Goal: Task Accomplishment & Management: Manage account settings

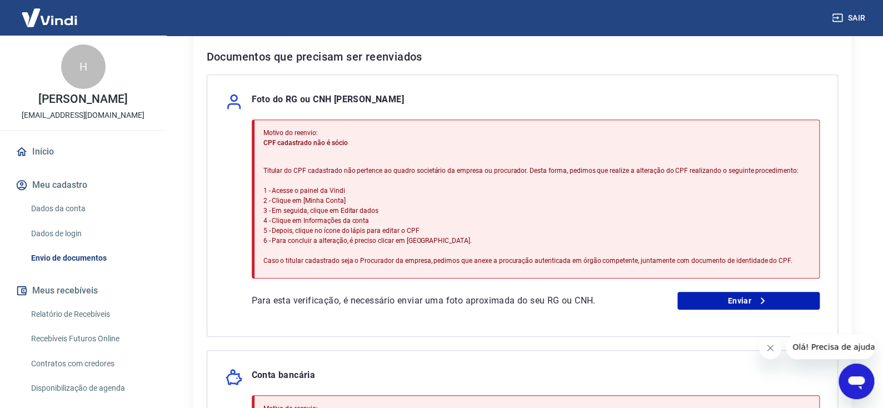
scroll to position [222, 0]
click at [711, 297] on link "Enviar" at bounding box center [749, 301] width 142 height 18
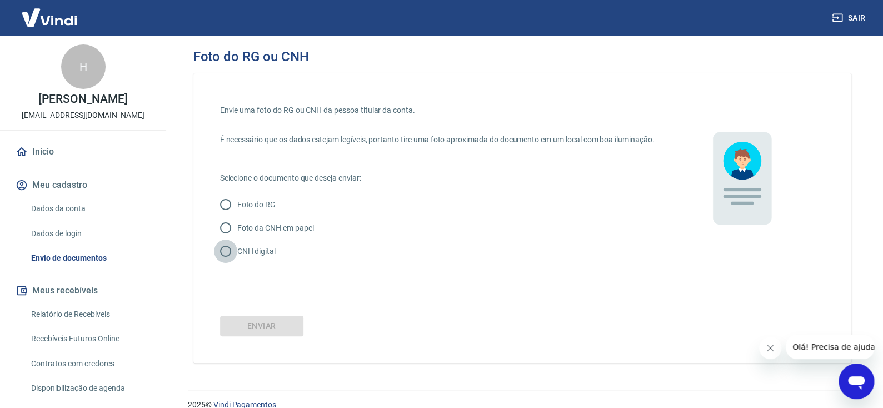
click at [224, 263] on input "CNH digital" at bounding box center [225, 251] width 23 height 23
radio input "true"
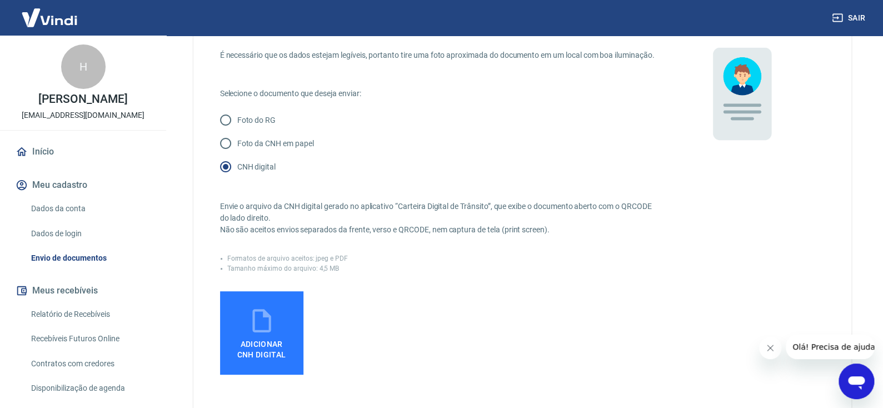
scroll to position [111, 0]
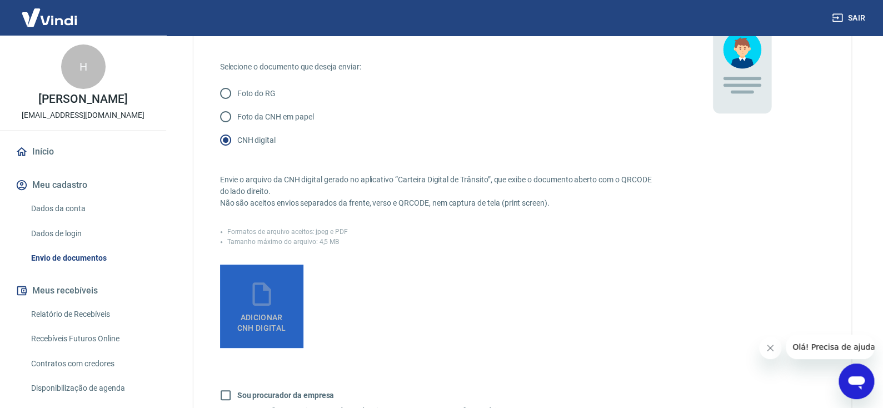
click at [262, 326] on span "Adicionar CNH Digital" at bounding box center [261, 323] width 49 height 20
click at [0, 0] on input "Adicionar CNH Digital" at bounding box center [0, 0] width 0 height 0
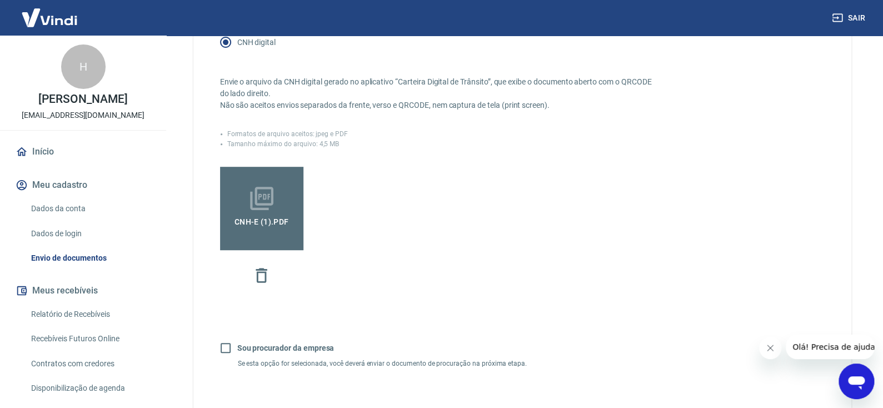
scroll to position [222, 0]
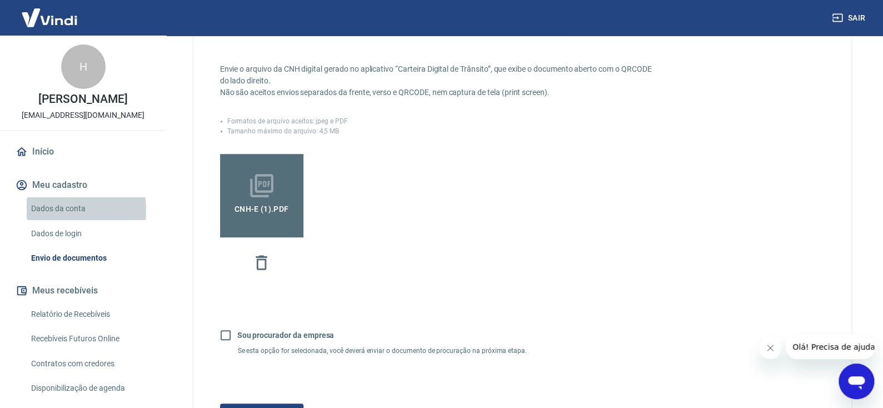
click at [54, 210] on link "Dados da conta" at bounding box center [90, 208] width 126 height 23
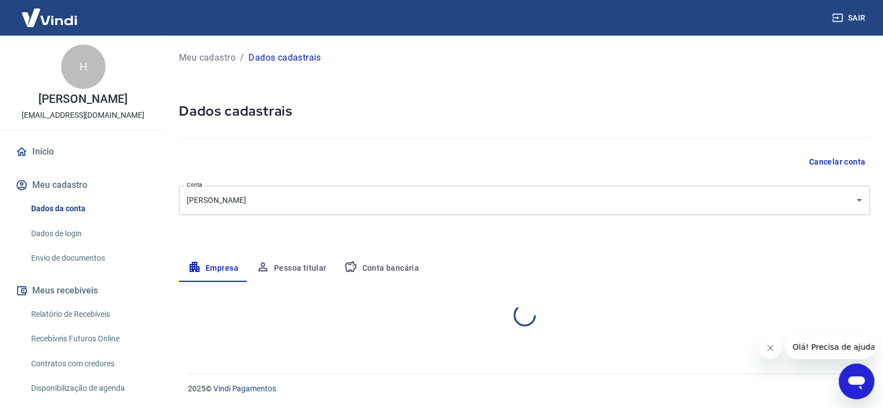
select select "ES"
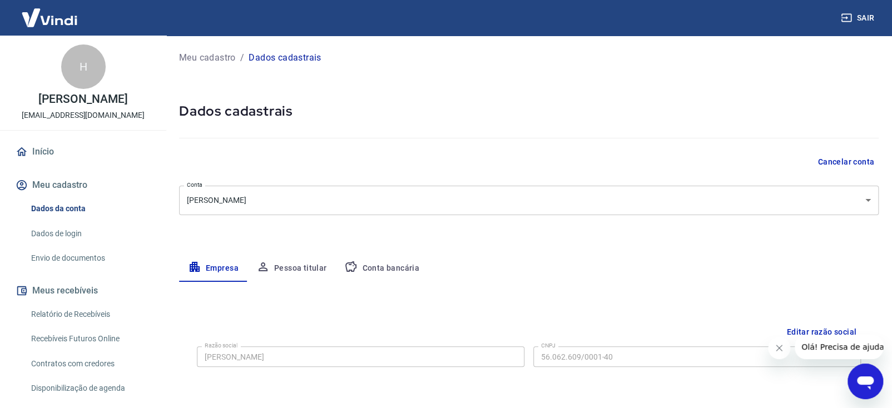
click at [344, 202] on body "Sair H Henrique Nery da Silva henriquenery84@gmail.com Início Meu cadastro Dado…" at bounding box center [446, 204] width 892 height 408
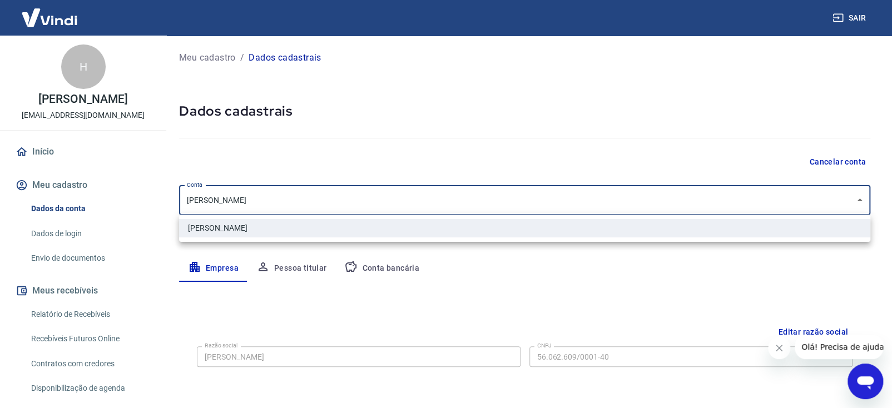
click at [550, 157] on div at bounding box center [446, 204] width 892 height 408
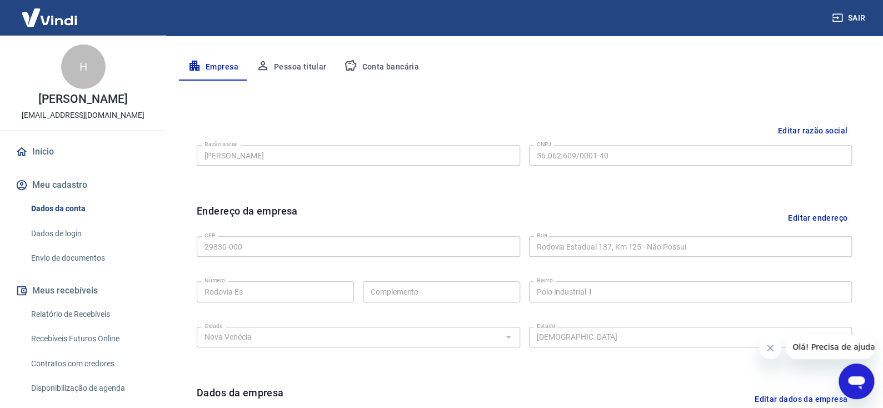
scroll to position [222, 0]
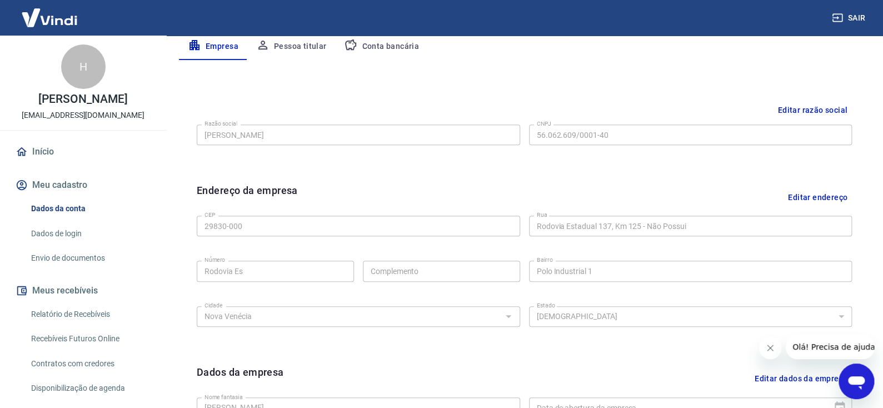
click at [799, 110] on button "Editar razão social" at bounding box center [812, 110] width 79 height 21
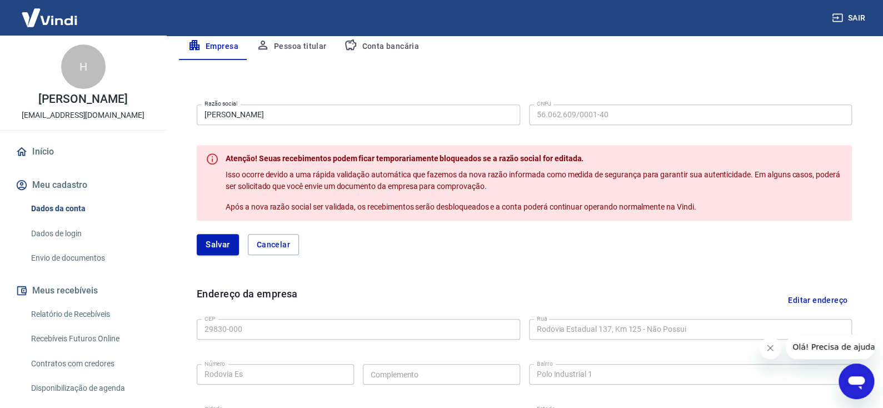
click at [347, 114] on input "GUILHERME NERY CAVALCANTE" at bounding box center [359, 115] width 324 height 21
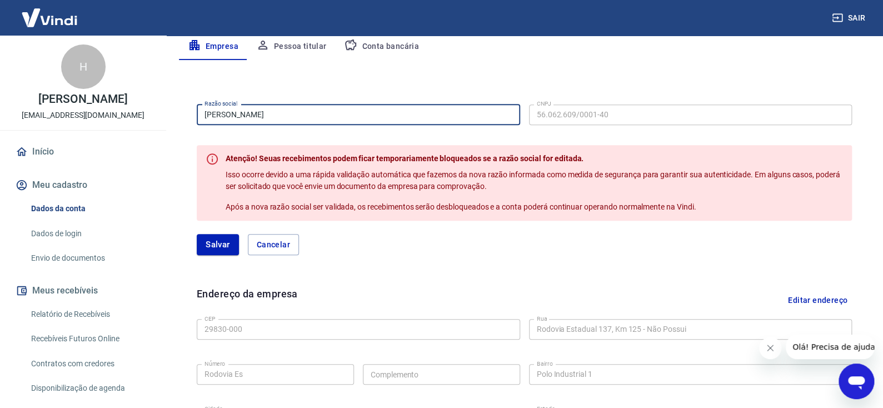
drag, startPoint x: 347, startPoint y: 114, endPoint x: 172, endPoint y: 116, distance: 175.7
click at [172, 116] on div "Meu cadastro / Dados cadastrais Dados cadastrais Cancelar conta Conta GUILHERME…" at bounding box center [525, 224] width 718 height 821
type input "H"
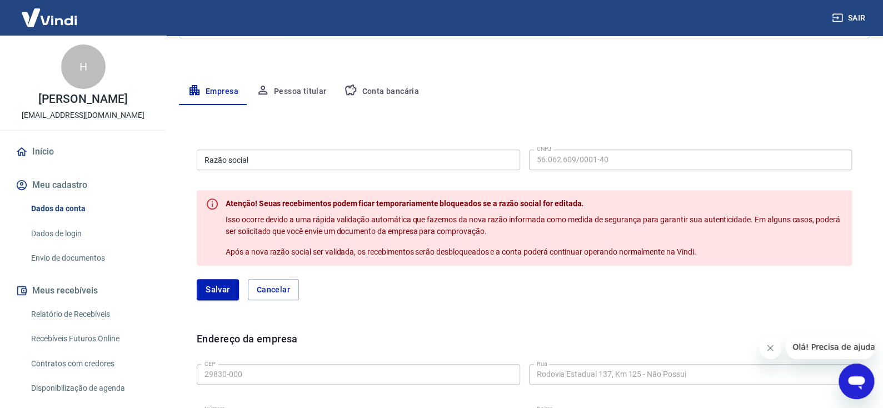
scroll to position [111, 0]
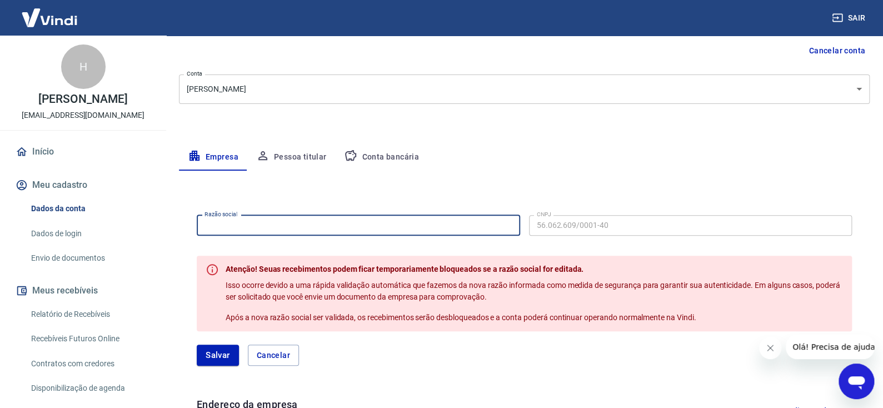
drag, startPoint x: 264, startPoint y: 227, endPoint x: 185, endPoint y: 222, distance: 79.1
paste input "F. H. DA SILVA MANUTENCAO E REPARACAO DE ARTIGOS NAVAIS LTDA"
type input "F. H. DA SILVA MANUTENCAO E REPARACAO DE ARTIGOS NAVAIS LTDA"
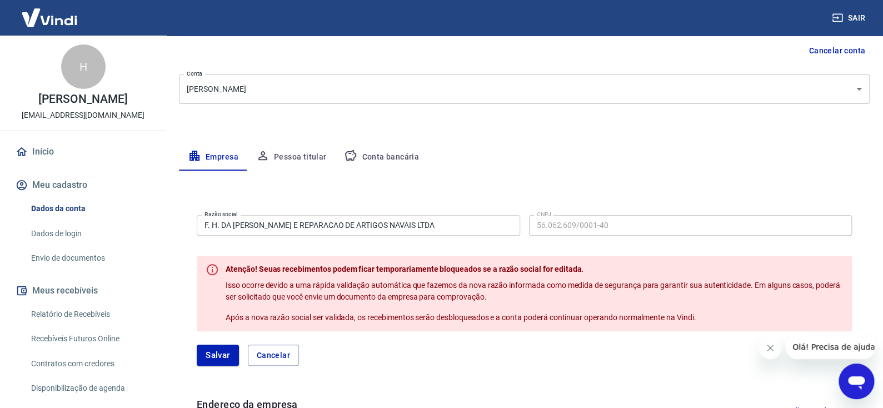
click at [690, 89] on body "Sair H Henrique Nery da Silva henriquenery84@gmail.com Início Meu cadastro Dado…" at bounding box center [441, 93] width 883 height 408
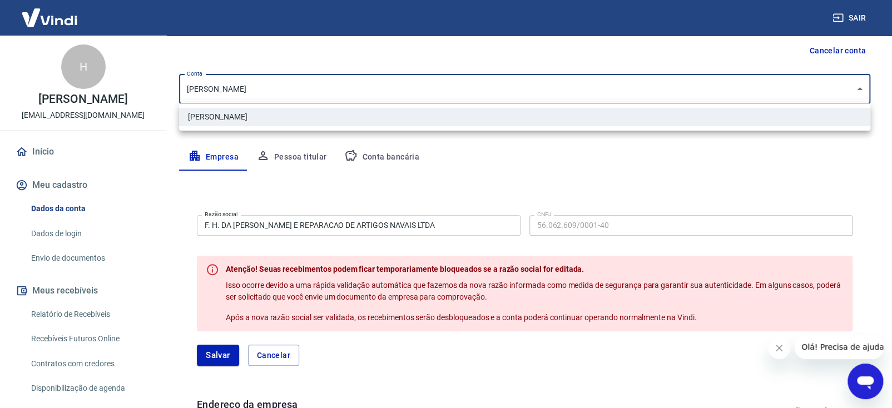
click at [687, 174] on div at bounding box center [446, 204] width 892 height 408
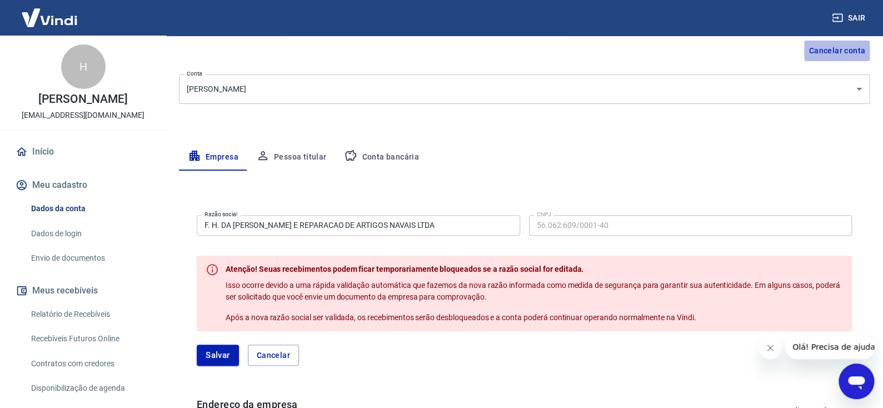
click at [826, 46] on button "Cancelar conta" at bounding box center [837, 51] width 66 height 21
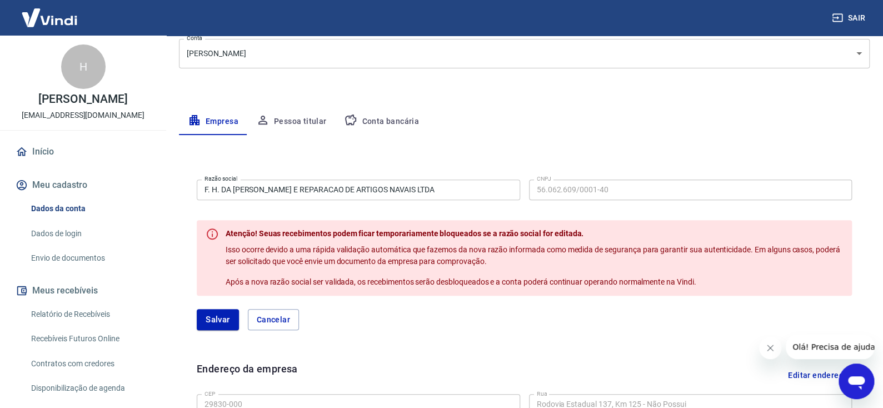
scroll to position [166, 0]
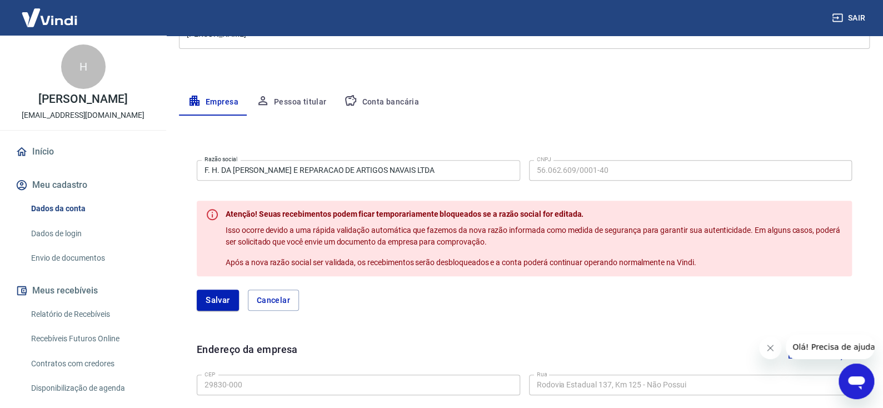
click at [443, 292] on div "Salvar Cancelar" at bounding box center [524, 300] width 655 height 21
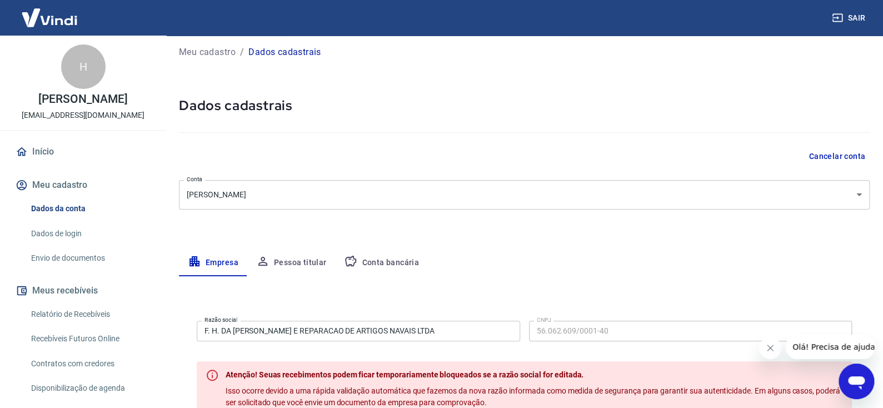
scroll to position [0, 0]
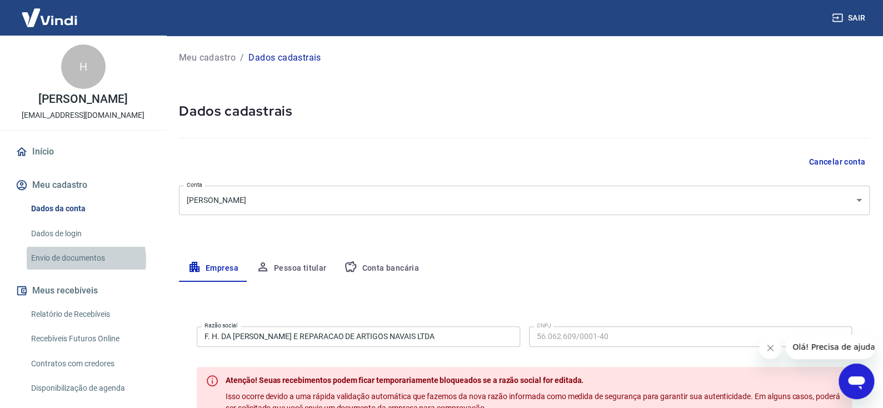
click at [70, 260] on link "Envio de documentos" at bounding box center [90, 258] width 126 height 23
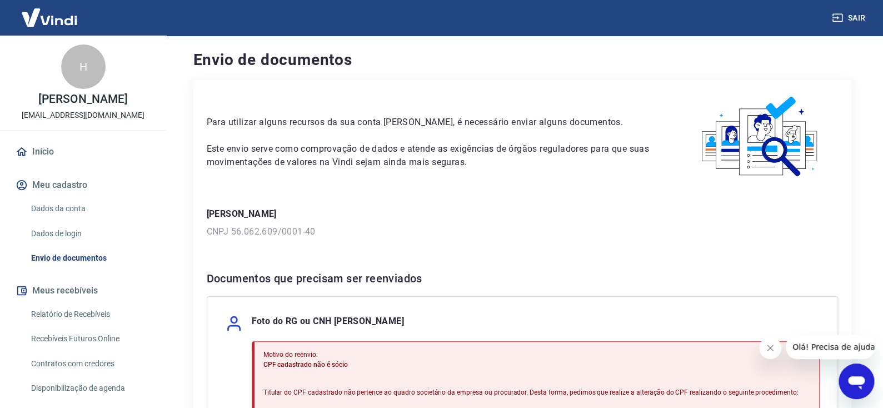
click at [284, 233] on p "CNPJ 56.062.609/0001-40" at bounding box center [523, 231] width 632 height 13
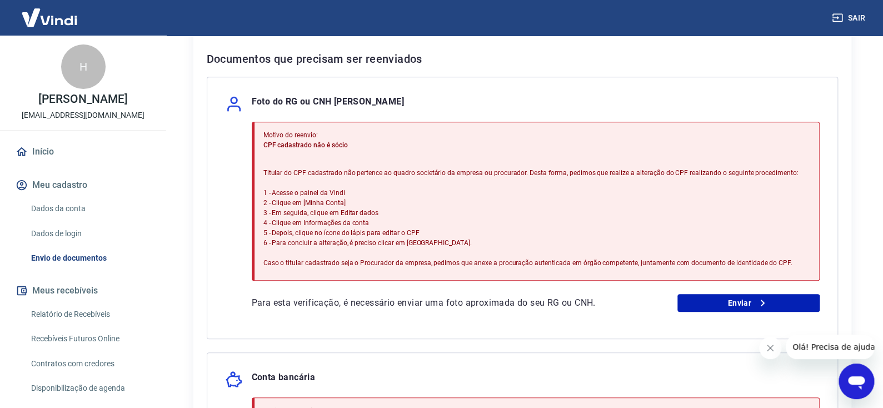
scroll to position [217, 0]
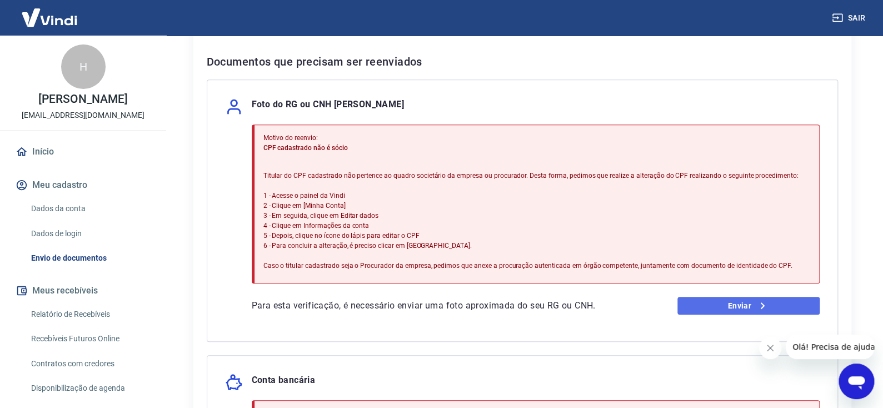
click at [707, 299] on link "Enviar" at bounding box center [749, 306] width 142 height 18
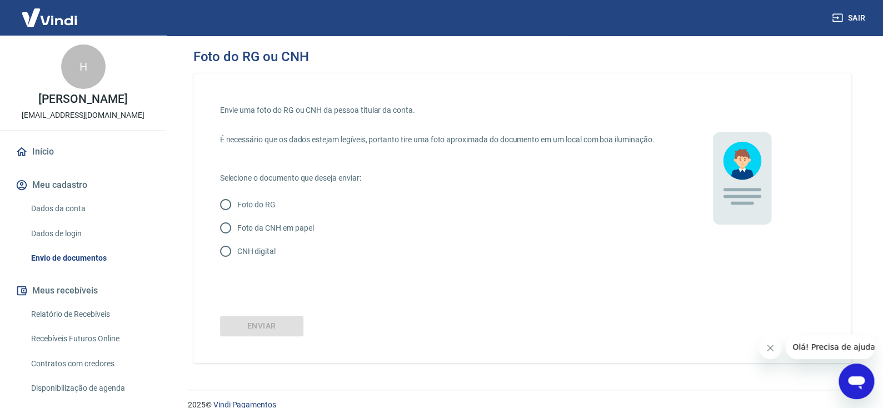
click at [219, 263] on input "CNH digital" at bounding box center [225, 251] width 23 height 23
radio input "true"
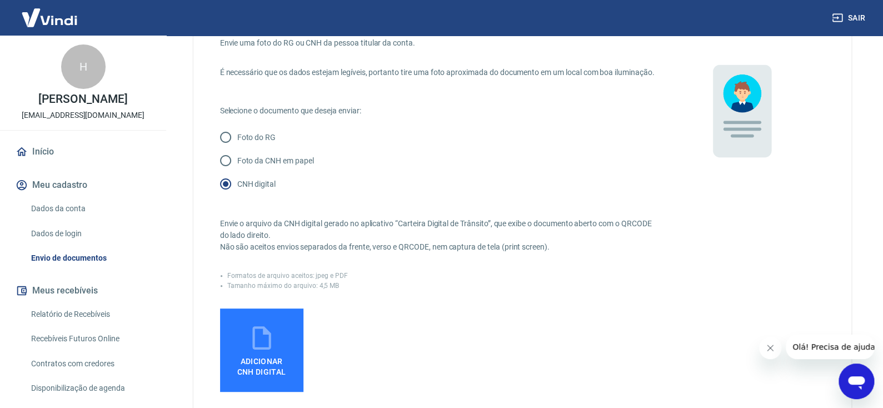
scroll to position [111, 0]
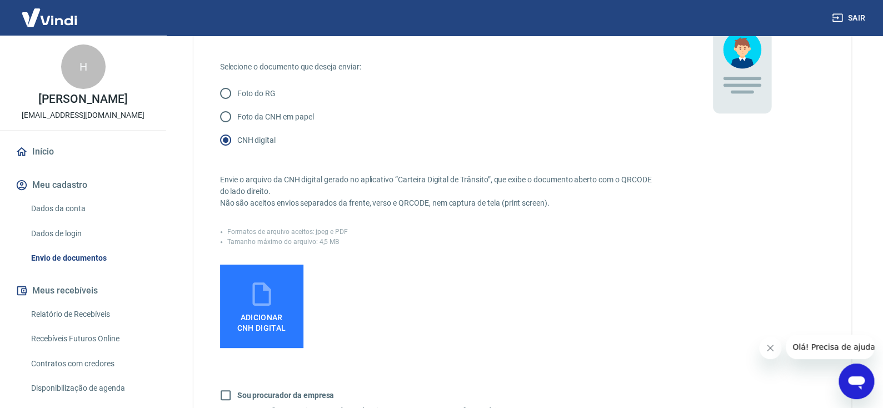
click at [285, 301] on label "Adicionar CNH Digital" at bounding box center [261, 306] width 83 height 83
click at [0, 0] on input "Adicionar CNH Digital" at bounding box center [0, 0] width 0 height 0
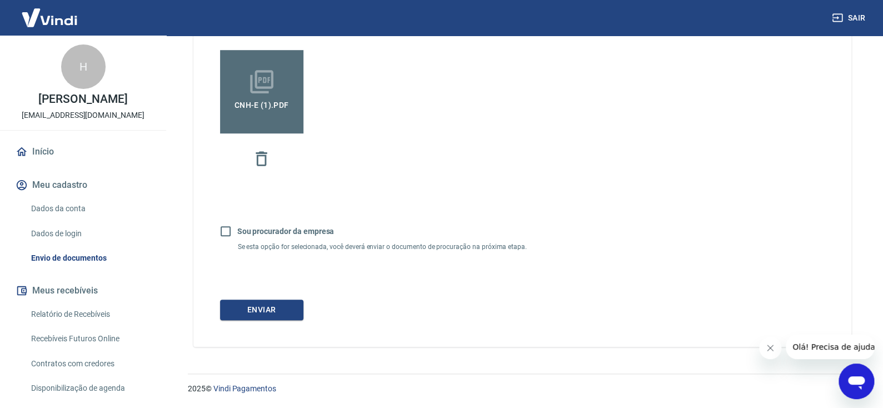
scroll to position [337, 0]
click at [276, 309] on button "Enviar" at bounding box center [261, 310] width 83 height 21
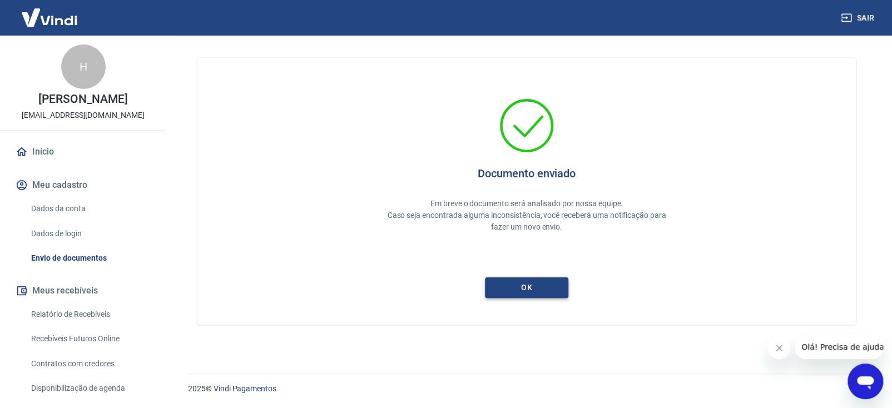
click at [539, 284] on button "ok" at bounding box center [526, 287] width 83 height 21
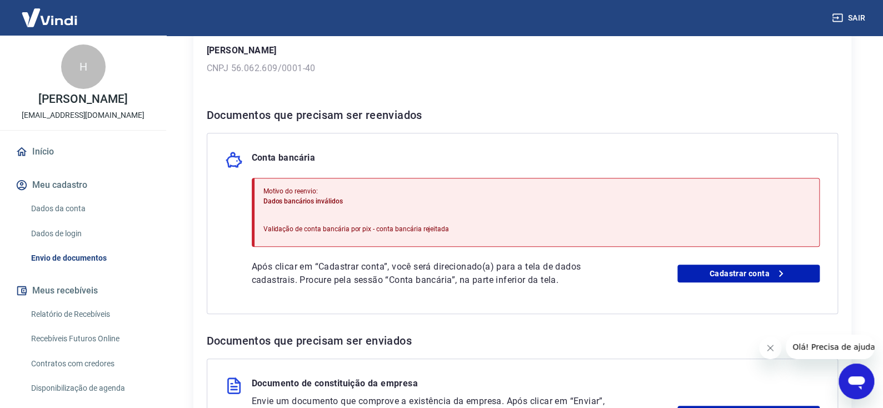
scroll to position [166, 0]
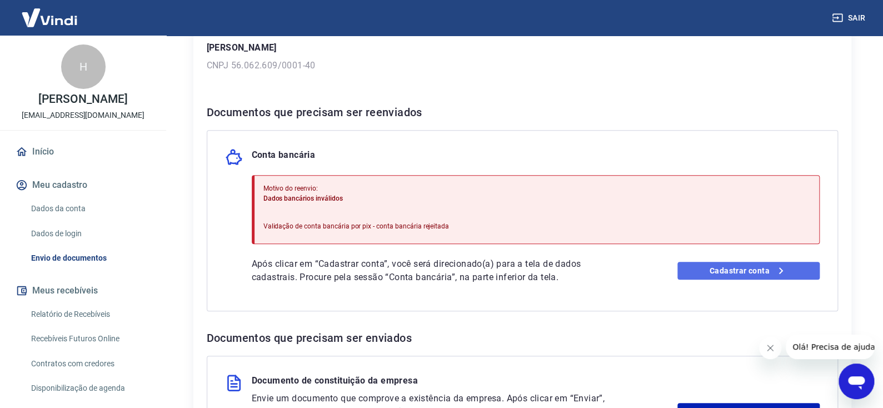
click at [708, 270] on link "Cadastrar conta" at bounding box center [749, 271] width 142 height 18
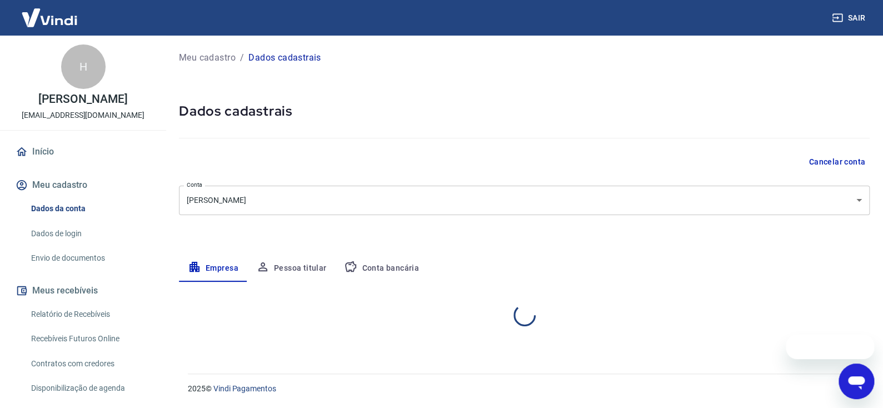
select select "ES"
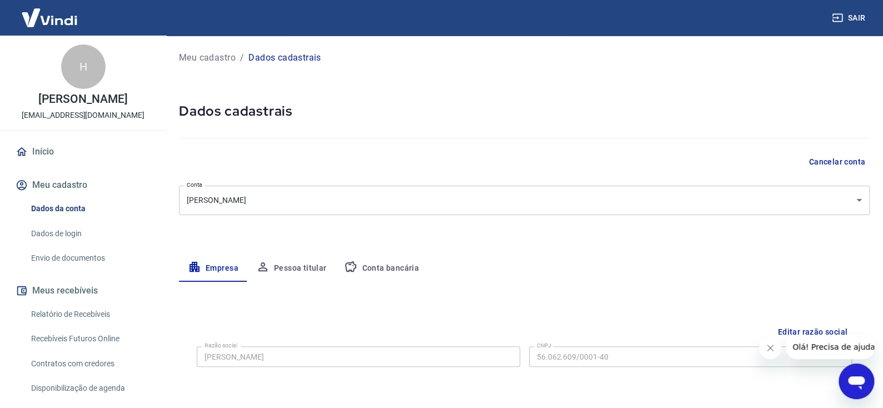
click at [840, 162] on button "Cancelar conta" at bounding box center [837, 162] width 66 height 21
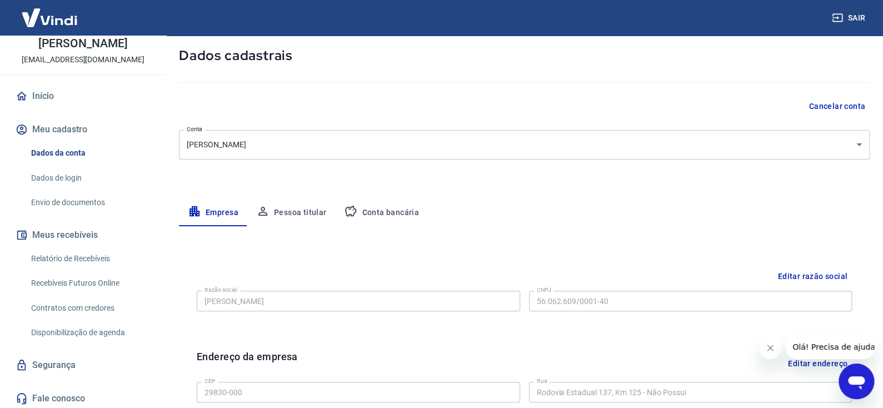
scroll to position [58, 0]
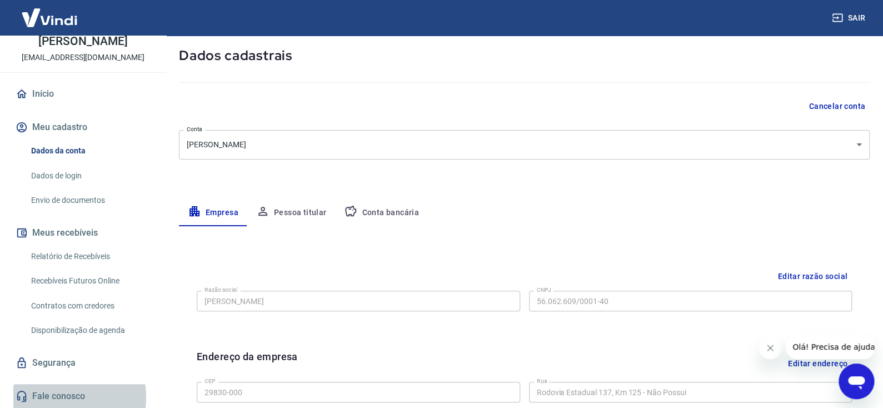
click at [62, 397] on link "Fale conosco" at bounding box center [83, 396] width 140 height 24
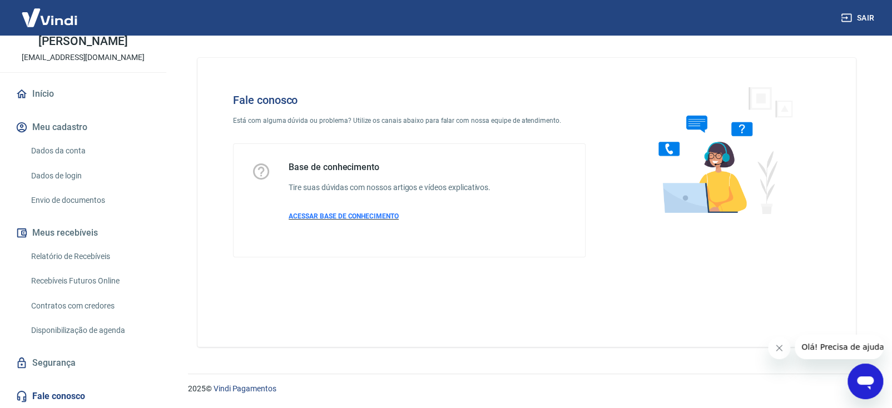
click at [354, 218] on span "ACESSAR BASE DE CONHECIMENTO" at bounding box center [344, 216] width 110 height 8
click at [868, 376] on icon "Abrir janela de mensagens" at bounding box center [865, 381] width 20 height 20
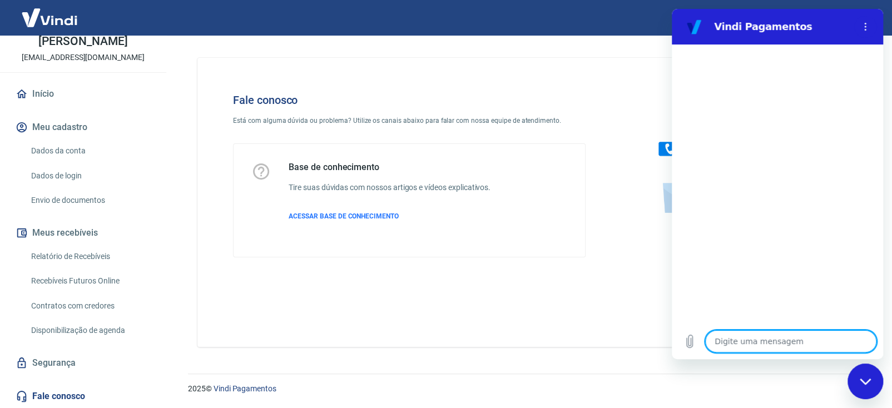
type textarea "G"
type textarea "x"
type textarea "Go"
type textarea "x"
type textarea "Gos"
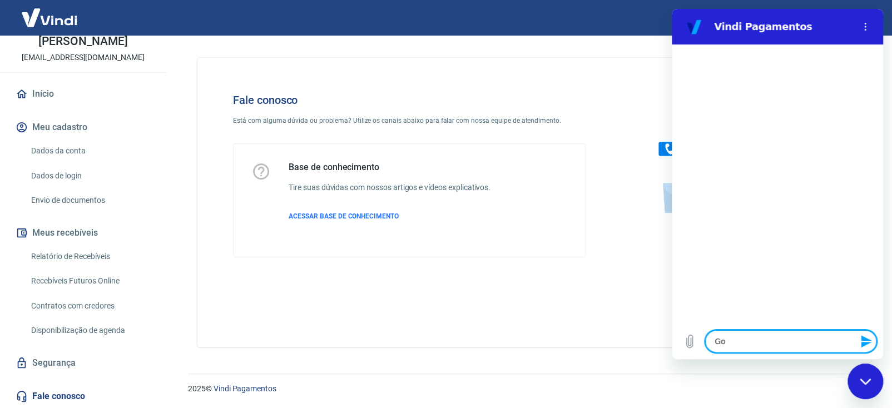
type textarea "x"
type textarea "Gost"
type textarea "x"
type textarea "Gosta"
type textarea "x"
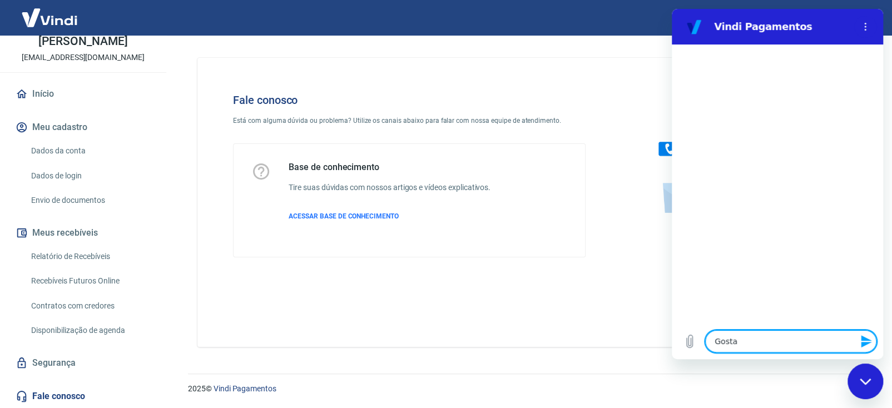
type textarea "Gostar"
type textarea "x"
type textarea "Gostara"
type textarea "x"
type textarea "Gostar"
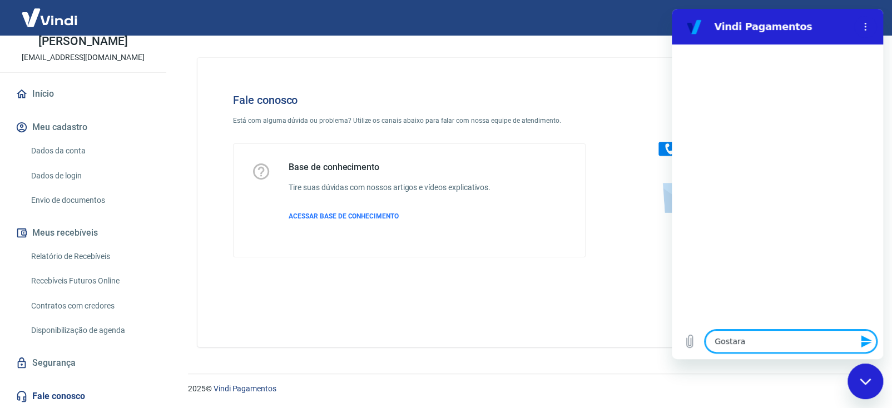
type textarea "x"
type textarea "Gostari"
type textarea "x"
type textarea "Gostaria"
type textarea "x"
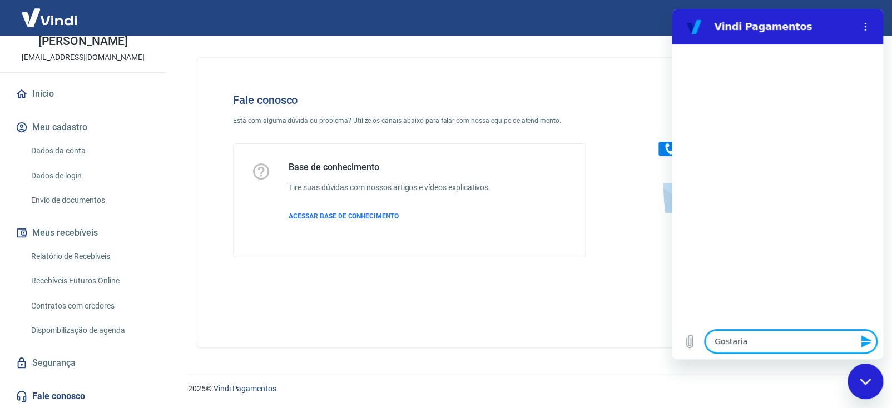
type textarea "Gostaria"
type textarea "x"
type textarea "Gostaria d"
type textarea "x"
type textarea "Gostaria de"
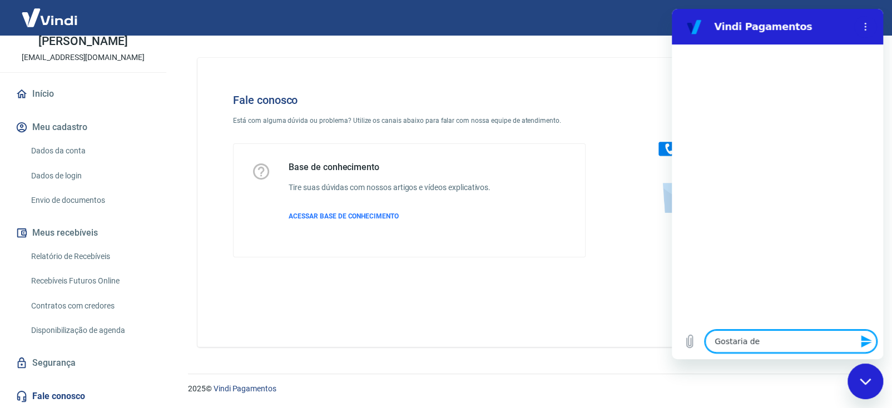
type textarea "x"
type textarea "Gostaria de"
type textarea "x"
type textarea "Gostaria de m"
type textarea "x"
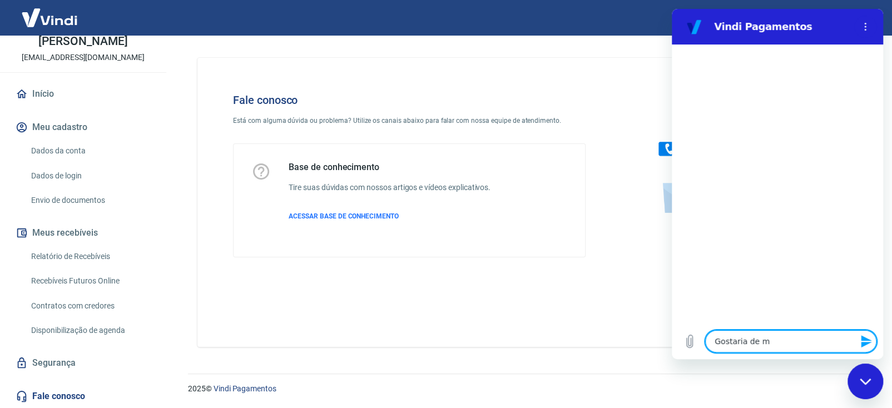
type textarea "Gostaria de mu"
type textarea "x"
type textarea "Gostaria de mud"
type textarea "x"
type textarea "Gostaria de muda"
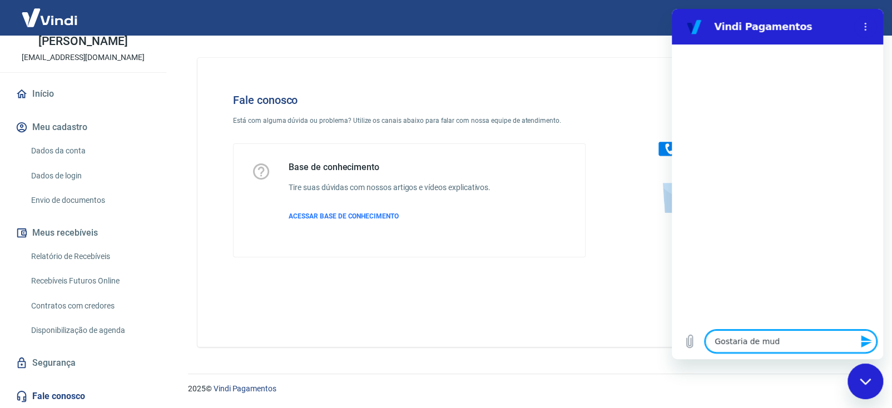
type textarea "x"
type textarea "Gostaria de mudar"
type textarea "x"
type textarea "Gostaria de mudar"
type textarea "x"
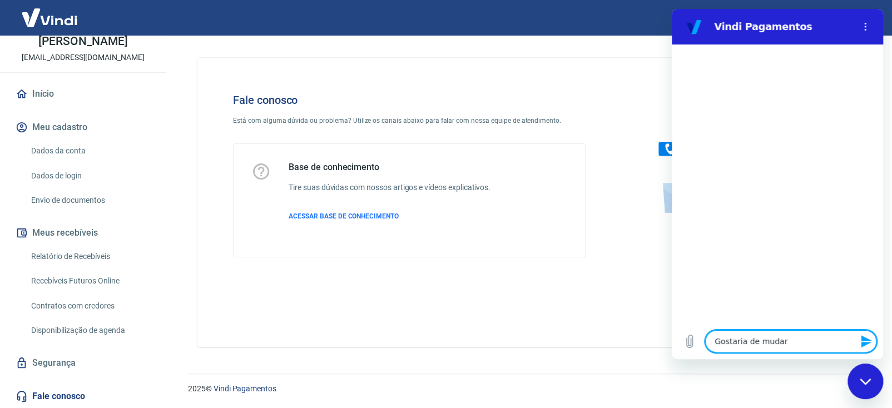
type textarea "Gostaria de mudar o"
type textarea "x"
type textarea "Gostaria de mudar os"
type textarea "x"
type textarea "Gostaria de mudar os"
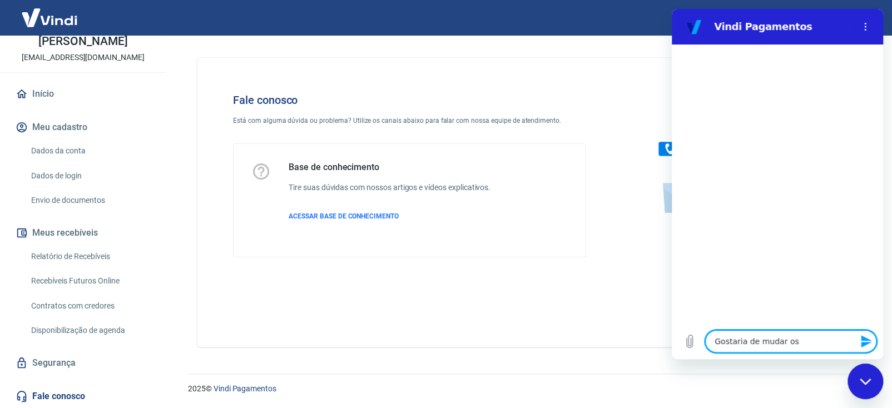
type textarea "x"
type textarea "Gostaria de mudar os d"
type textarea "x"
type textarea "Gostaria de mudar os da"
type textarea "x"
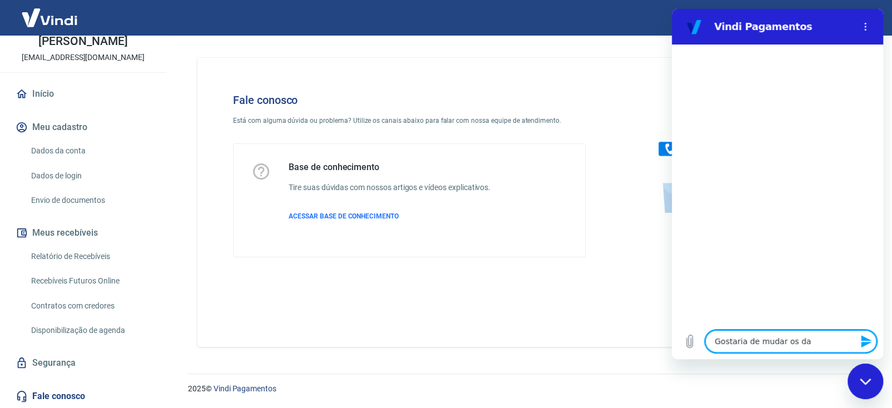
type textarea "Gostaria de mudar os dad"
type textarea "x"
type textarea "Gostaria de mudar os dado"
type textarea "x"
type textarea "Gostaria de mudar os dados"
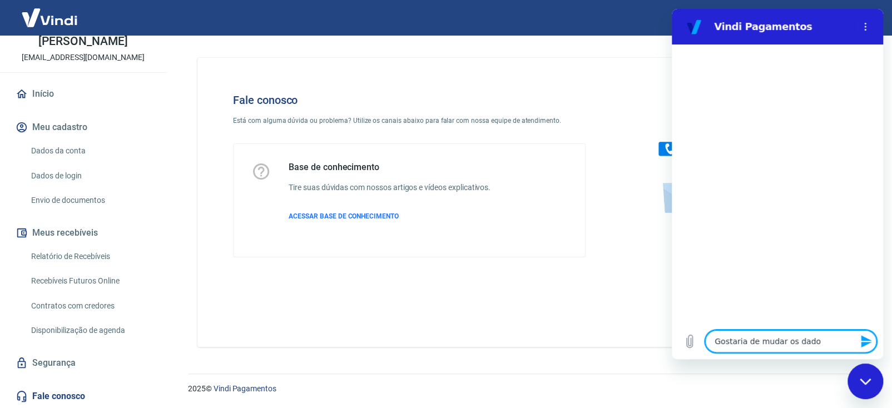
type textarea "x"
type textarea "Gostaria de mudar os dados"
type textarea "x"
type textarea "Gostaria de mudar os dados d"
type textarea "x"
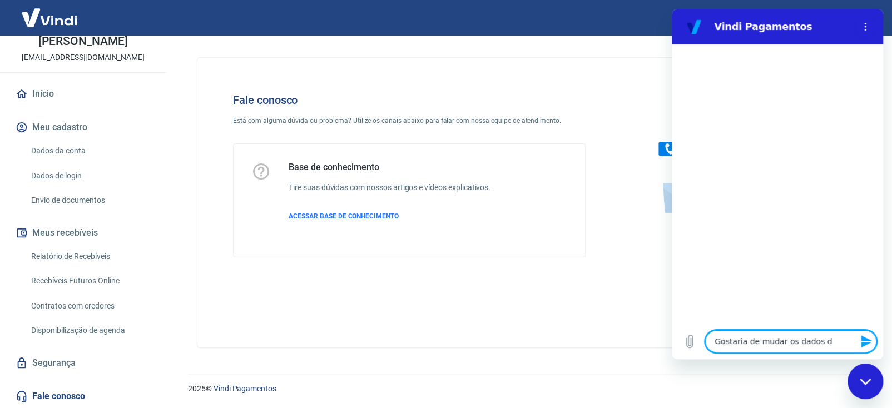
type textarea "Gostaria de mudar os dados da"
type textarea "x"
type textarea "Gostaria de mudar os dados da"
type textarea "x"
type textarea "Gostaria de mudar os dados da m"
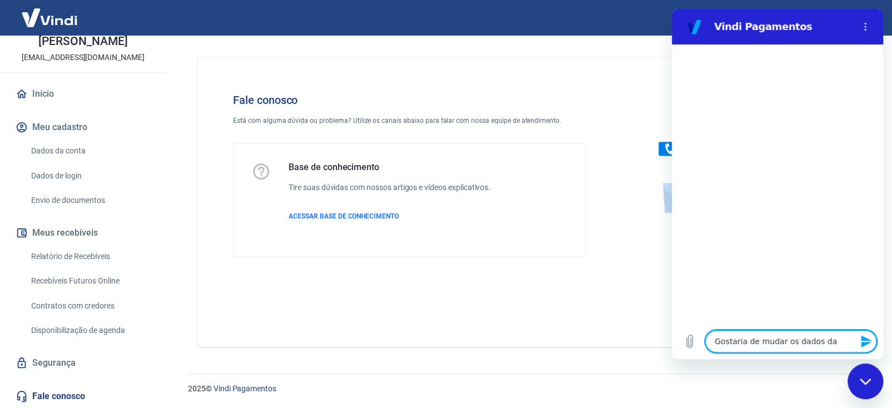
type textarea "x"
type textarea "Gostaria de mudar os dados da"
type textarea "x"
type textarea "Gostaria de mudar os dados da e"
type textarea "x"
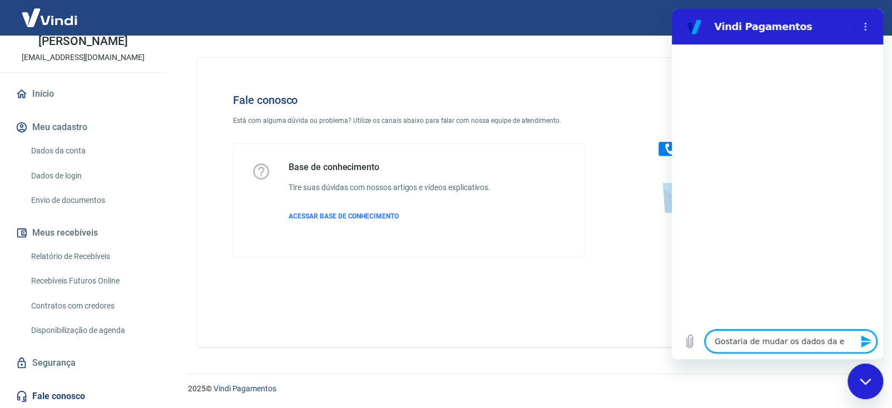
type textarea "Gostaria de mudar os dados da em"
type textarea "x"
type textarea "Gostaria de mudar os dados da emp"
type textarea "x"
type textarea "Gostaria de mudar os dados da empr"
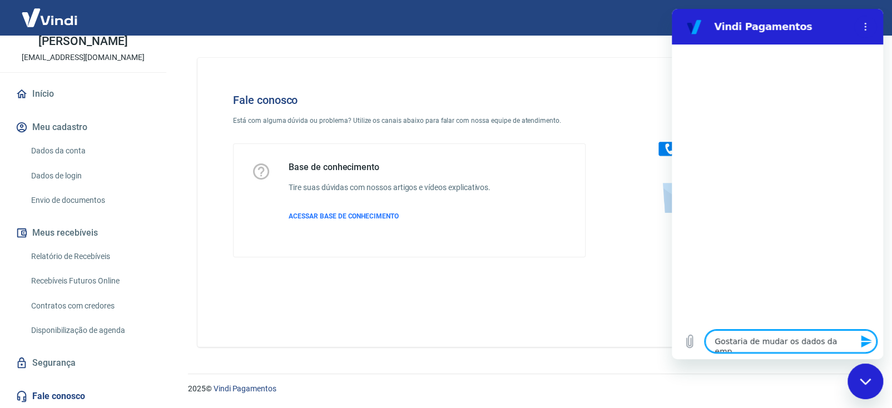
type textarea "x"
type textarea "Gostaria de mudar os dados da empre"
type textarea "x"
type textarea "Gostaria de mudar os dados da empres"
type textarea "x"
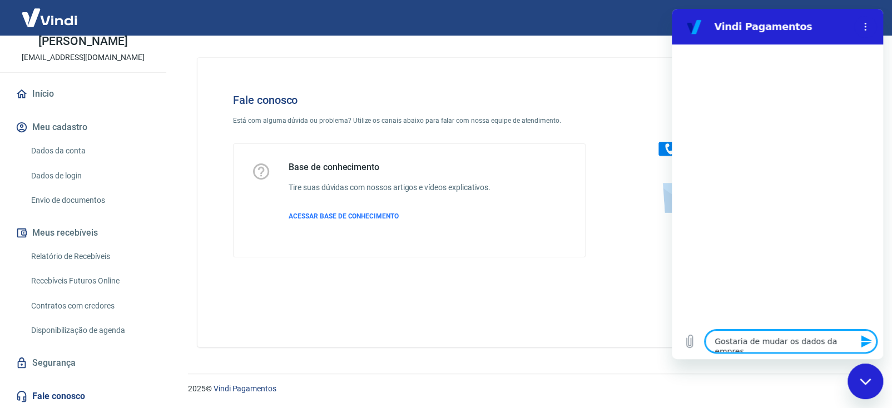
type textarea "Gostaria de mudar os dados da empresa"
type textarea "x"
type textarea "Gostaria de mudar os dados da empresa,"
type textarea "x"
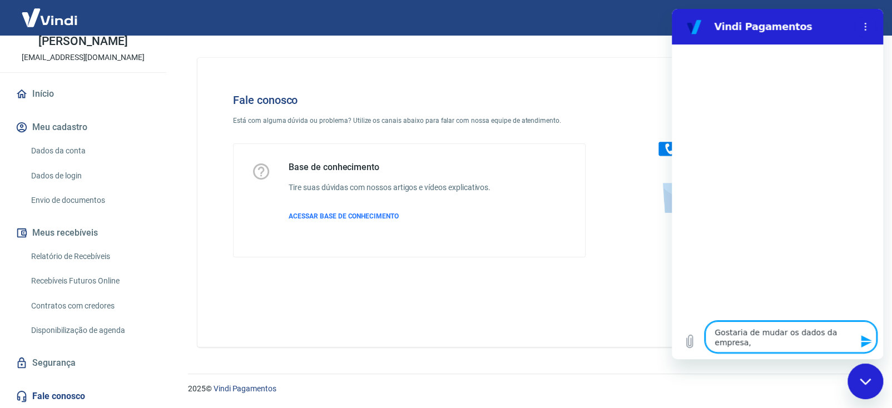
type textarea "Gostaria de mudar os dados da empresa,"
type textarea "x"
type textarea "Gostaria de mudar os dados da empresa, c"
type textarea "x"
type textarea "Gostaria de mudar os dados da empresa, co"
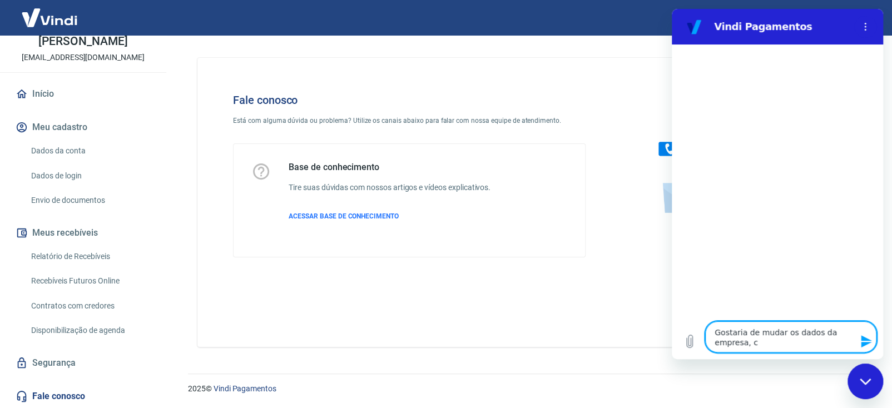
type textarea "x"
type textarea "Gostaria de mudar os dados da empresa, com"
type textarea "x"
type textarea "Gostaria de mudar os dados da empresa, como"
type textarea "x"
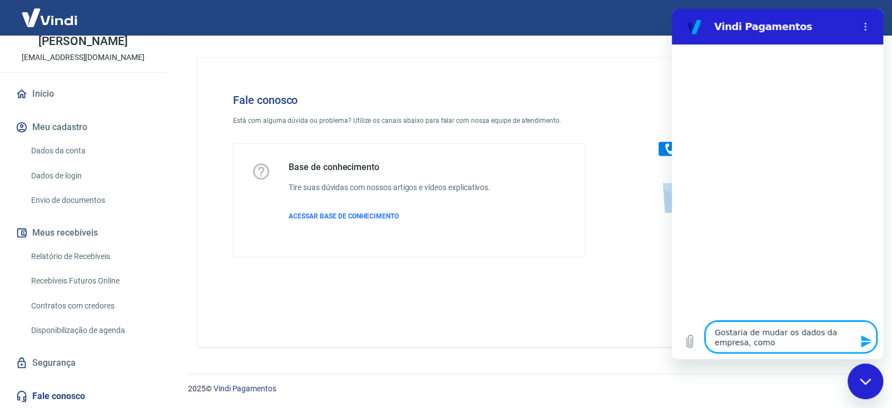
type textarea "Gostaria de mudar os dados da empresa, como"
type textarea "x"
type textarea "Gostaria de mudar os dados da empresa, como e"
type textarea "x"
type textarea "Gostaria de mudar os dados da empresa, como eu"
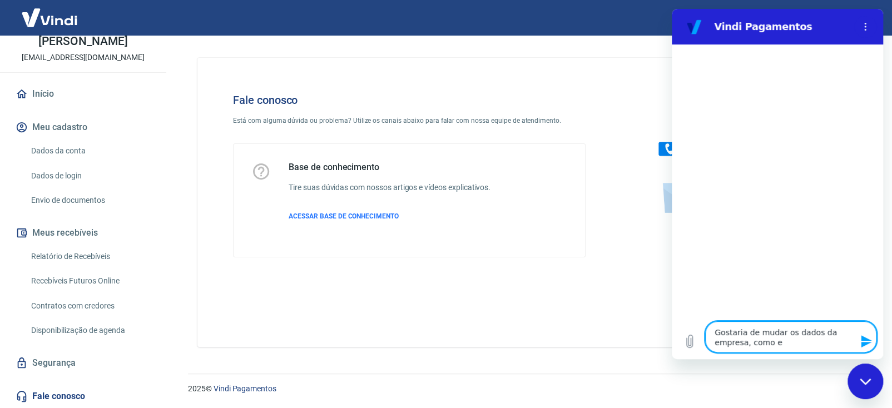
type textarea "x"
type textarea "Gostaria de mudar os dados da empresa, como eu"
type textarea "x"
type textarea "Gostaria de mudar os dados da empresa, como eu f"
type textarea "x"
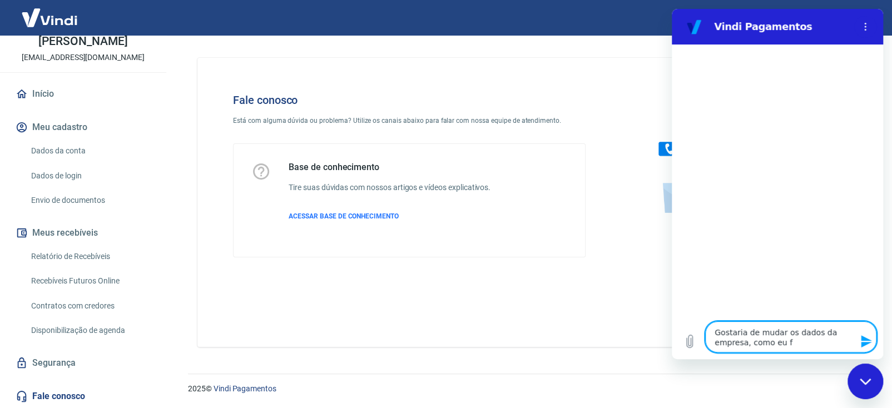
type textarea "Gostaria de mudar os dados da empresa, como eu fa"
type textarea "x"
type textarea "Gostaria de mudar os dados da empresa, como eu faç"
type textarea "x"
type textarea "Gostaria de mudar os dados da empresa, como eu faço"
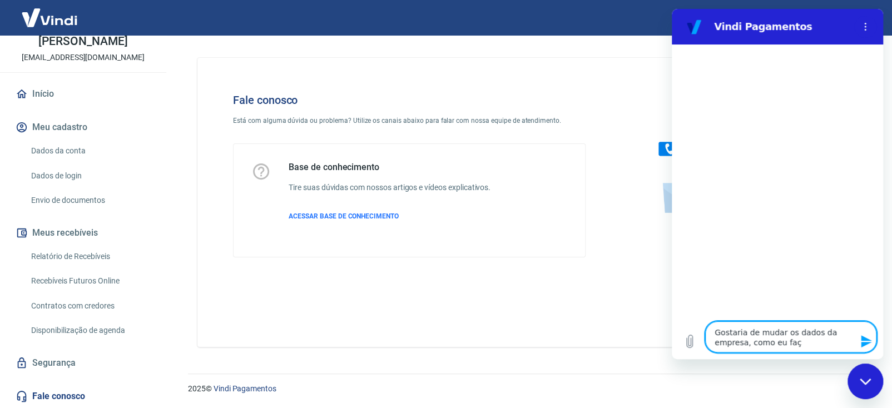
type textarea "x"
type textarea "Gostaria de mudar os dados da empresa, como eu faço?"
type textarea "x"
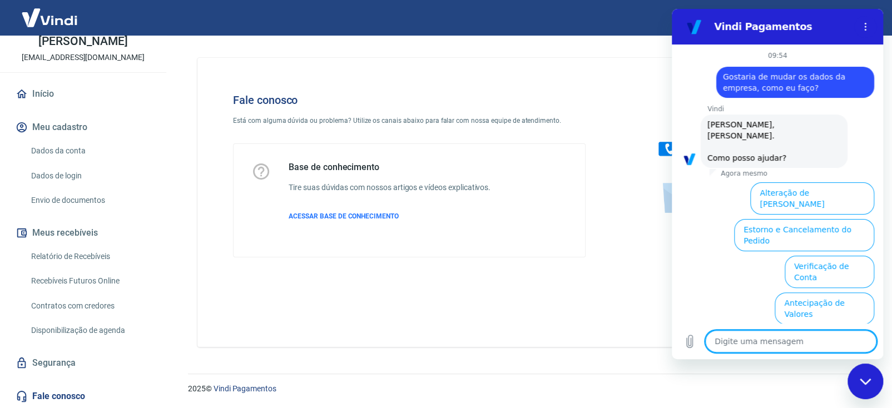
scroll to position [74, 0]
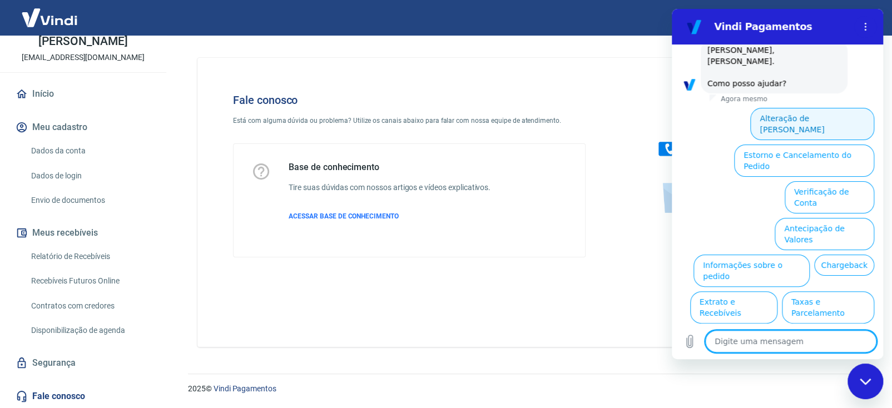
click at [812, 108] on button "Alteração de Dados Cadastrais" at bounding box center [812, 124] width 124 height 32
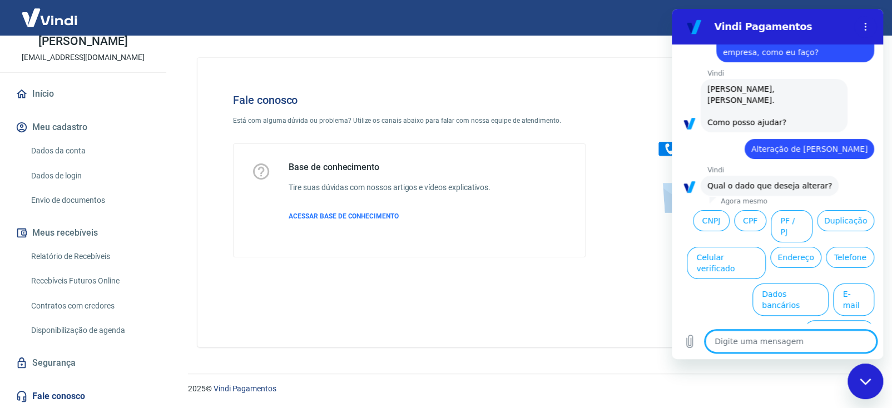
scroll to position [36, 0]
click at [729, 210] on button "CNPJ" at bounding box center [711, 220] width 37 height 21
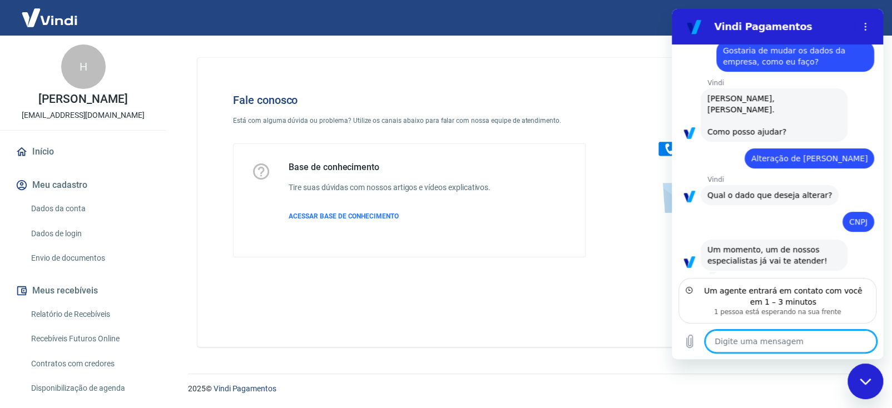
scroll to position [25, 0]
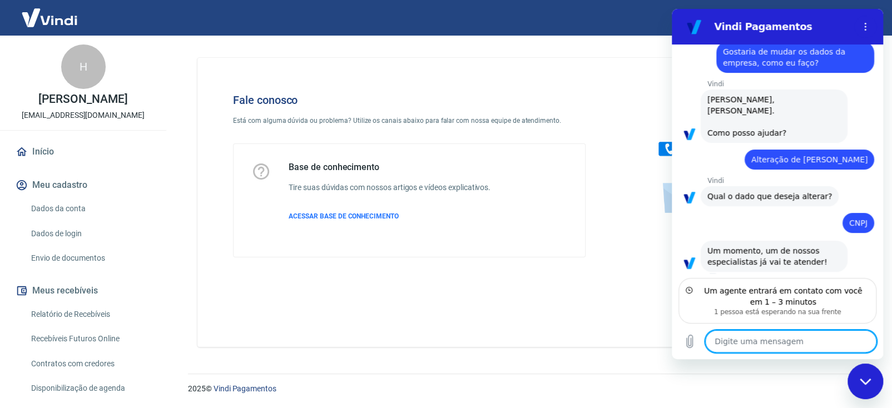
click at [786, 339] on textarea at bounding box center [790, 341] width 171 height 22
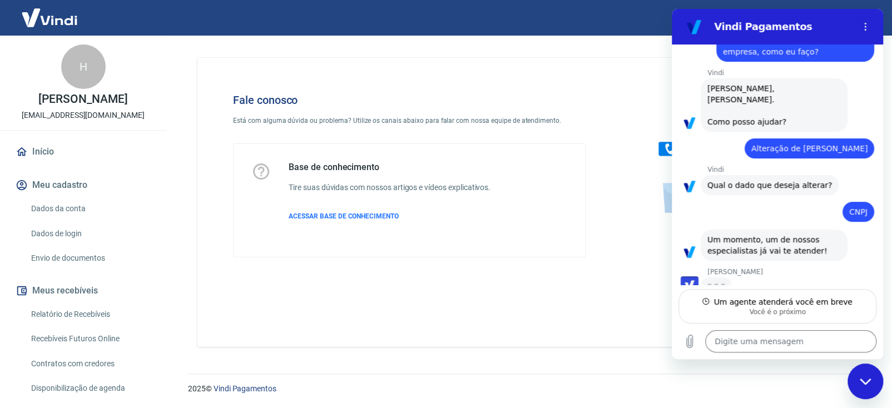
scroll to position [35, 0]
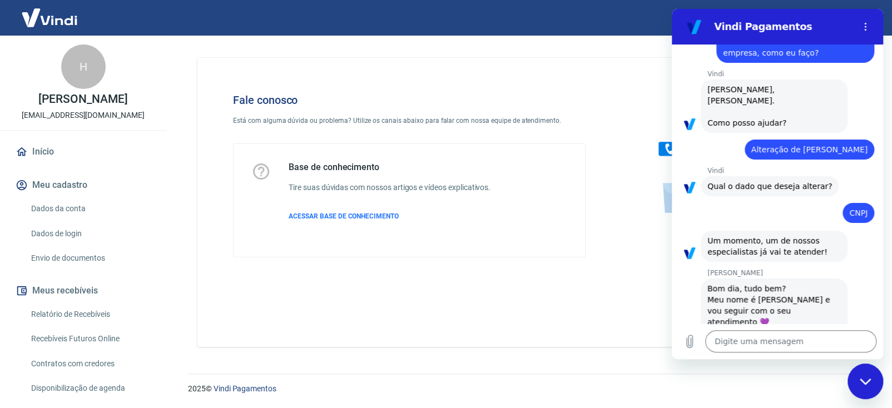
type textarea "x"
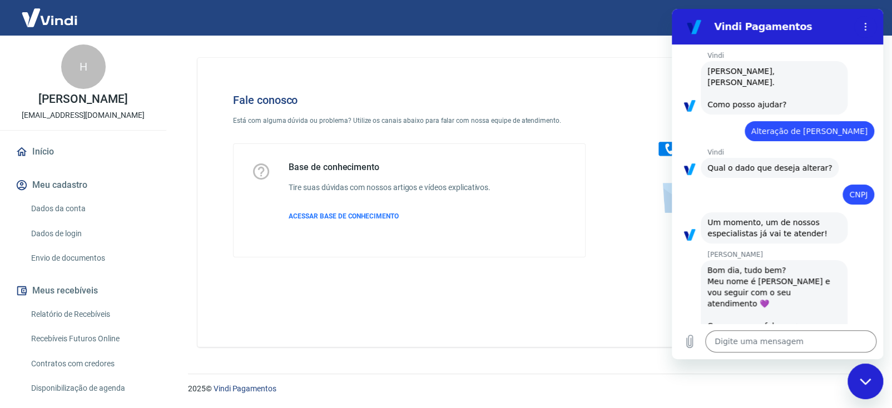
scroll to position [56, 0]
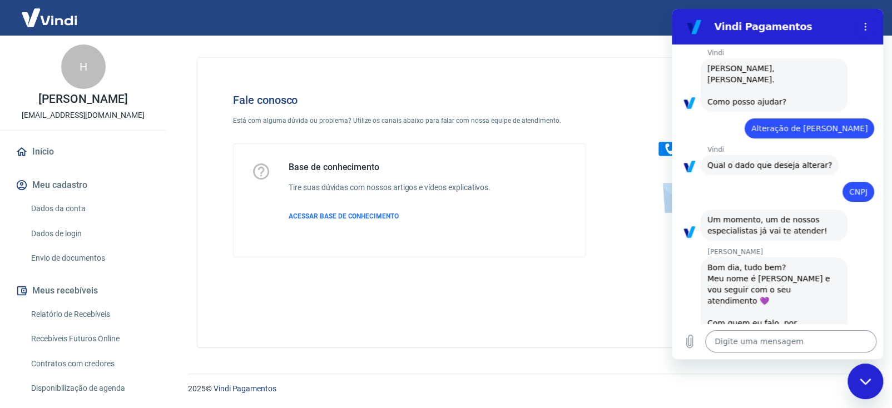
click at [764, 334] on textarea at bounding box center [790, 341] width 171 height 22
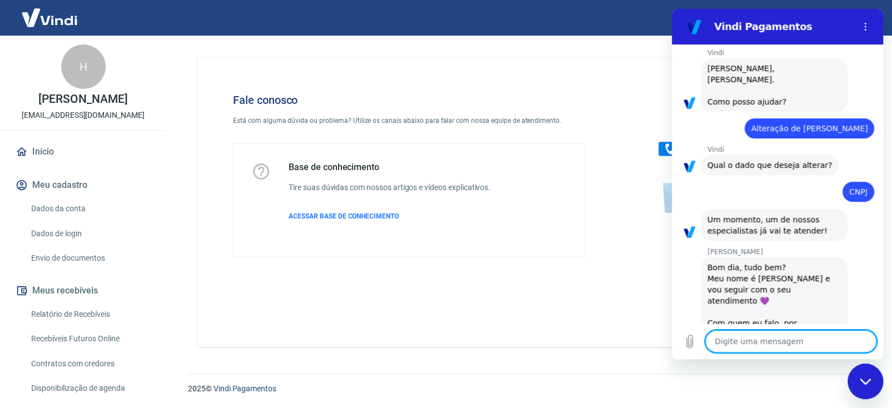
type textarea "H"
type textarea "x"
type textarea "He"
type textarea "x"
type textarea "Hen"
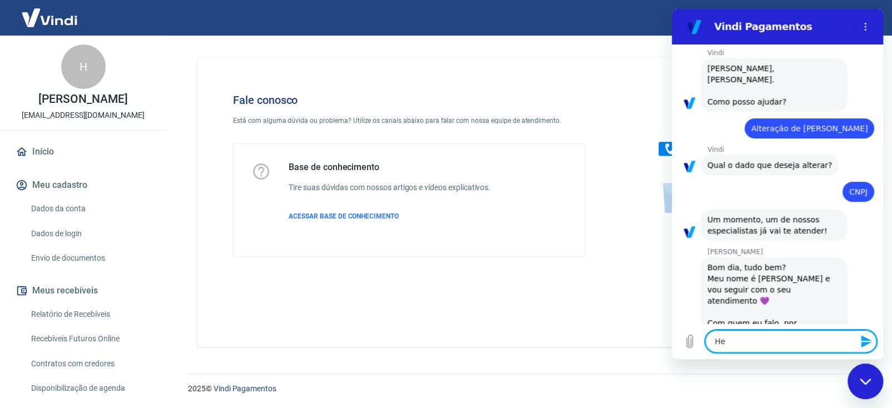
type textarea "x"
type textarea "Henr"
type textarea "x"
type textarea "Henri"
type textarea "x"
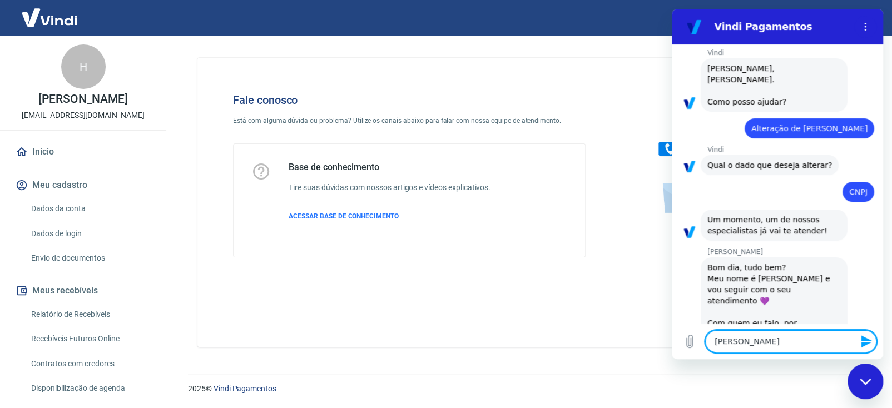
type textarea "Henriq"
type textarea "x"
type textarea "Henriqu"
type textarea "x"
type textarea "Henrique"
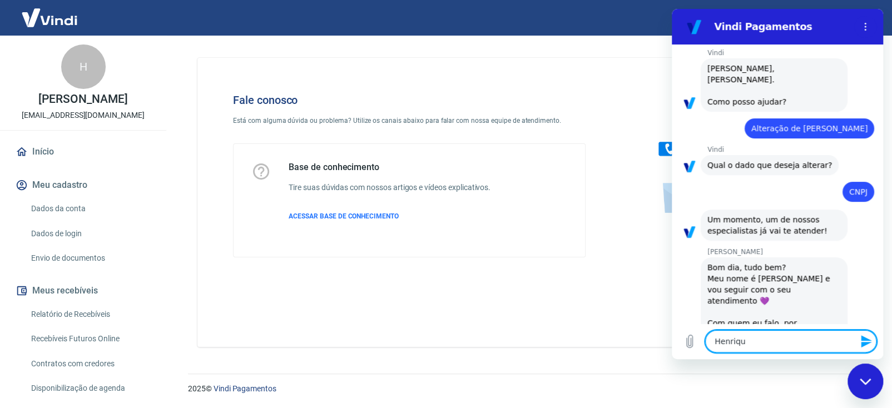
type textarea "x"
type textarea "Henrique"
type textarea "x"
type textarea "Henrique N"
type textarea "x"
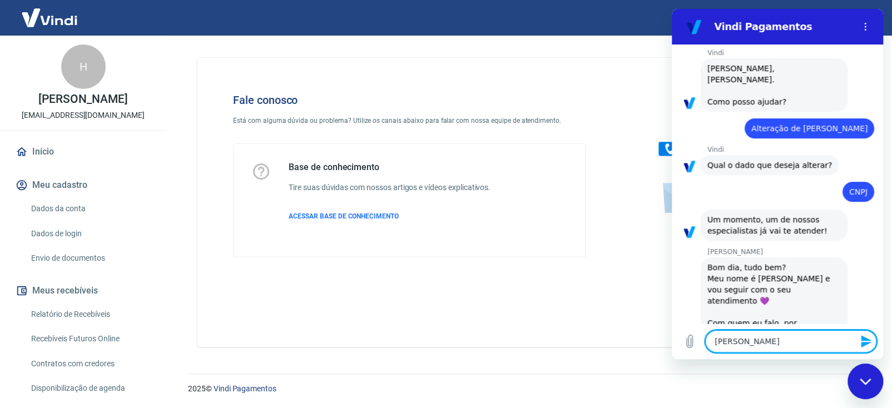
type textarea "Henrique Ne"
type textarea "x"
type textarea "Henrique Ner"
type textarea "x"
type textarea "Henrique Nery"
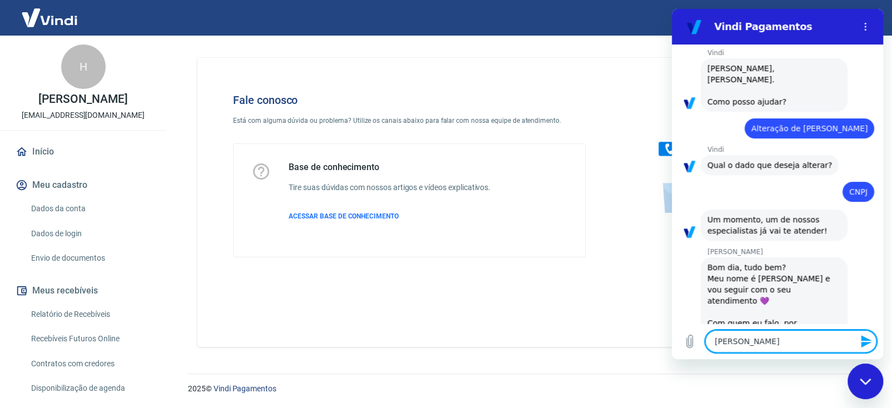
type textarea "x"
type textarea "Henrique Nery"
type textarea "x"
type textarea "Henrique Nery d"
type textarea "x"
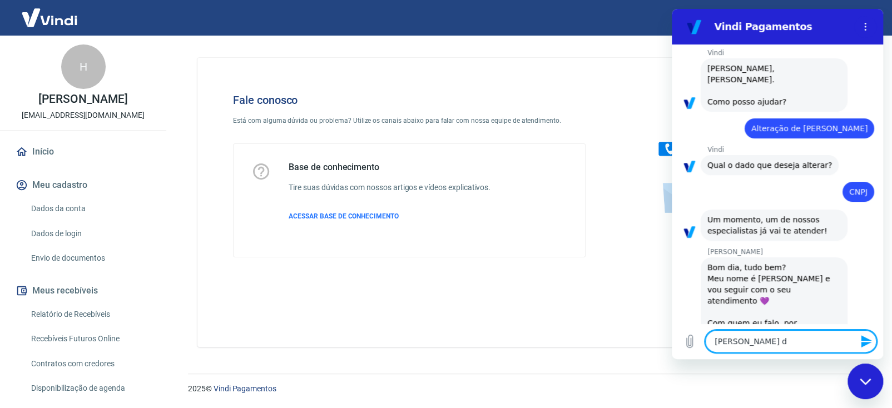
type textarea "Henrique Nery da"
type textarea "x"
type textarea "Henrique Nery da"
type textarea "x"
type textarea "Henrique Nery da S"
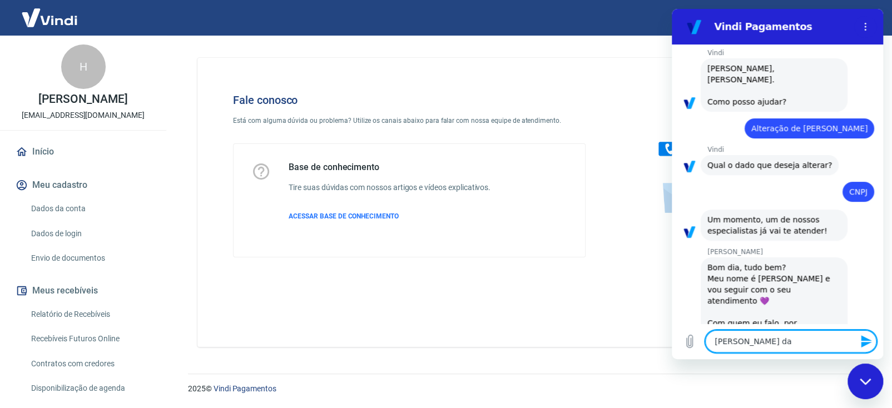
type textarea "x"
type textarea "Henrique Nery da Si"
type textarea "x"
type textarea "Henrique Nery da Sil"
type textarea "x"
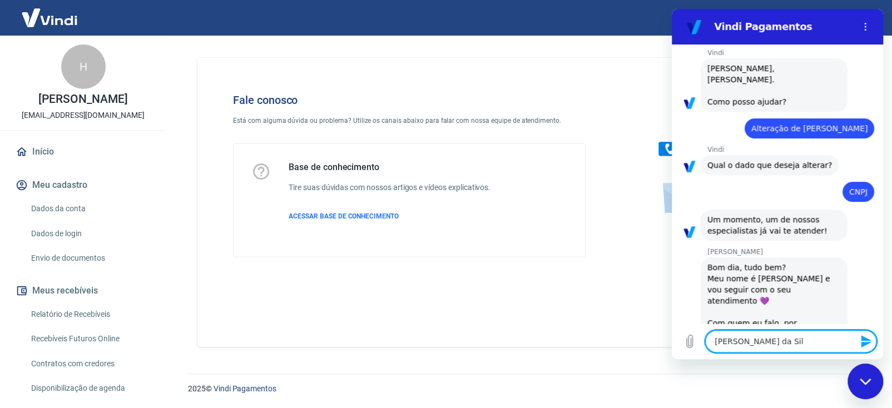
type textarea "Henrique Nery da Silv"
type textarea "x"
type textarea "[PERSON_NAME]"
type textarea "x"
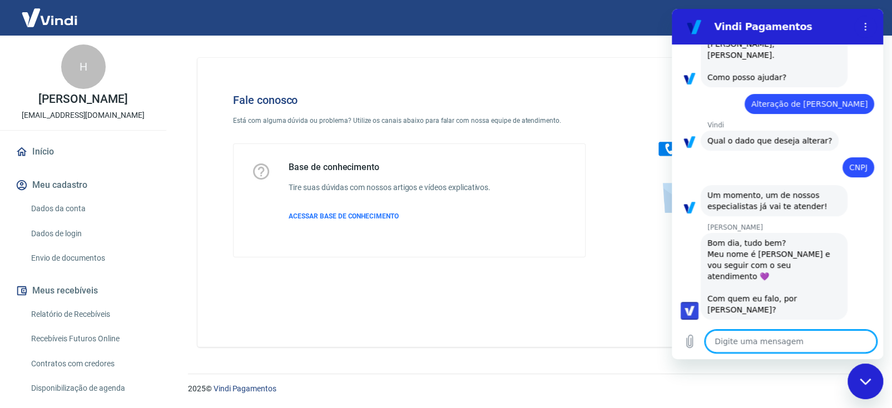
type textarea "x"
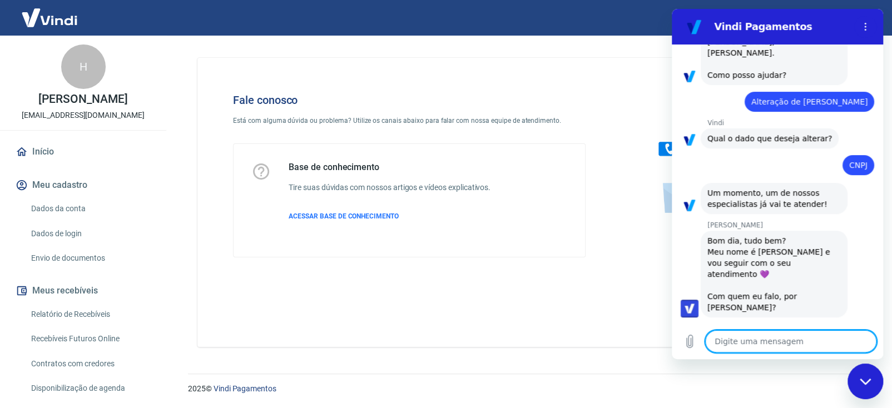
type textarea "O"
type textarea "x"
type textarea "Ol"
type textarea "x"
type textarea "Olá"
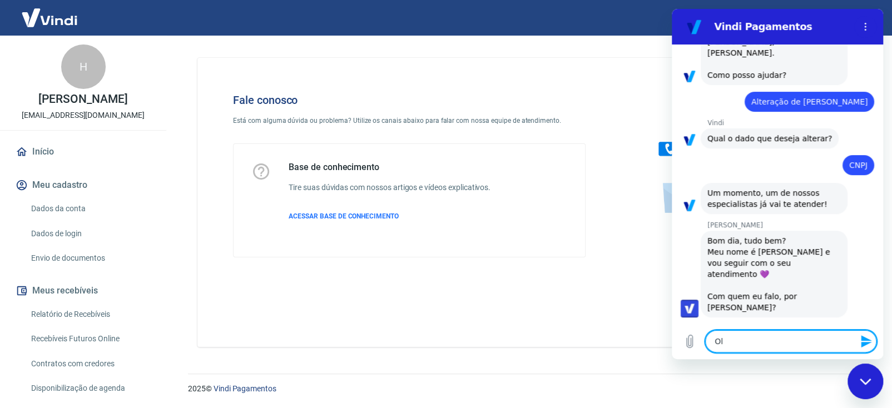
type textarea "x"
type textarea "Olá"
type textarea "x"
type textarea "Olá V"
type textarea "x"
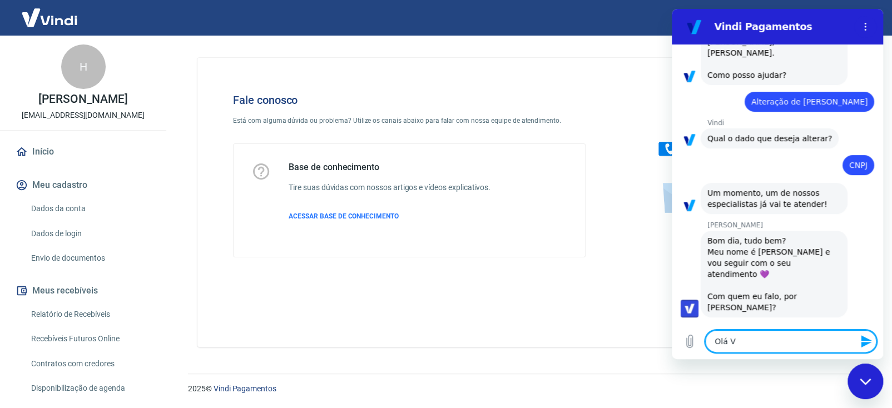
type textarea "Olá Vi"
type textarea "x"
type textarea "Olá Viv"
type textarea "x"
type textarea "Olá Vivi"
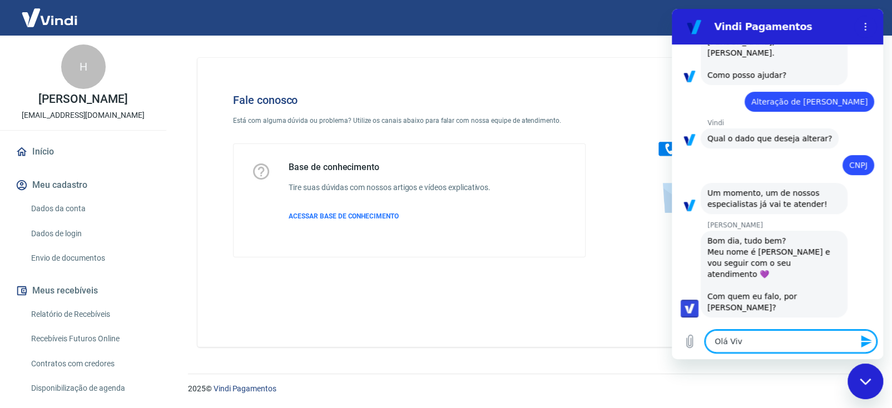
type textarea "x"
type textarea "Olá Vivia"
type textarea "x"
type textarea "Olá Vivian"
type textarea "x"
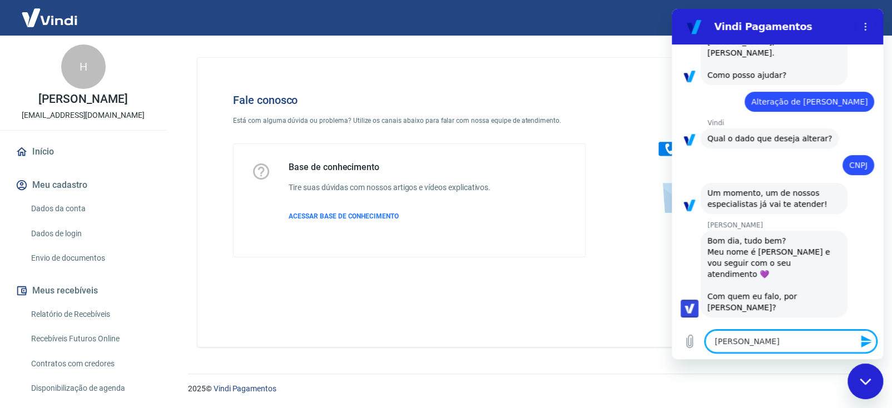
type textarea "Olá Viviane"
type textarea "x"
type textarea "Olá Viviane"
type textarea "x"
type textarea "Olá Viviane"
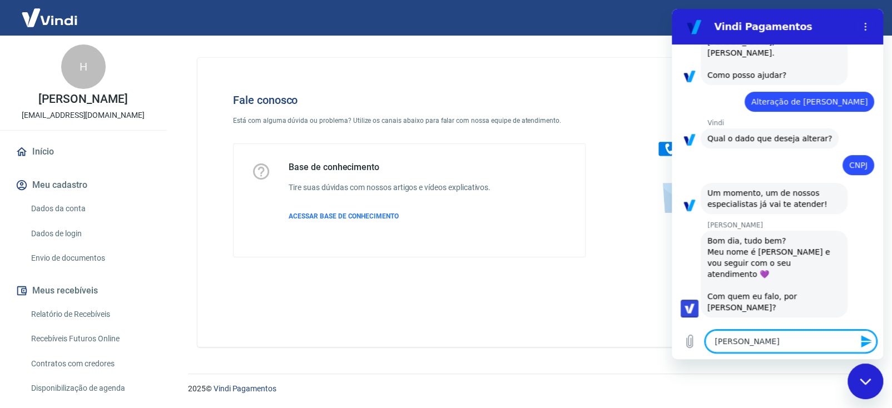
type textarea "x"
type textarea "Olá Viviane,"
type textarea "x"
type textarea "Olá Viviane,"
type textarea "x"
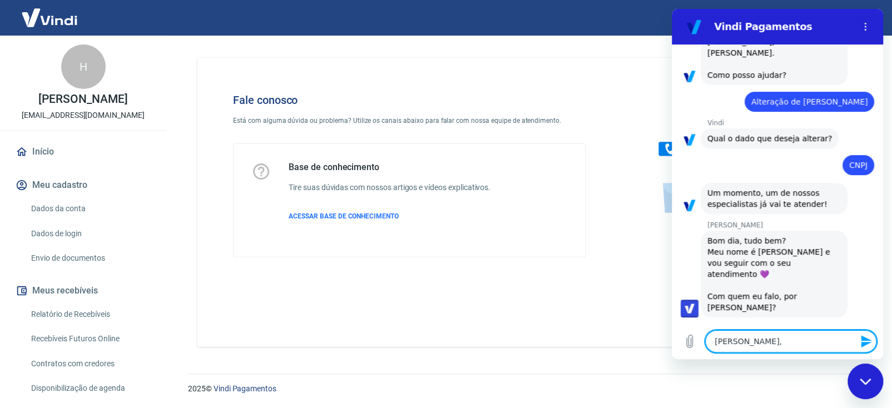
type textarea "Olá Viviane, p"
type textarea "x"
type textarea "Olá Viviane, po"
type textarea "x"
type textarea "Olá Viviane, pod"
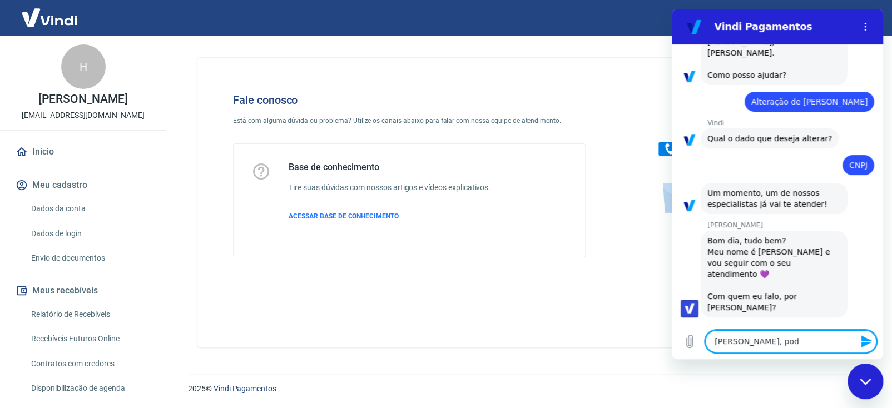
type textarea "x"
type textarea "Olá Viviane, pode"
type textarea "x"
type textarea "Olá Viviane, pode"
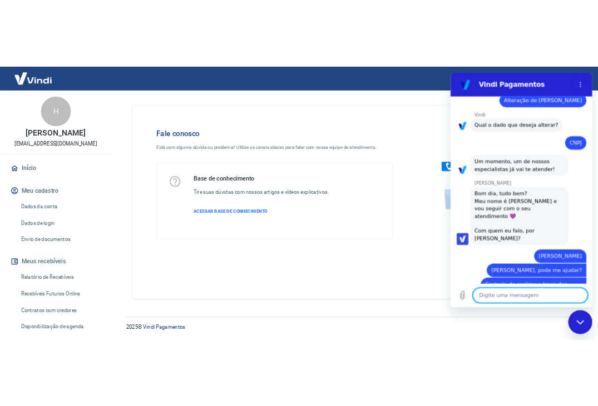
scroll to position [136, 0]
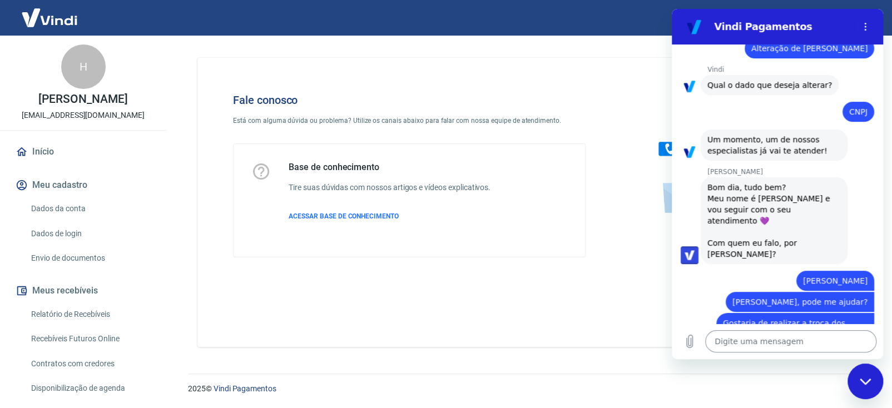
click at [732, 340] on textarea at bounding box center [790, 341] width 171 height 22
drag, startPoint x: 808, startPoint y: 24, endPoint x: 754, endPoint y: 41, distance: 56.4
click at [754, 41] on section "Vindi Pagamentos" at bounding box center [777, 27] width 211 height 36
click at [747, 339] on textarea at bounding box center [790, 341] width 171 height 22
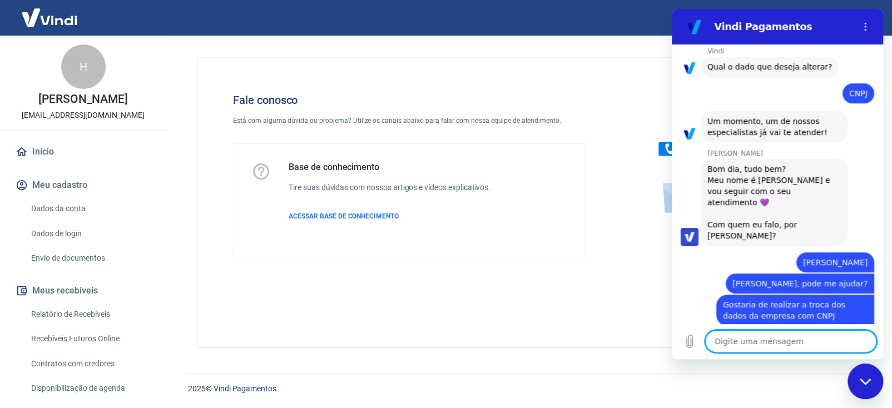
scroll to position [157, 0]
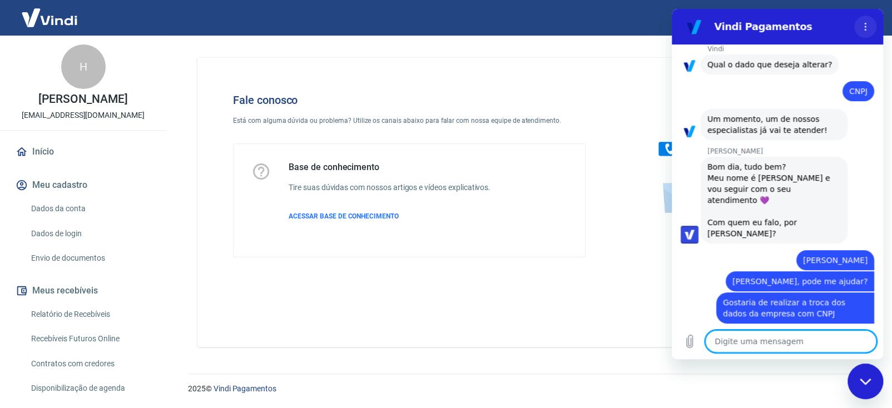
click at [861, 28] on icon "Menu de opções" at bounding box center [865, 26] width 9 height 9
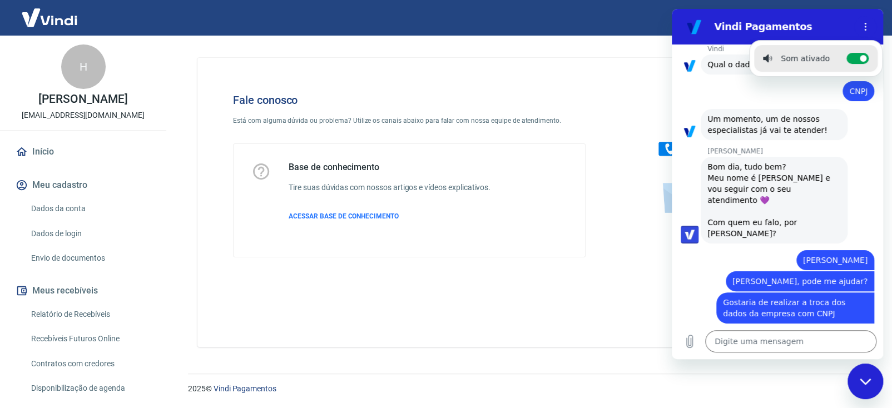
click at [599, 282] on div "Fale conosco Está com alguma dúvida ou problema? Utilize os canais abaixo para …" at bounding box center [526, 202] width 658 height 289
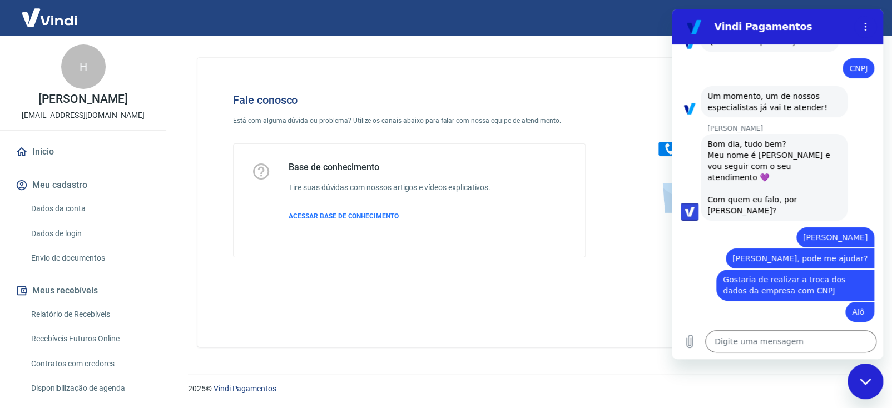
scroll to position [178, 0]
click at [741, 340] on textarea at bounding box center [790, 341] width 171 height 22
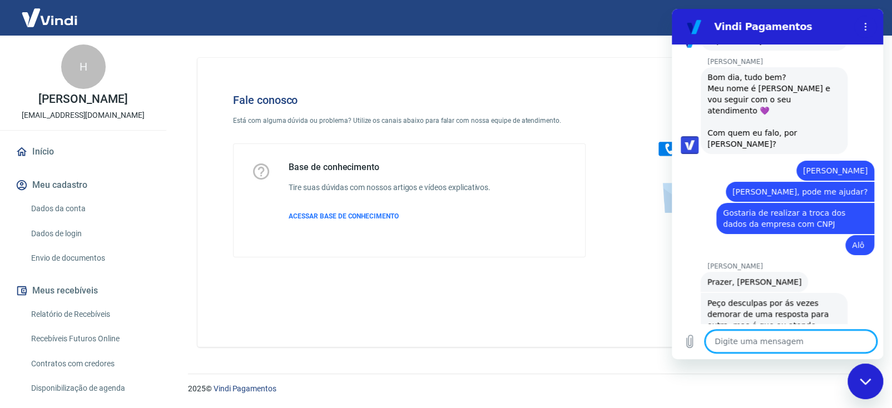
scroll to position [249, 0]
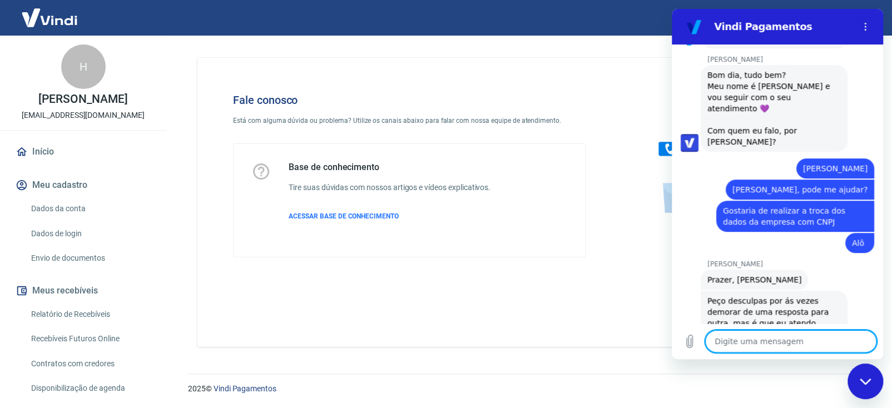
click at [755, 337] on textarea at bounding box center [790, 341] width 171 height 22
click at [762, 337] on textarea at bounding box center [790, 341] width 171 height 22
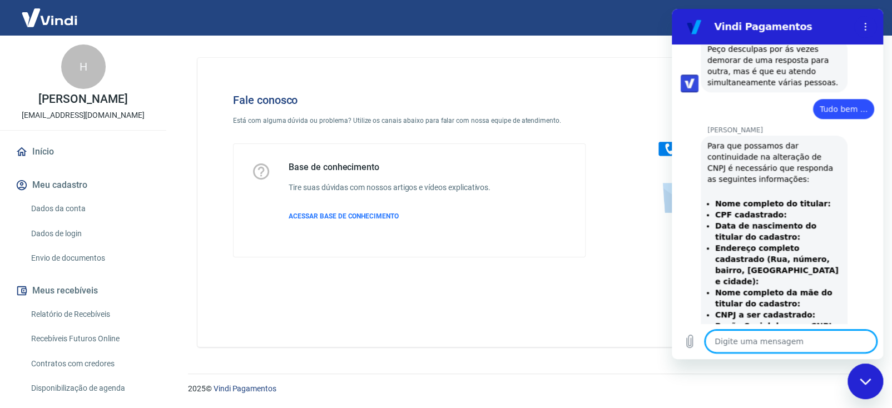
scroll to position [503, 0]
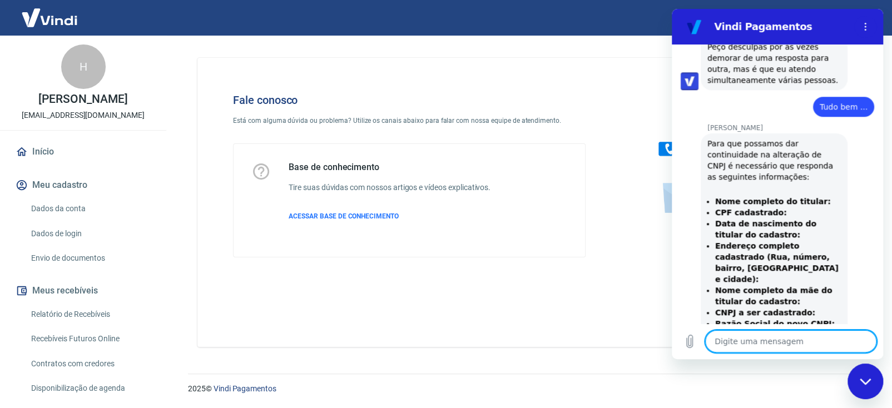
click at [768, 345] on textarea at bounding box center [790, 341] width 171 height 22
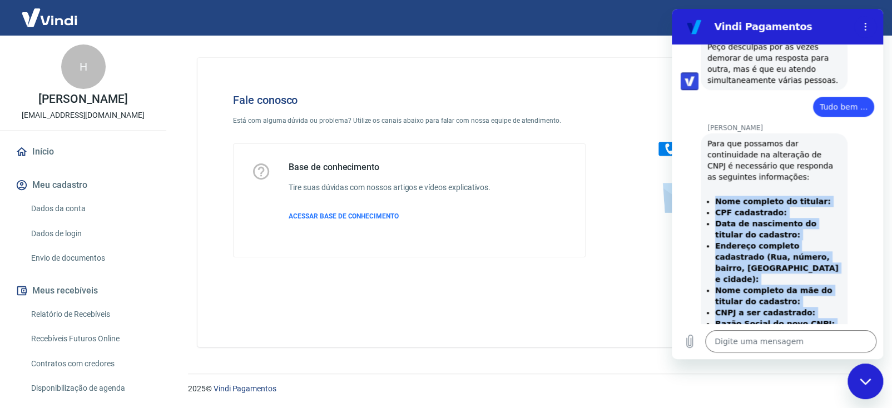
drag, startPoint x: 716, startPoint y: 166, endPoint x: 827, endPoint y: 299, distance: 173.3
click at [827, 299] on ul "Nome completo do titular: CPF cadastrado: Data de nascimento do titular do cada…" at bounding box center [773, 285] width 133 height 178
copy ul "Nome completo do titular: CPF cadastrado: Data de nascimento do titular do cada…"
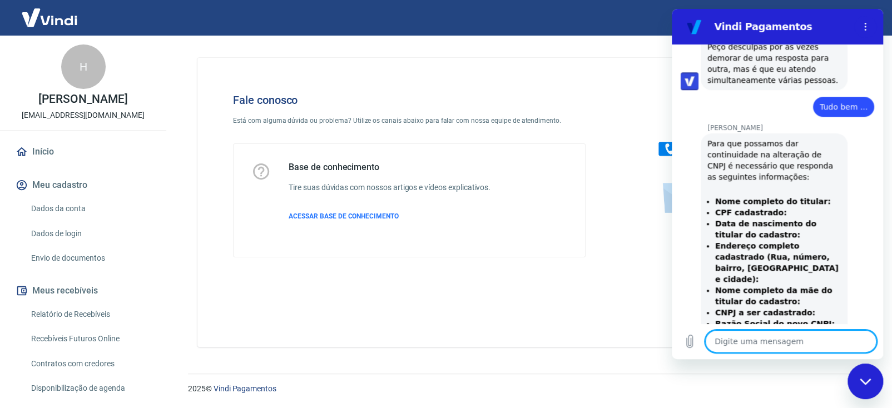
click at [734, 346] on textarea at bounding box center [790, 341] width 171 height 22
paste textarea "Nome completo do titular: CPF cadastrado: Data de nascimento do titular do cada…"
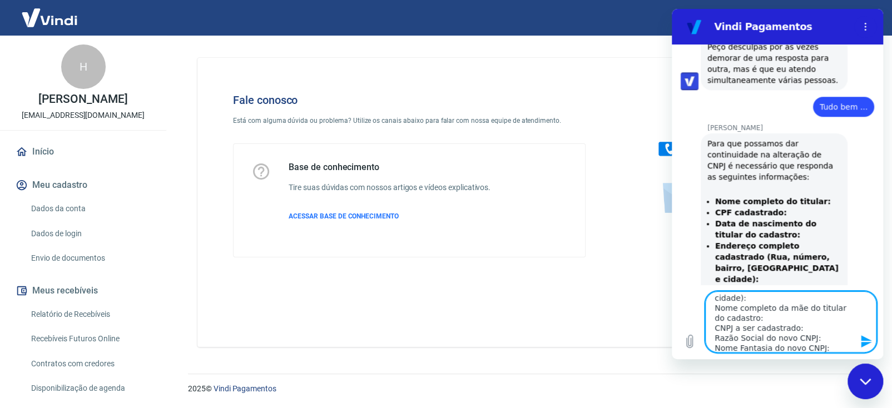
scroll to position [0, 0]
click at [814, 300] on textarea "Nome completo do titular: CPF cadastrado: Data de nascimento do titular do cada…" at bounding box center [790, 321] width 171 height 61
click at [824, 345] on textarea "Nome completo do titular: Henrique Nery da Silva CPF cadastrado: 098.883.177-50…" at bounding box center [790, 321] width 171 height 61
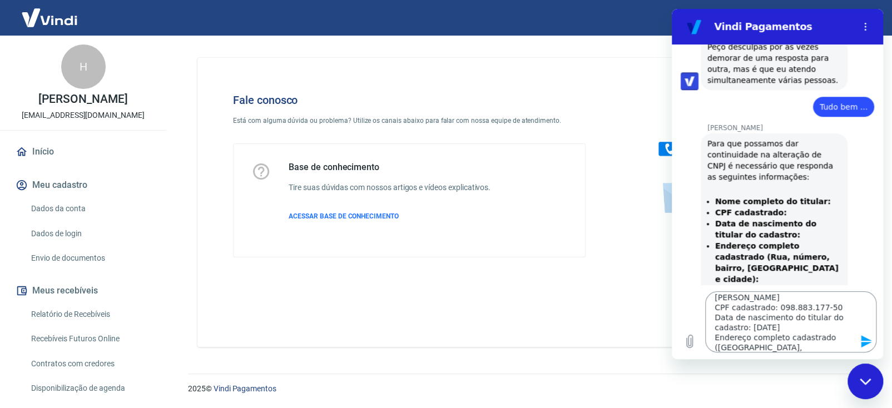
click at [830, 347] on textarea "Nome completo do titular: Henrique Nery da Silva CPF cadastrado: 098.883.177-50…" at bounding box center [790, 321] width 171 height 61
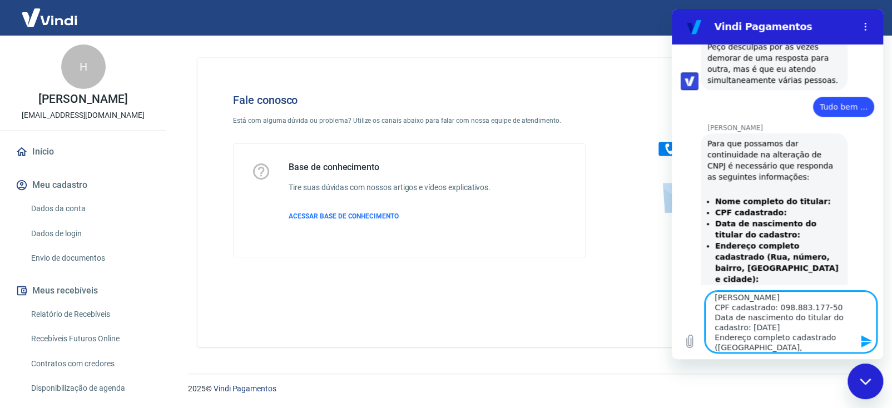
paste textarea "R HERMAN STERN"
click at [796, 345] on textarea "Nome completo do titular: Henrique Nery da Silva CPF cadastrado: 098.883.177-50…" at bounding box center [790, 321] width 171 height 61
paste textarea "COLINA DE LARANJEIRAS"
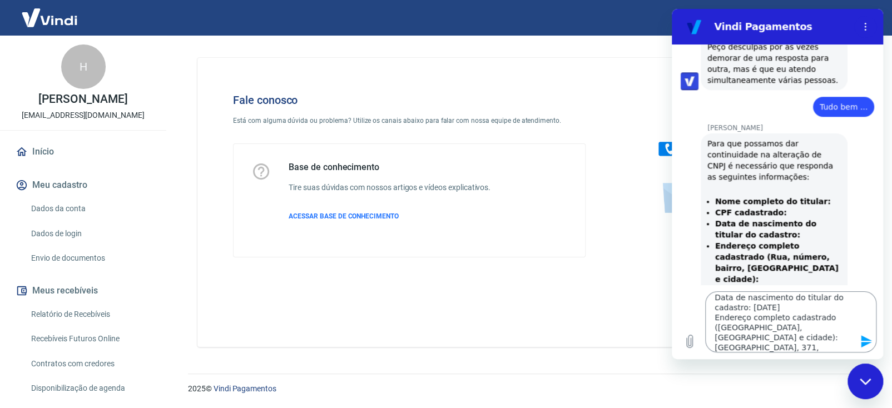
click at [776, 343] on textarea "Nome completo do titular: Henrique Nery da Silva CPF cadastrado: 098.883.177-50…" at bounding box center [790, 321] width 171 height 61
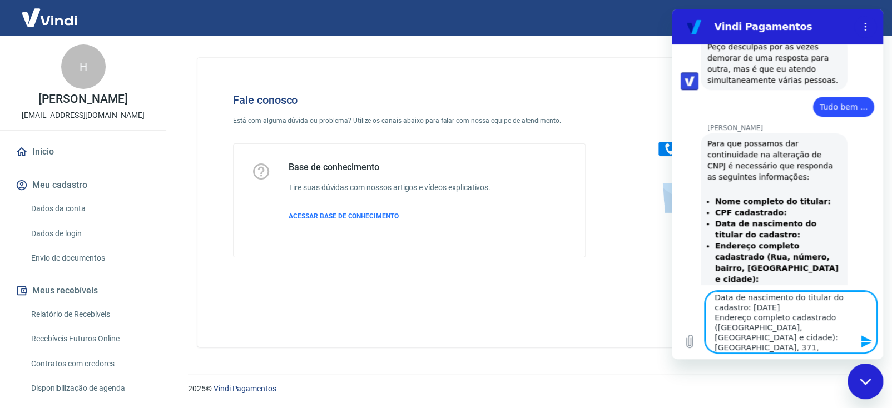
paste textarea "COND RECREIO DAS LARANJEIAPT 302BLOCO A LOTE COLINA DELARANJEIRAQUADRAGLB LOTE …"
click at [769, 345] on textarea "Nome completo do titular: Henrique Nery da Silva CPF cadastrado: 098.883.177-50…" at bounding box center [790, 321] width 171 height 61
paste textarea "SERRA"
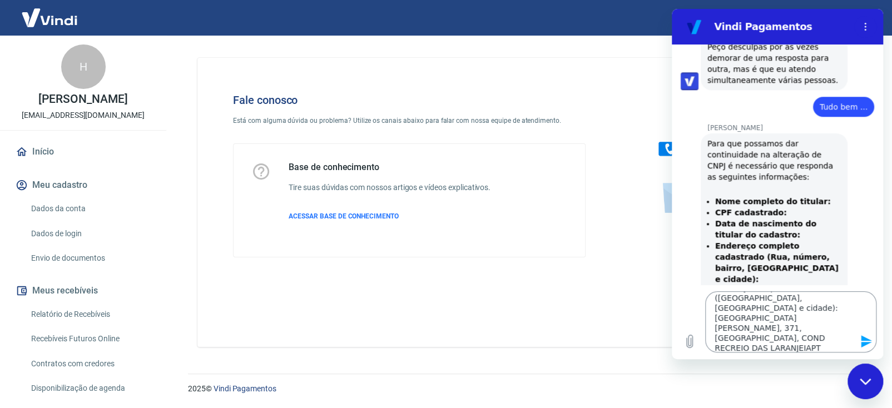
click at [799, 347] on textarea "Nome completo do titular: Henrique Nery da Silva CPF cadastrado: 098.883.177-50…" at bounding box center [790, 321] width 171 height 61
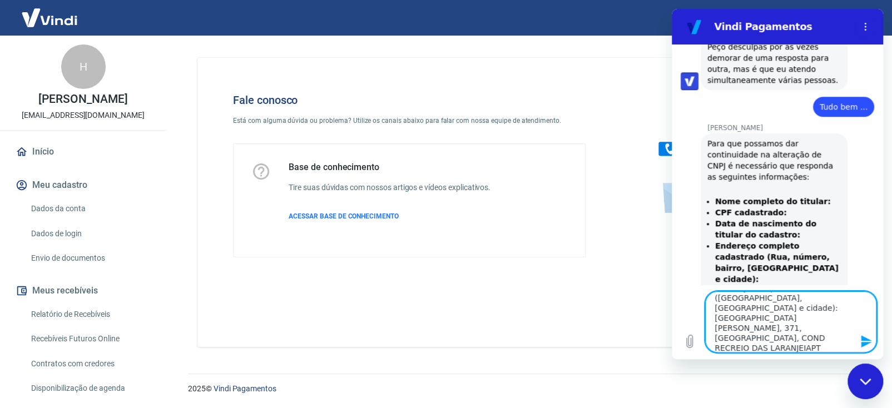
paste textarea "29.167-081"
click at [779, 347] on textarea "Nome completo do titular: Henrique Nery da Silva CPF cadastrado: 098.883.177-50…" at bounding box center [790, 321] width 171 height 61
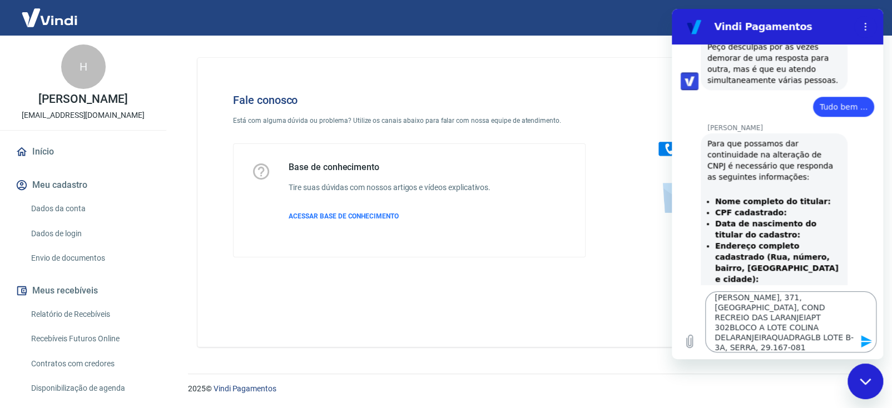
click at [809, 342] on textarea "Nome completo do titular: Henrique Nery da Silva CPF cadastrado: 098.883.177-50…" at bounding box center [790, 321] width 171 height 61
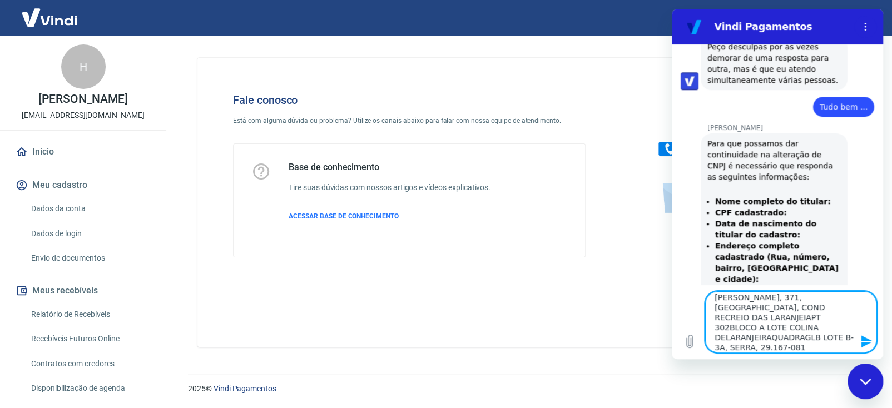
paste textarea "58.382.843/0001-80"
click at [817, 325] on textarea "Nome completo do titular: Henrique Nery da Silva CPF cadastrado: 098.883.177-50…" at bounding box center [790, 321] width 171 height 61
click at [826, 320] on textarea "Nome completo do titular: Henrique Nery da Silva CPF cadastrado: 098.883.177-50…" at bounding box center [790, 321] width 171 height 61
paste textarea "F. H. DA [PERSON_NAME] E REPARACAO DE ARTIGOS NAVAIS LTDA"
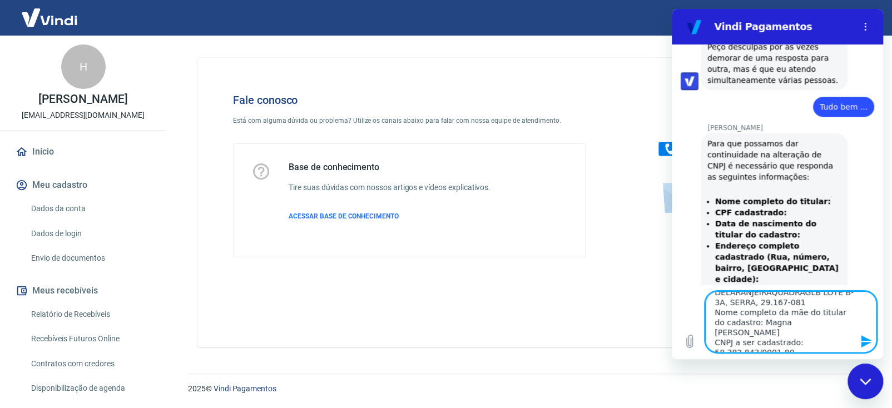
click at [823, 351] on textarea "Nome completo do titular: Henrique Nery da Silva CPF cadastrado: 098.883.177-50…" at bounding box center [790, 321] width 171 height 61
click at [821, 331] on textarea "Nome completo do titular: Henrique Nery da Silva CPF cadastrado: 098.883.177-50…" at bounding box center [790, 321] width 171 height 61
paste textarea "NERY OCEAN SERVICE"
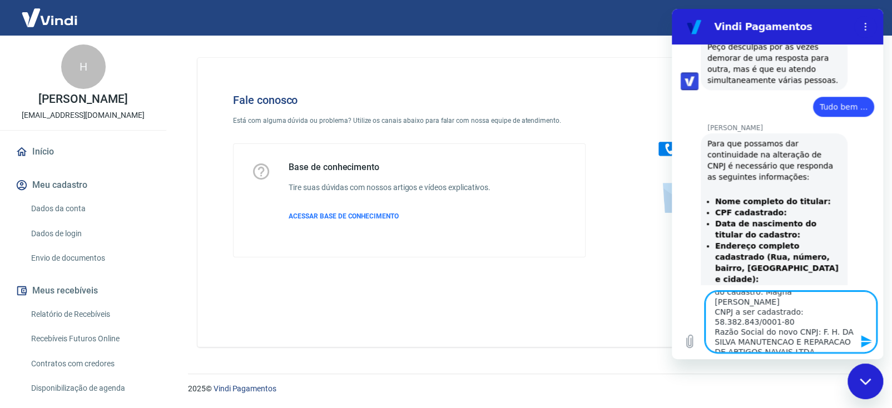
click at [818, 340] on textarea "Nome completo do titular: Henrique Nery da Silva CPF cadastrado: 098.883.177-50…" at bounding box center [790, 321] width 171 height 61
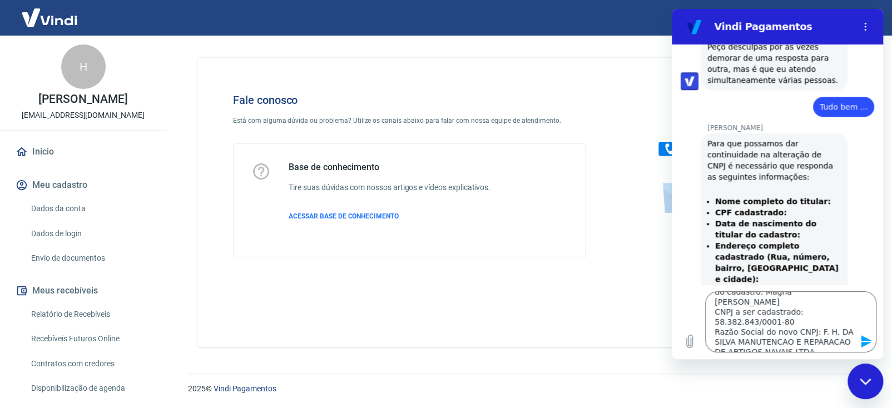
click at [865, 340] on icon "Enviar mensagem" at bounding box center [866, 341] width 13 height 13
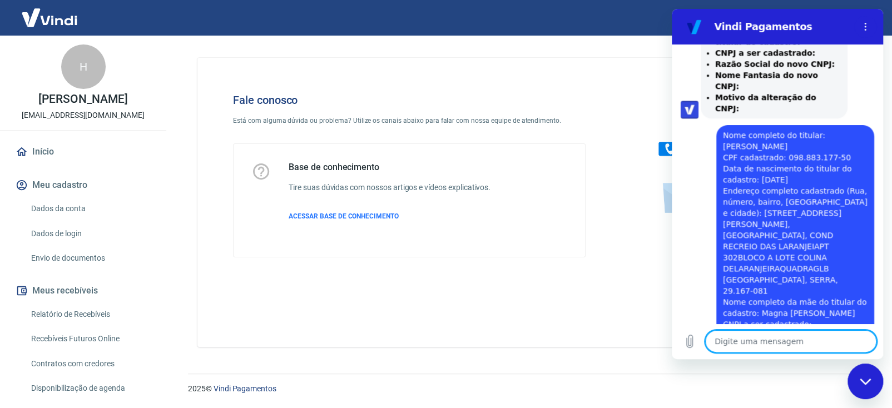
scroll to position [763, 0]
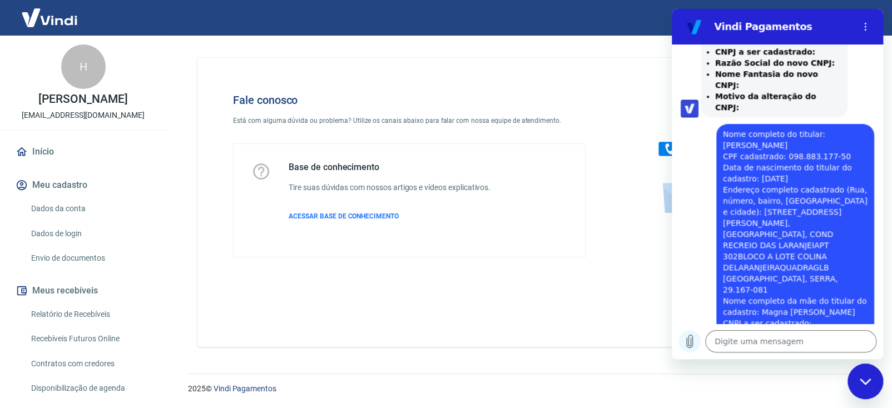
click at [690, 342] on icon "Carregar arquivo" at bounding box center [690, 341] width 6 height 13
click at [782, 336] on textarea at bounding box center [790, 341] width 171 height 22
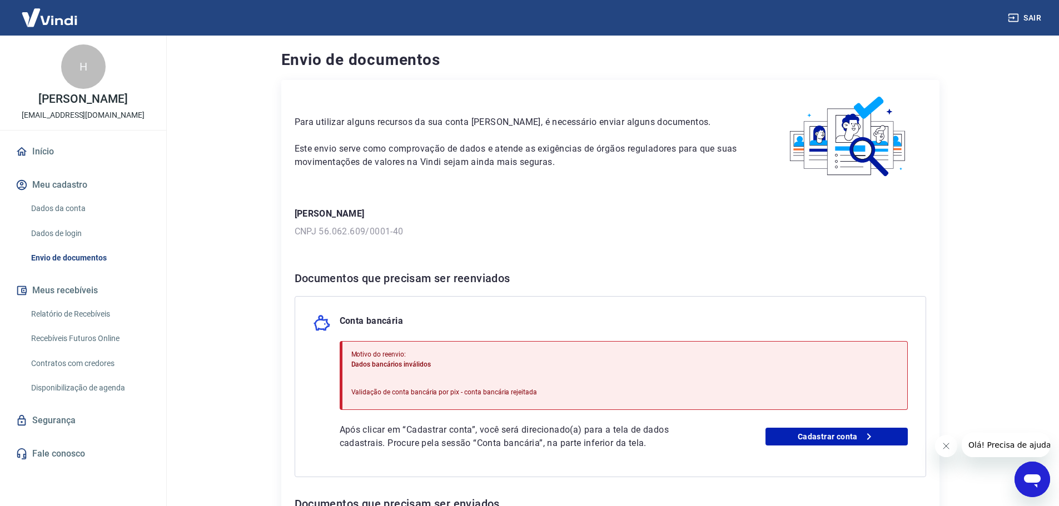
drag, startPoint x: 2028, startPoint y: 934, endPoint x: 1016, endPoint y: 472, distance: 1112.3
click at [1016, 472] on div "Abrir janela de mensagens" at bounding box center [1032, 479] width 33 height 33
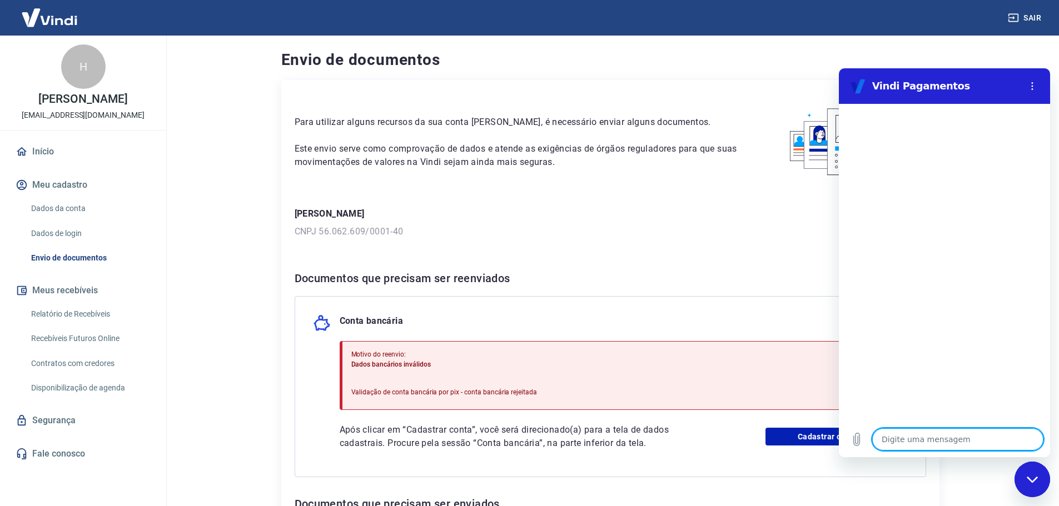
type textarea "V"
type textarea "x"
type textarea "Vi"
type textarea "x"
type textarea "Viv"
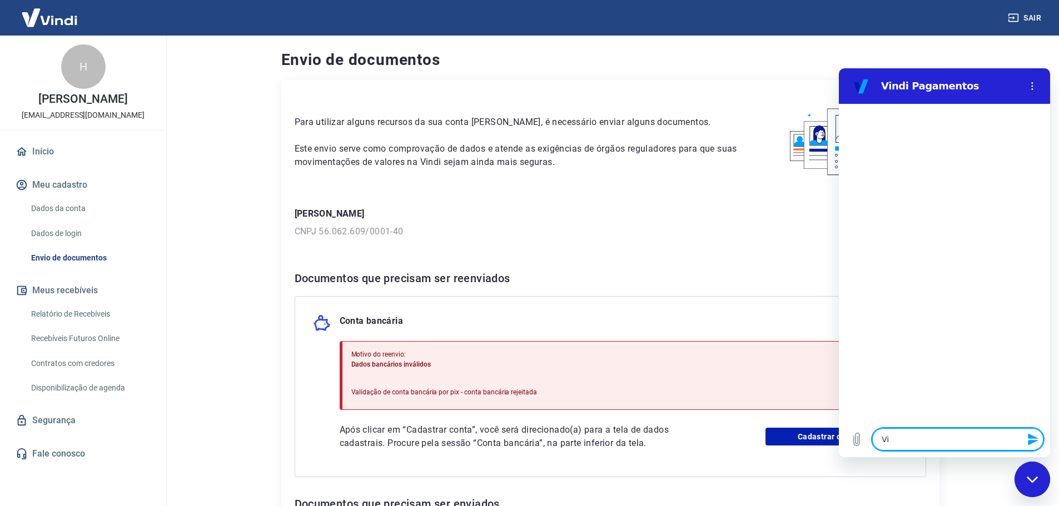
type textarea "x"
type textarea "Vivi"
type textarea "x"
type textarea "Vivia"
type textarea "x"
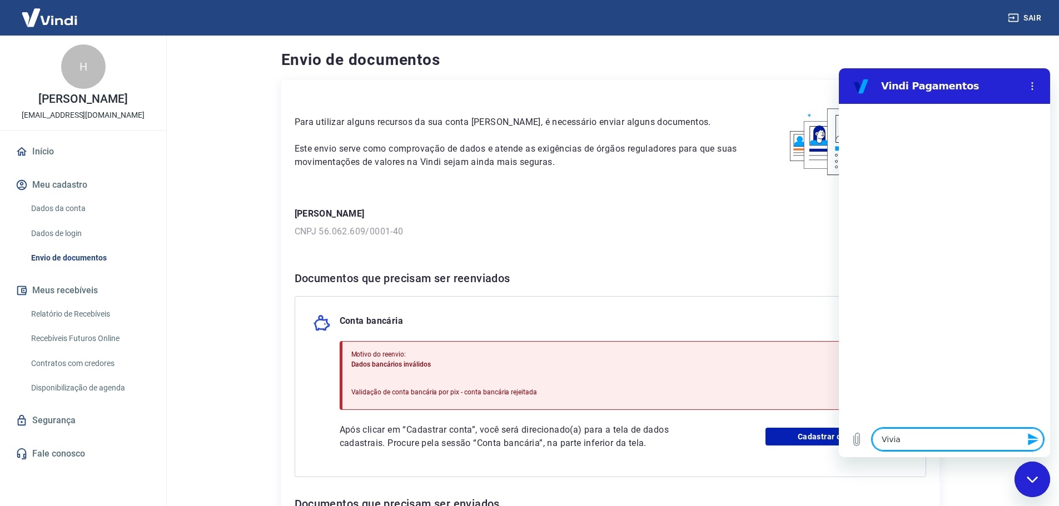
type textarea "Vivian"
type textarea "x"
type textarea "Viviane"
type textarea "x"
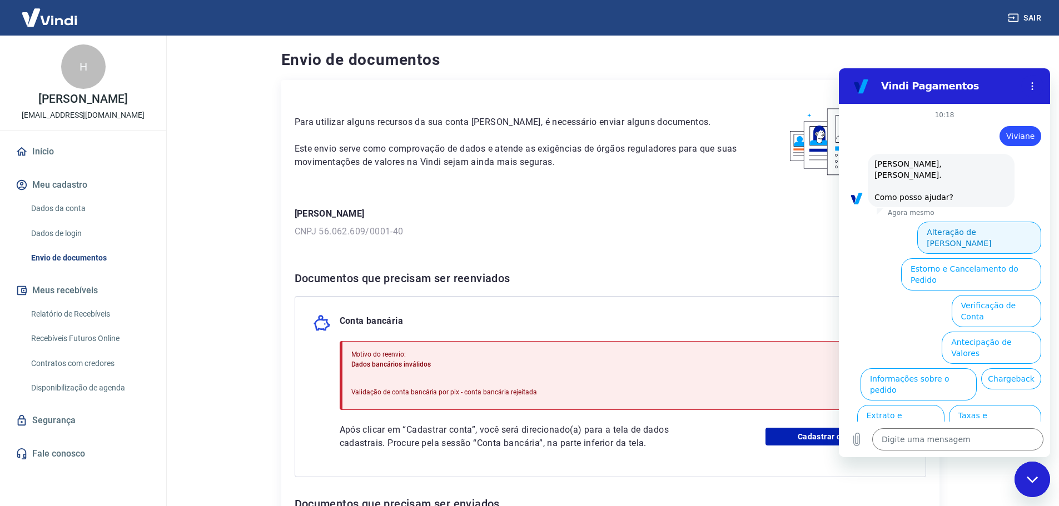
click at [980, 223] on button "Alteração de Dados Cadastrais" at bounding box center [979, 238] width 124 height 32
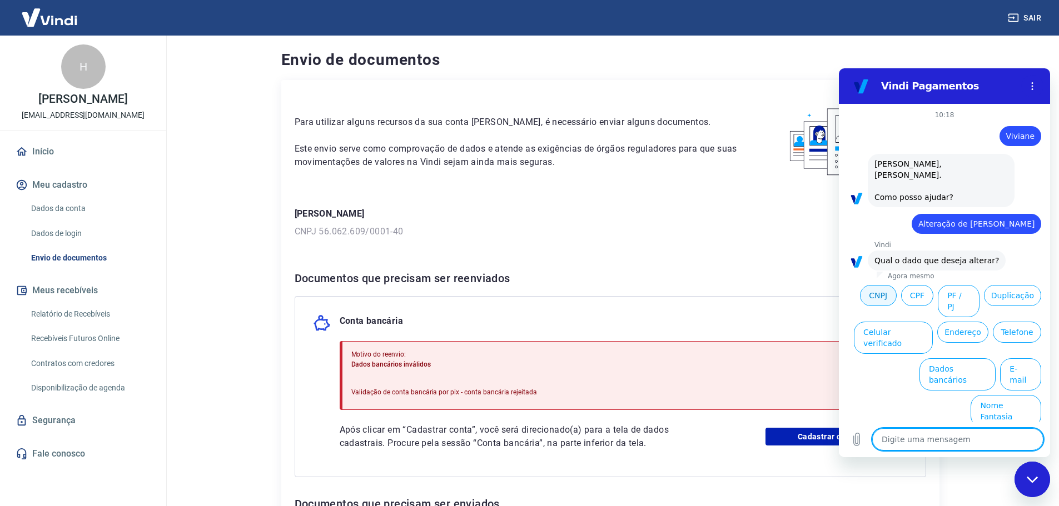
click at [876, 285] on button "CNPJ" at bounding box center [878, 295] width 37 height 21
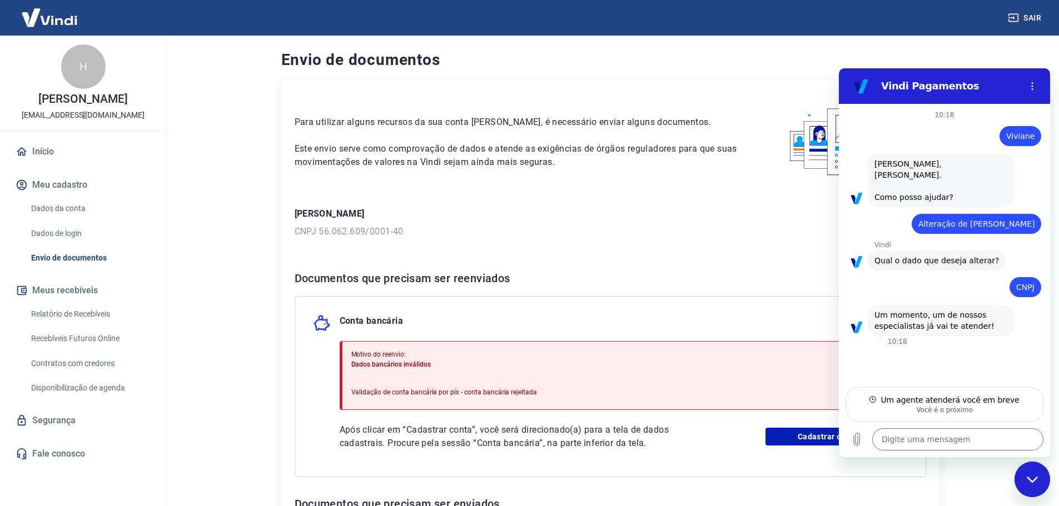
click at [760, 215] on p "[PERSON_NAME]" at bounding box center [611, 213] width 632 height 13
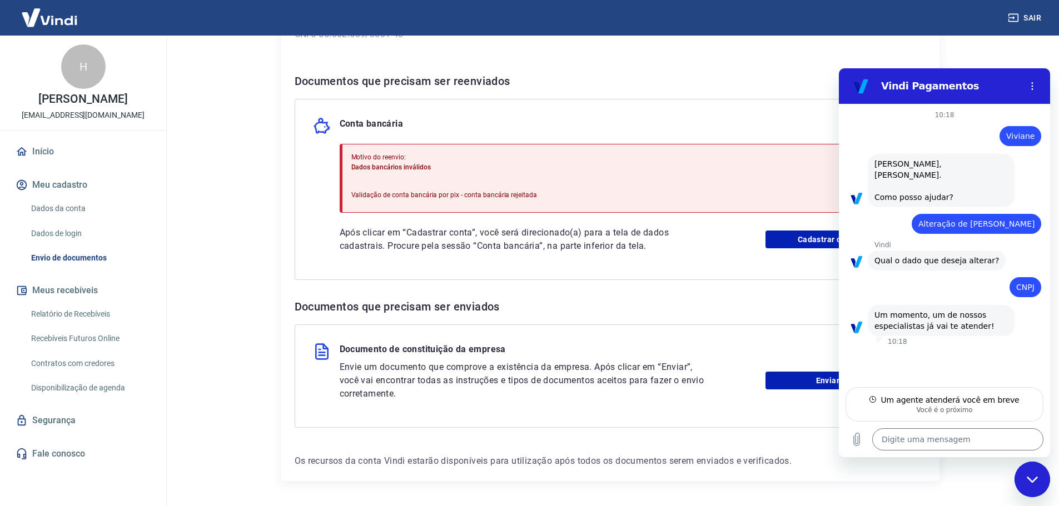
scroll to position [178, 0]
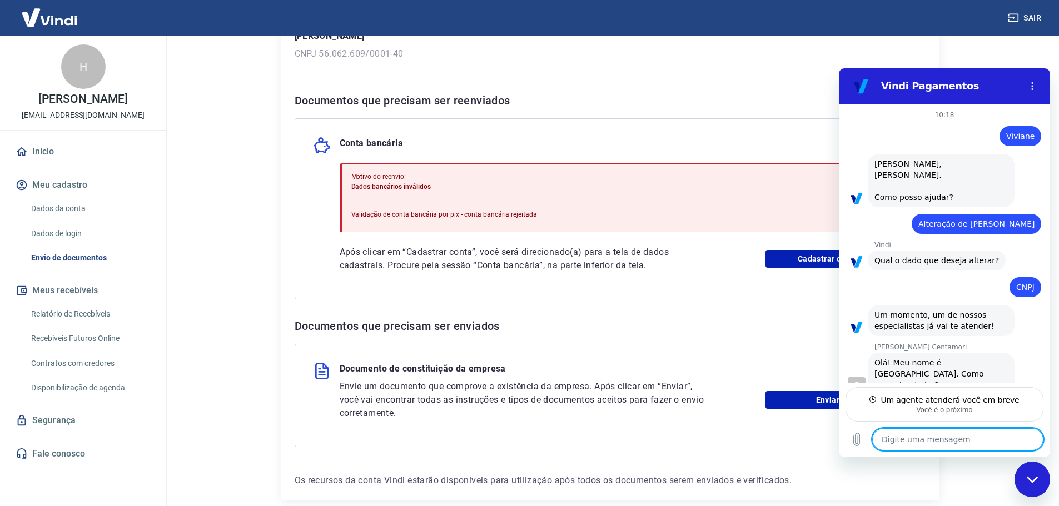
type textarea "x"
click at [903, 435] on textarea at bounding box center [957, 440] width 171 height 22
type textarea "M"
type textarea "x"
type textarea "Ma"
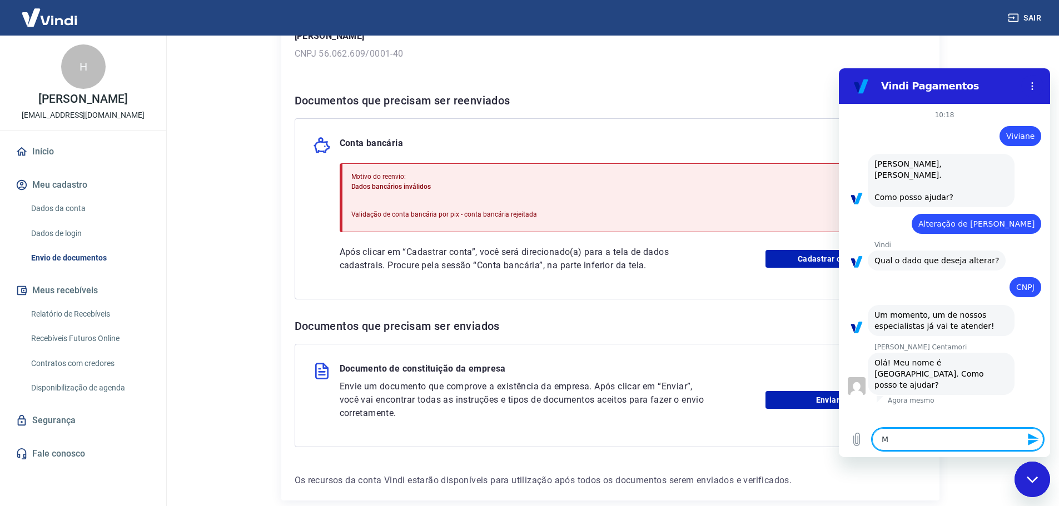
type textarea "x"
type textarea "Mar"
type textarea "x"
type textarea "Mari"
type textarea "x"
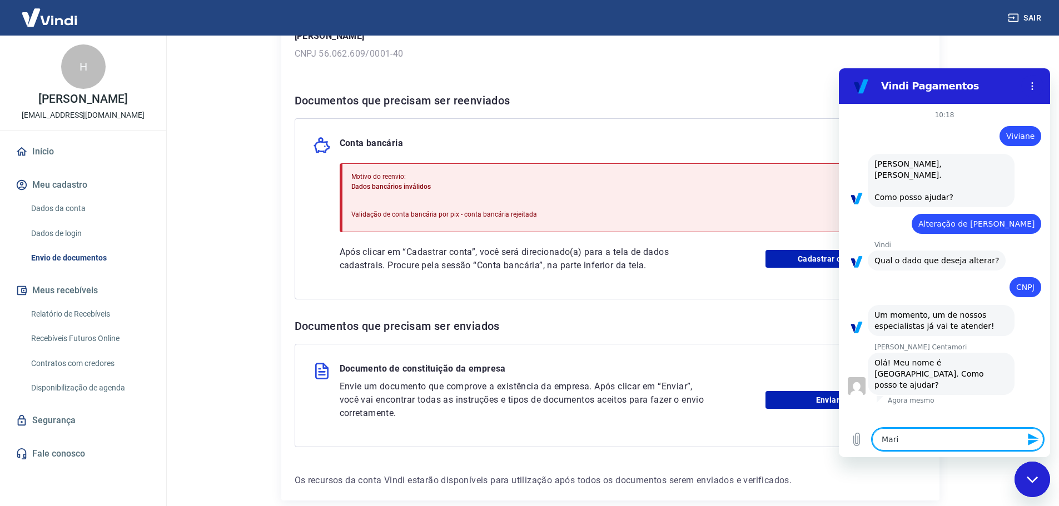
type textarea "Maria"
type textarea "x"
type textarea "Marian"
type textarea "x"
type textarea "Mariana"
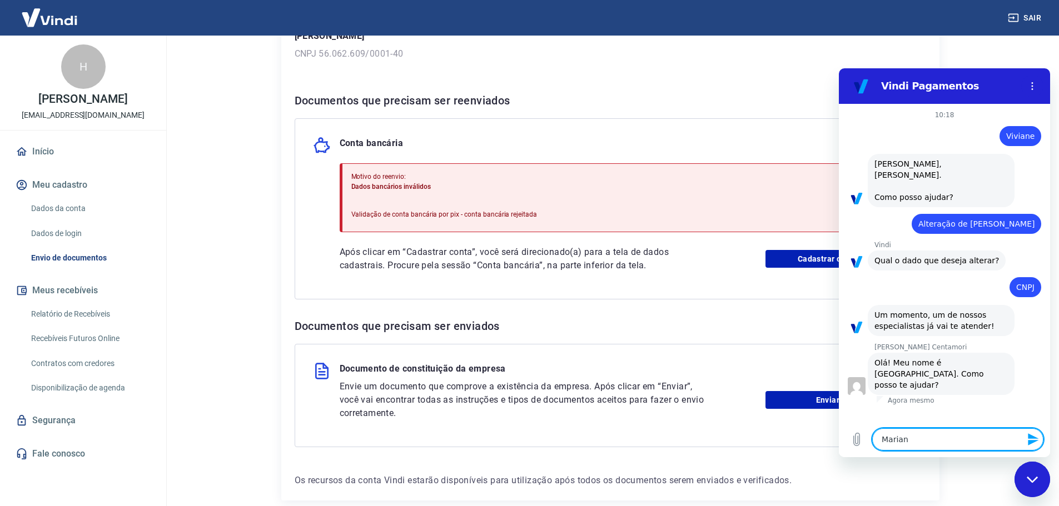
type textarea "x"
type textarea "Mariana"
type textarea "x"
type textarea "Mariana b"
type textarea "x"
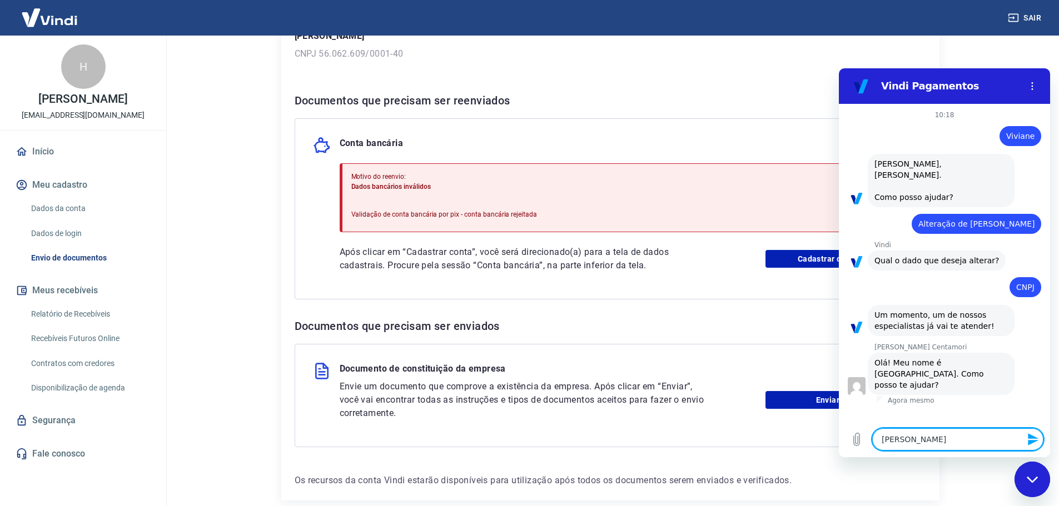
type textarea "Mariana bo"
type textarea "x"
type textarea "Mariana bom"
type textarea "x"
type textarea "Mariana bom"
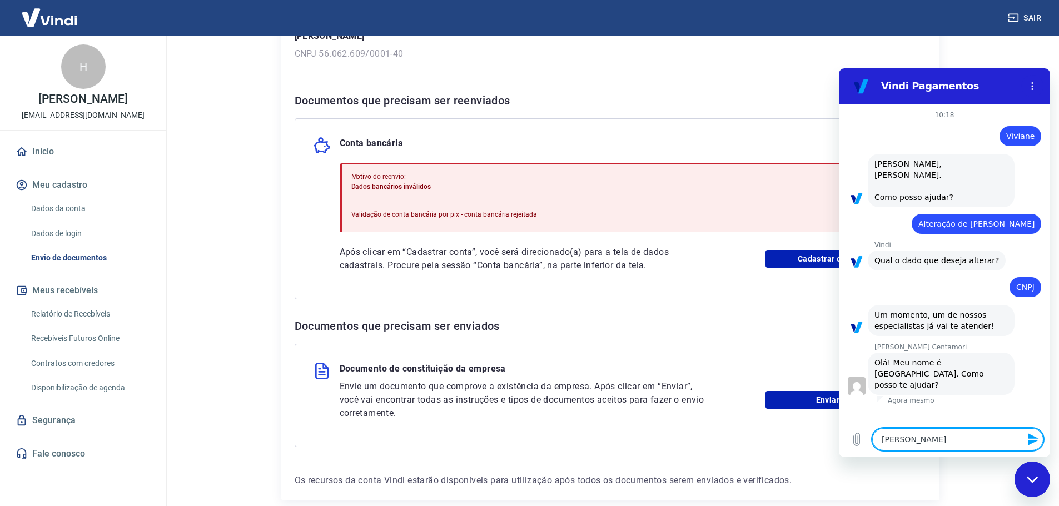
type textarea "x"
type textarea "Mariana bom d"
type textarea "x"
type textarea "Mariana bom di"
type textarea "x"
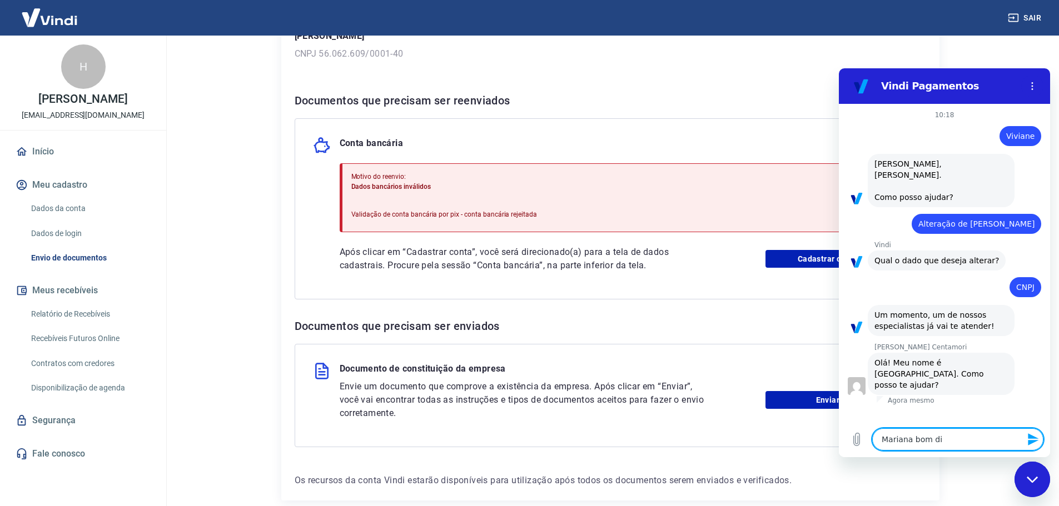
type textarea "Mariana bom dia"
type textarea "x"
type textarea "Mariana bom dia"
type textarea "x"
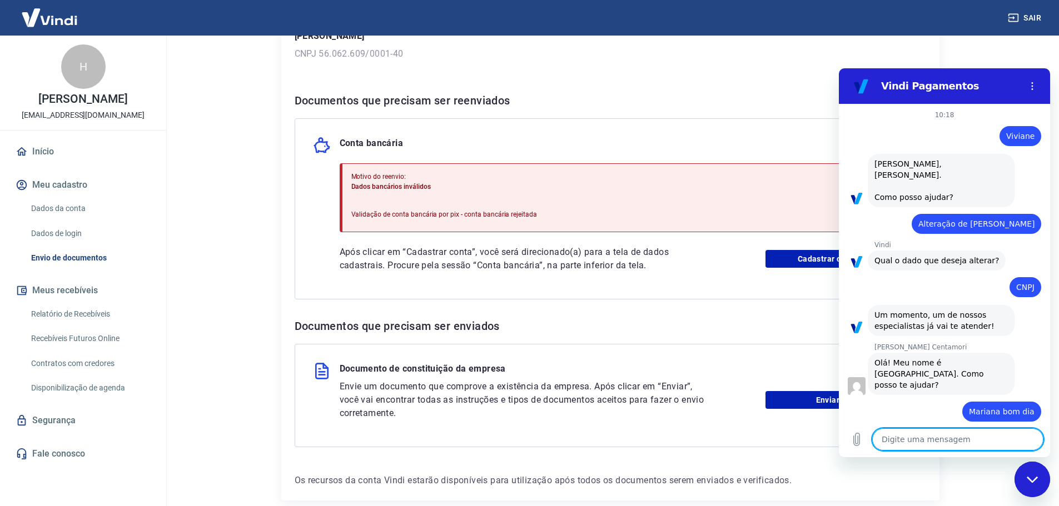
type textarea "G"
type textarea "x"
type textarea "Go"
type textarea "x"
type textarea "Gos"
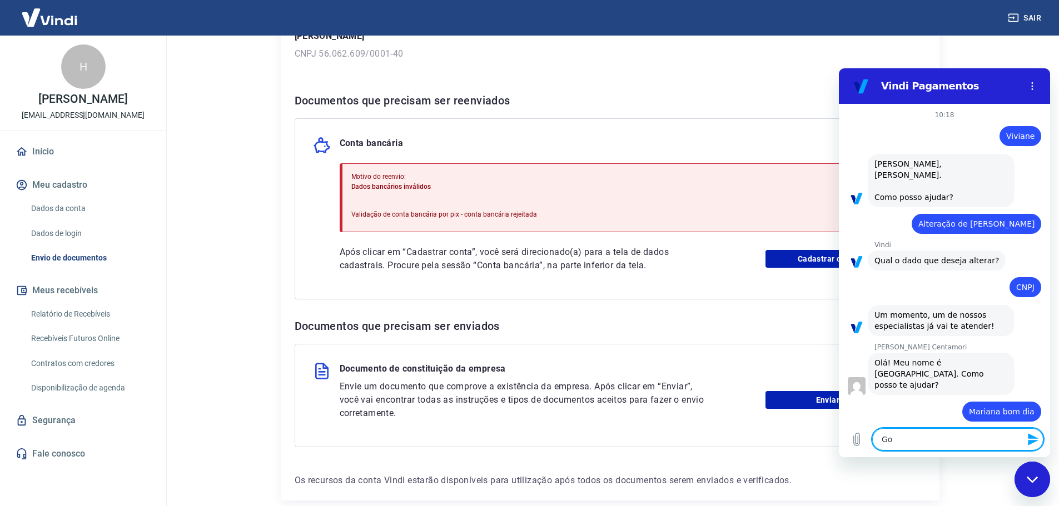
type textarea "x"
type textarea "Gost"
type textarea "x"
type textarea "Gosta"
type textarea "x"
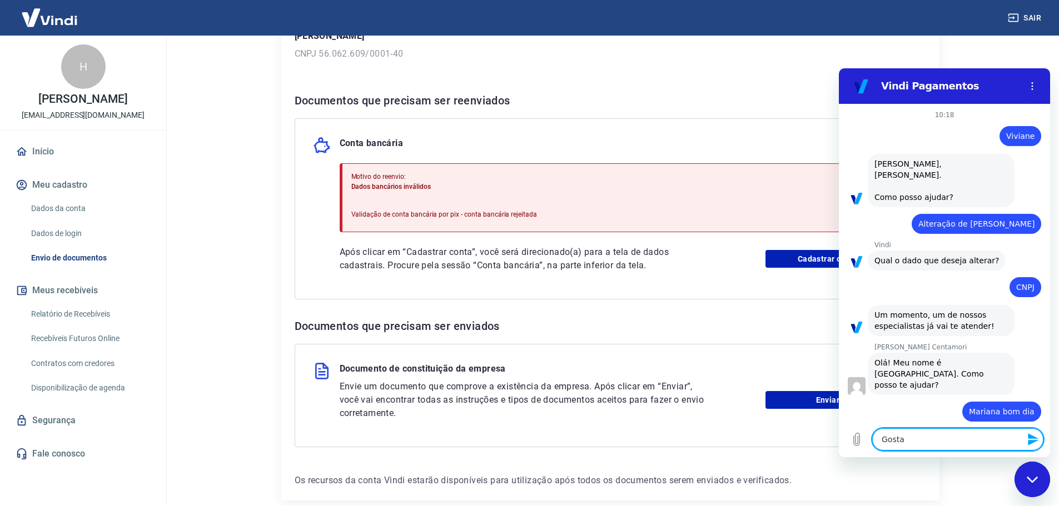
type textarea "Gostar"
type textarea "x"
type textarea "Gostari"
type textarea "x"
type textarea "Gostaria"
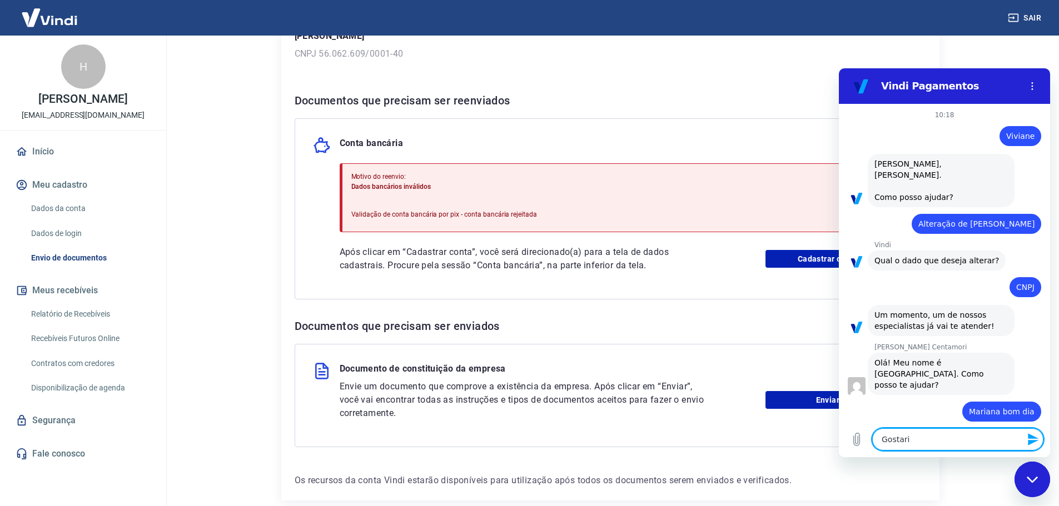
type textarea "x"
type textarea "Gostaria"
type textarea "x"
type textarea "Gostaria d"
type textarea "x"
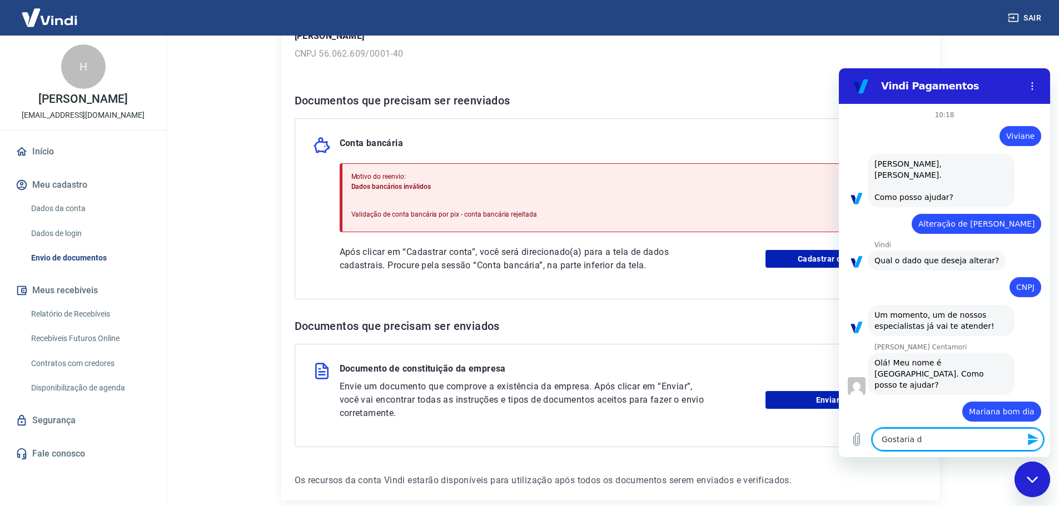
type textarea "Gostaria de"
type textarea "x"
type textarea "Gostaria de"
type textarea "x"
type textarea "Gostaria de m"
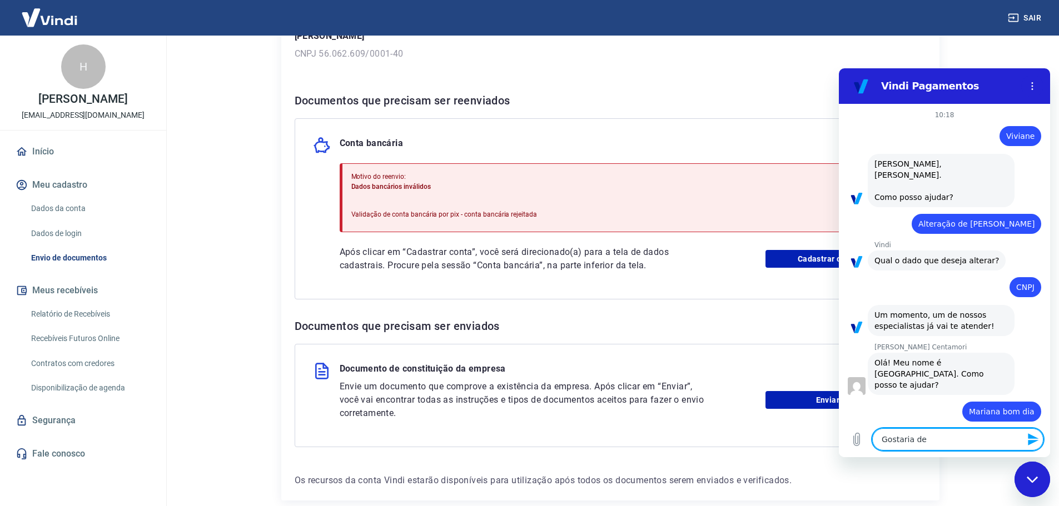
type textarea "x"
type textarea "Gostaria de mu"
type textarea "x"
type textarea "Gostaria de mud"
type textarea "x"
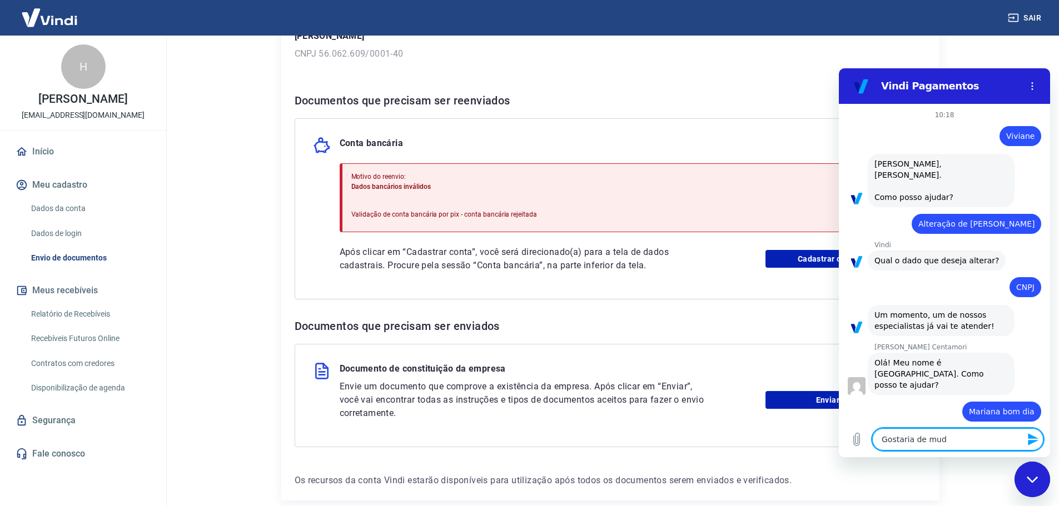
type textarea "Gostaria de muda"
type textarea "x"
type textarea "Gostaria de mudar"
type textarea "x"
type textarea "Gostaria de mudar"
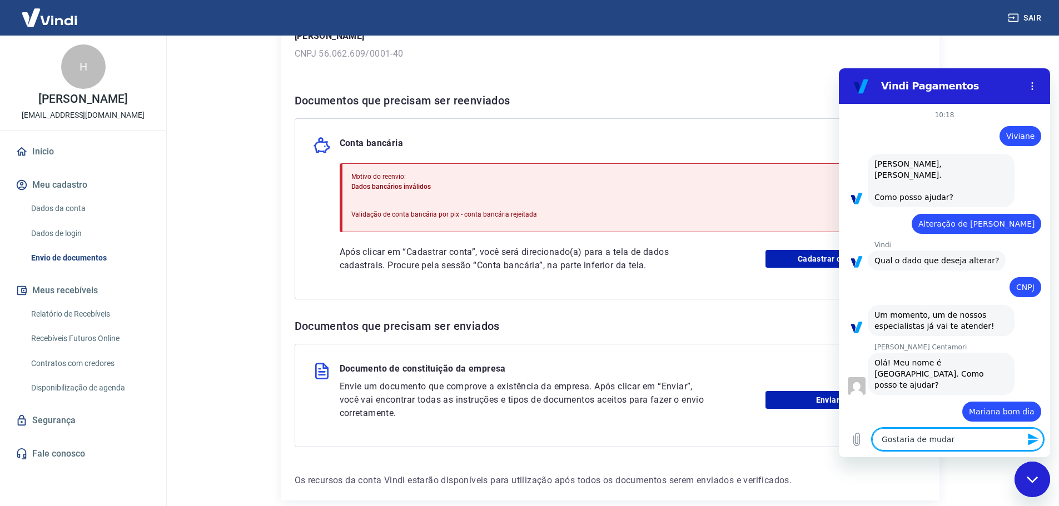
type textarea "x"
type textarea "Gostaria de mudar o"
type textarea "x"
type textarea "Gostaria de mudar os"
type textarea "x"
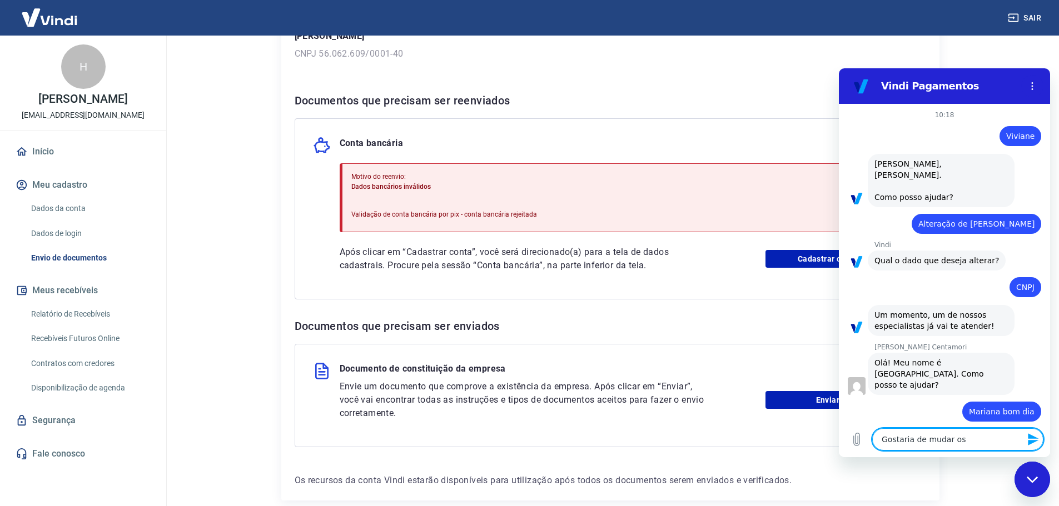
type textarea "Gostaria de mudar os"
type textarea "x"
type textarea "Gostaria de mudar os d"
type textarea "x"
type textarea "Gostaria de mudar os da"
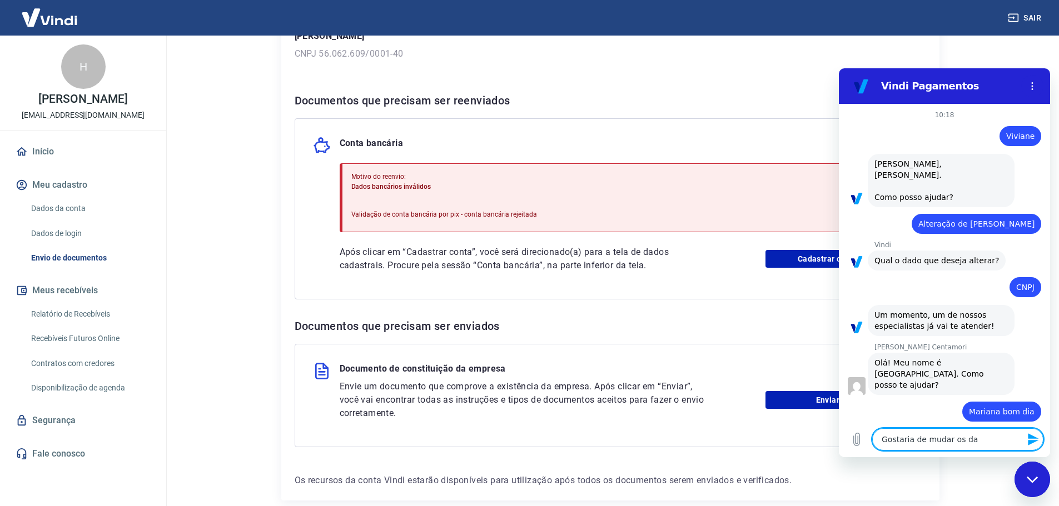
type textarea "x"
type textarea "Gostaria de mudar os dad"
type textarea "x"
type textarea "Gostaria de mudar os dado"
type textarea "x"
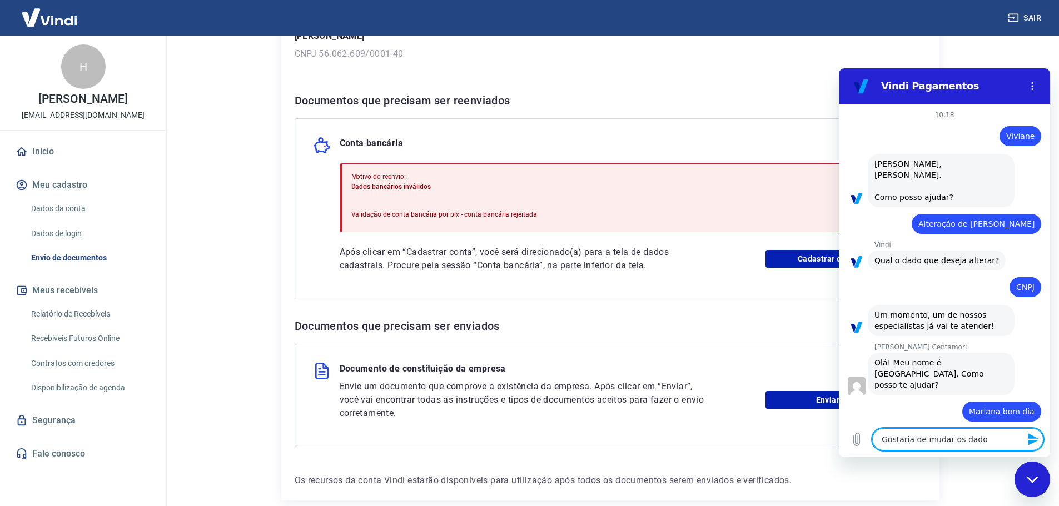
type textarea "Gostaria de mudar os dado"
type textarea "x"
type textarea "Gostaria de mudar os dado"
type textarea "x"
type textarea "Gostaria de mudar os dados"
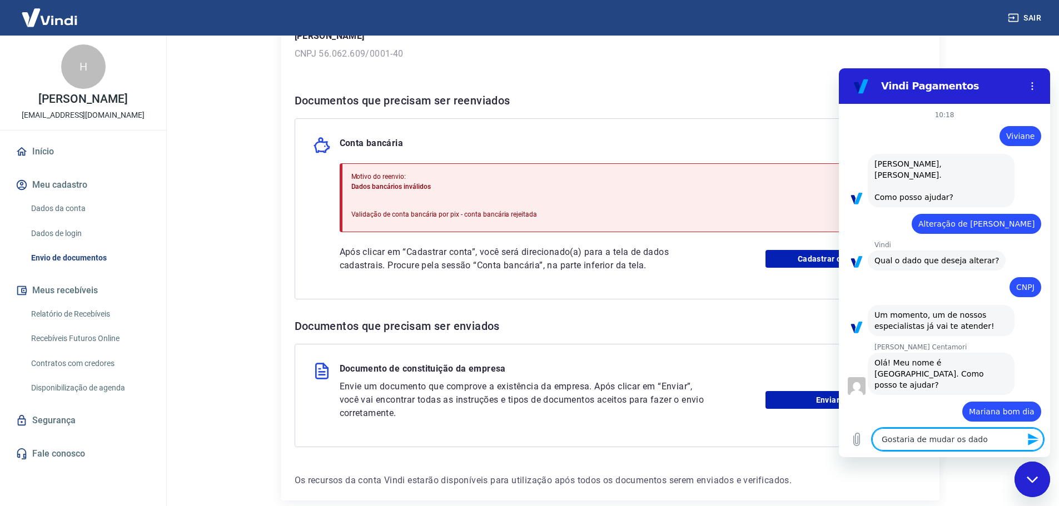
type textarea "x"
type textarea "Gostaria de mudar os dados"
type textarea "x"
type textarea "Gostaria de mudar os dados d"
type textarea "x"
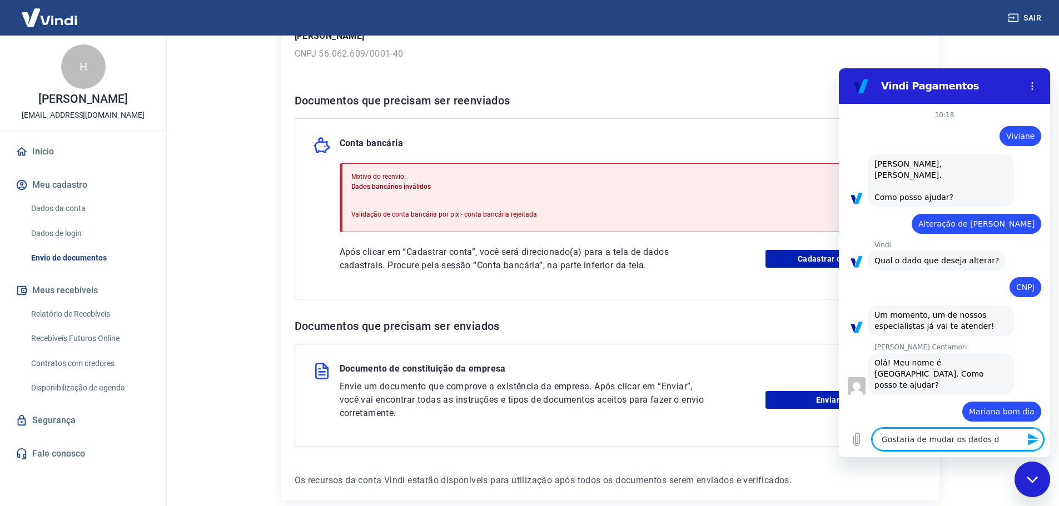
type textarea "Gostaria de mudar os dados da"
type textarea "x"
type textarea "Gostaria de mudar os dados da"
type textarea "x"
type textarea "Gostaria de mudar os dados da e"
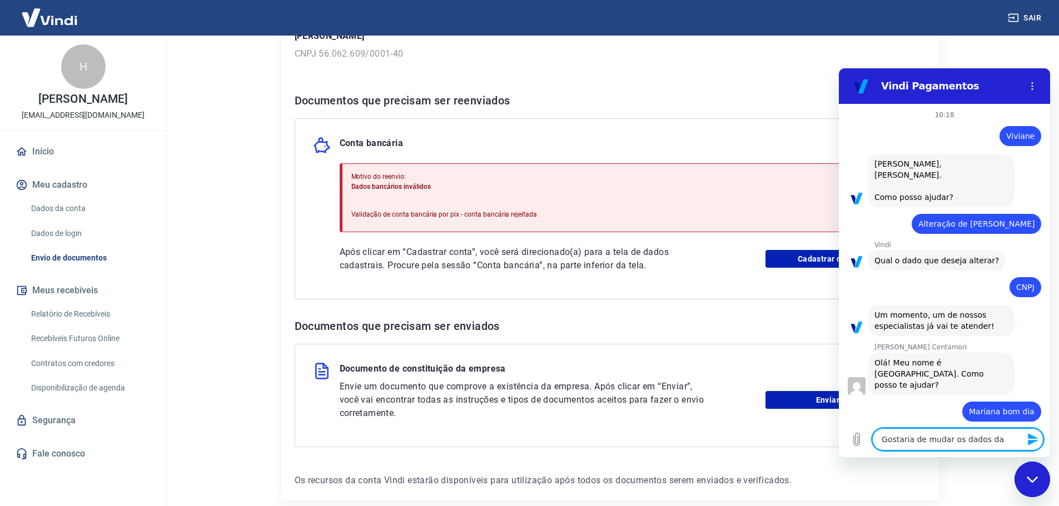
type textarea "x"
type textarea "Gostaria de mudar os dados da em"
type textarea "x"
type textarea "Gostaria de mudar os dados da emp"
type textarea "x"
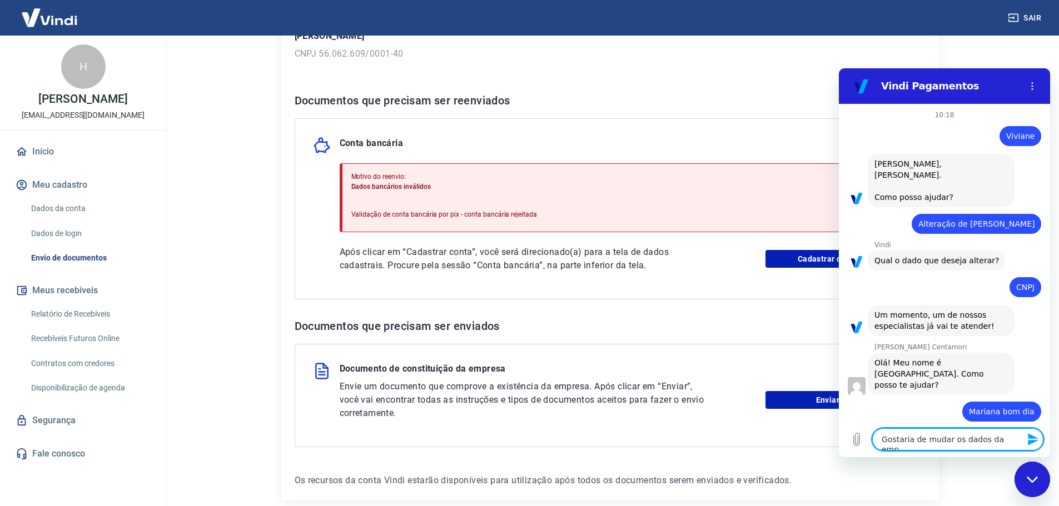
type textarea "Gostaria de mudar os dados da empr"
type textarea "x"
type textarea "Gostaria de mudar os dados da empre"
type textarea "x"
type textarea "Gostaria de mudar os dados da empres"
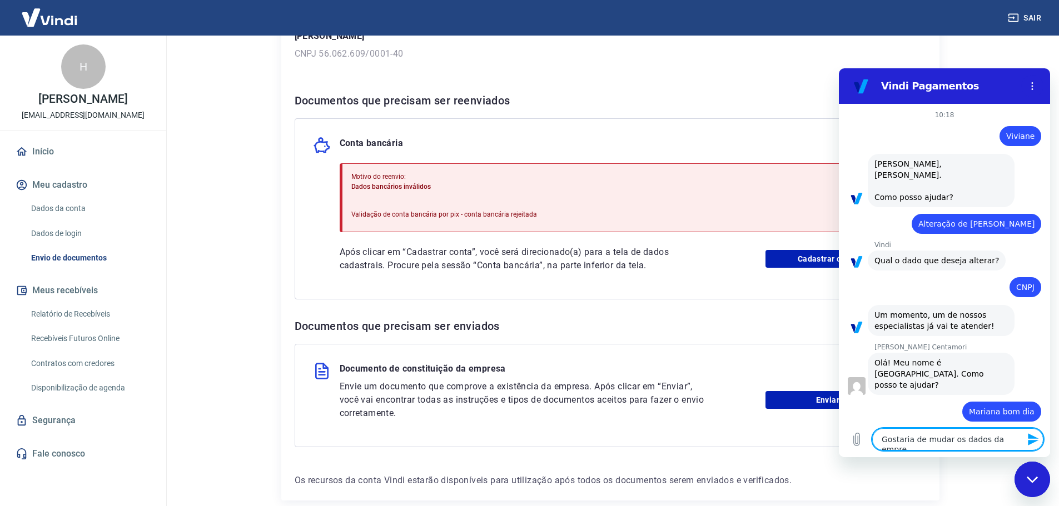
type textarea "x"
type textarea "Gostaria de mudar os dados da empresa"
type textarea "x"
type textarea "Gostaria de mudar os dados da empresa"
type textarea "x"
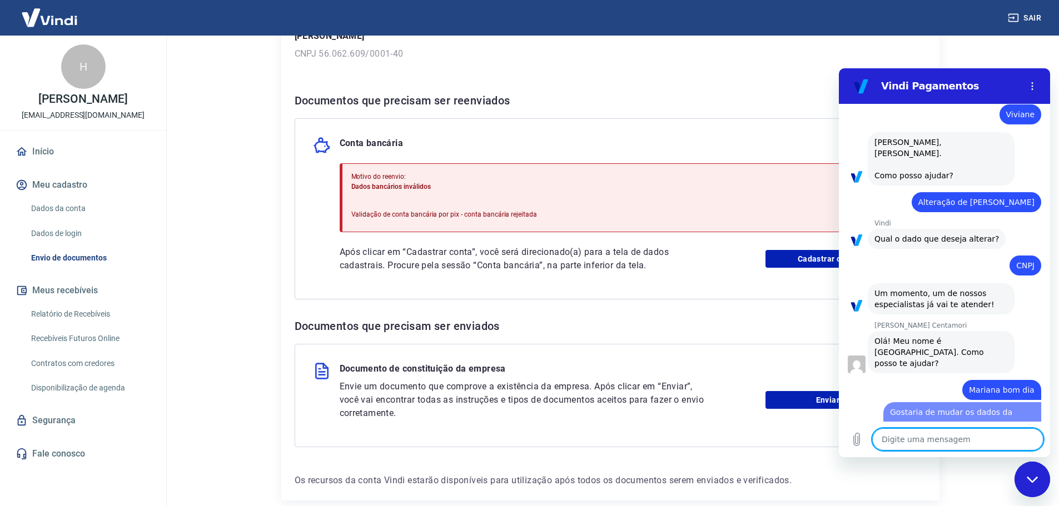
type textarea "x"
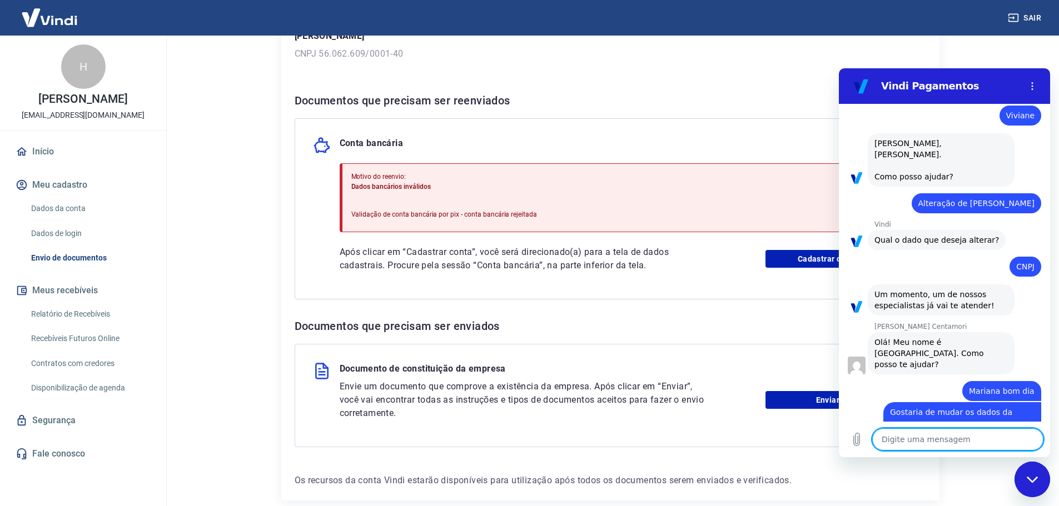
scroll to position [23, 0]
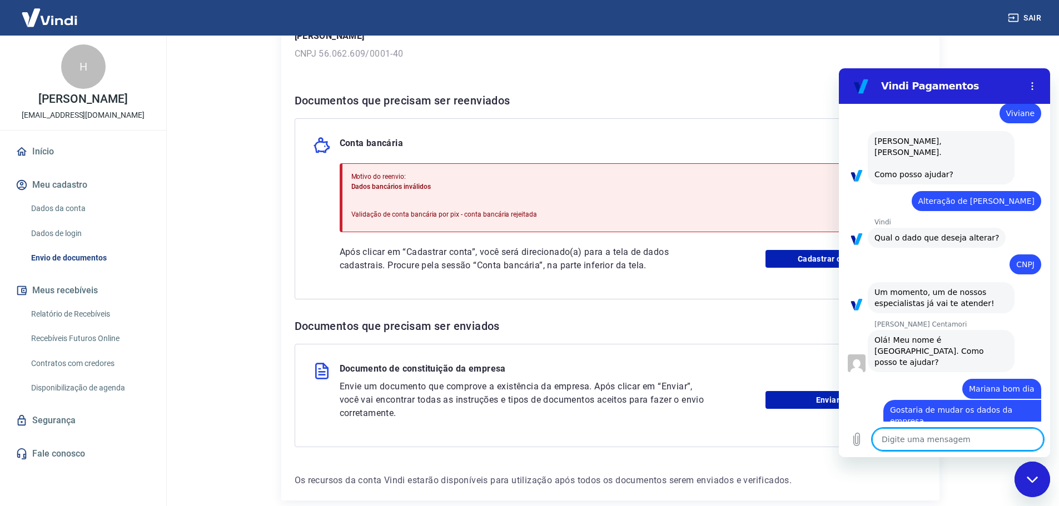
type textarea "R"
type textarea "x"
type textarea "Re"
type textarea "x"
type textarea "Res"
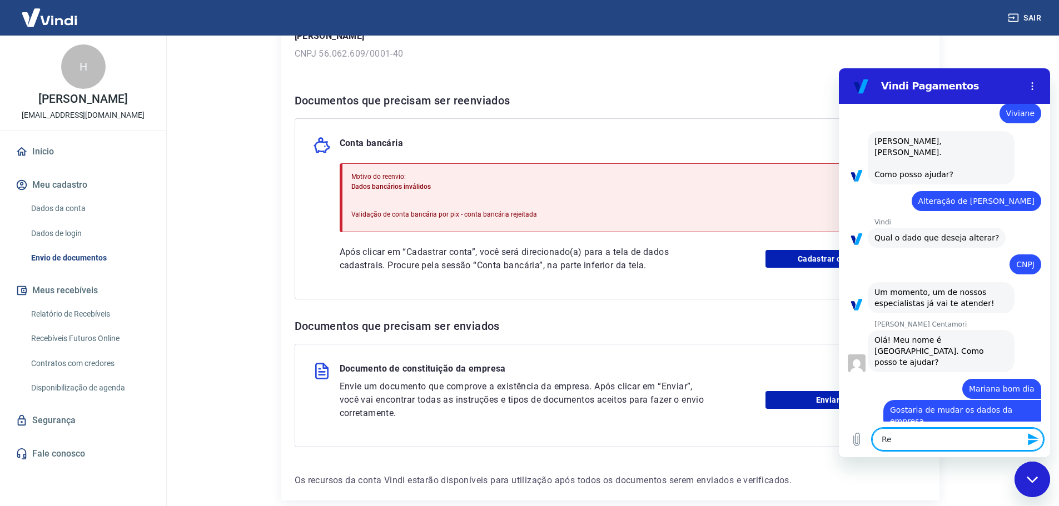
type textarea "x"
type textarea "Reso"
type textarea "x"
type textarea "Resol"
type textarea "x"
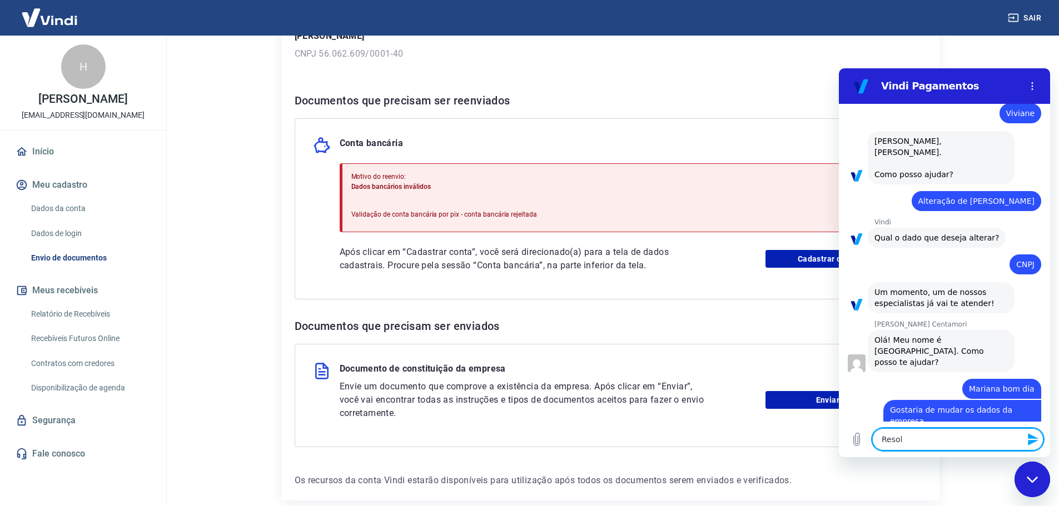
type textarea "Resolv"
type textarea "x"
type textarea "Resolve"
type textarea "x"
type textarea "Resolvem"
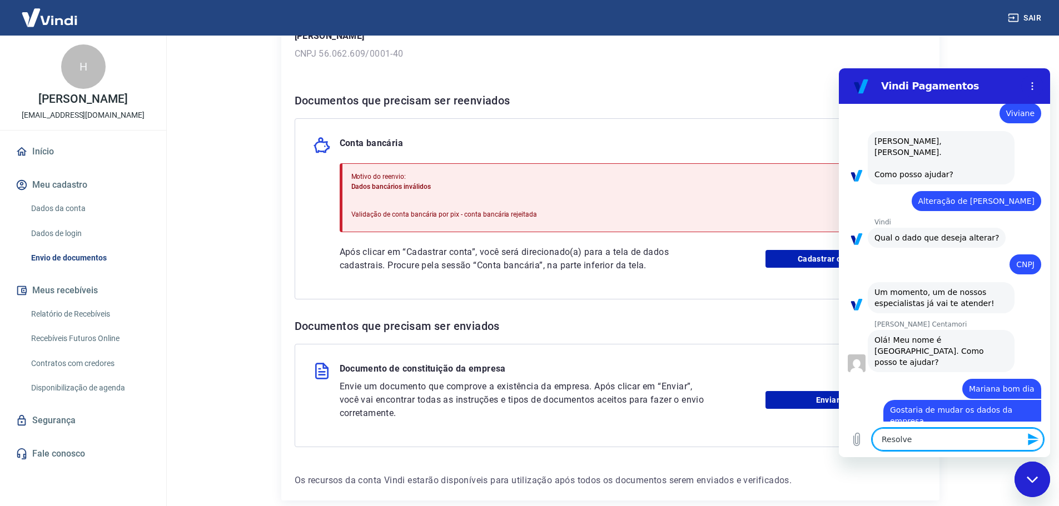
type textarea "x"
type textarea "Resolvemo"
type textarea "x"
type textarea "Resolvemos"
type textarea "x"
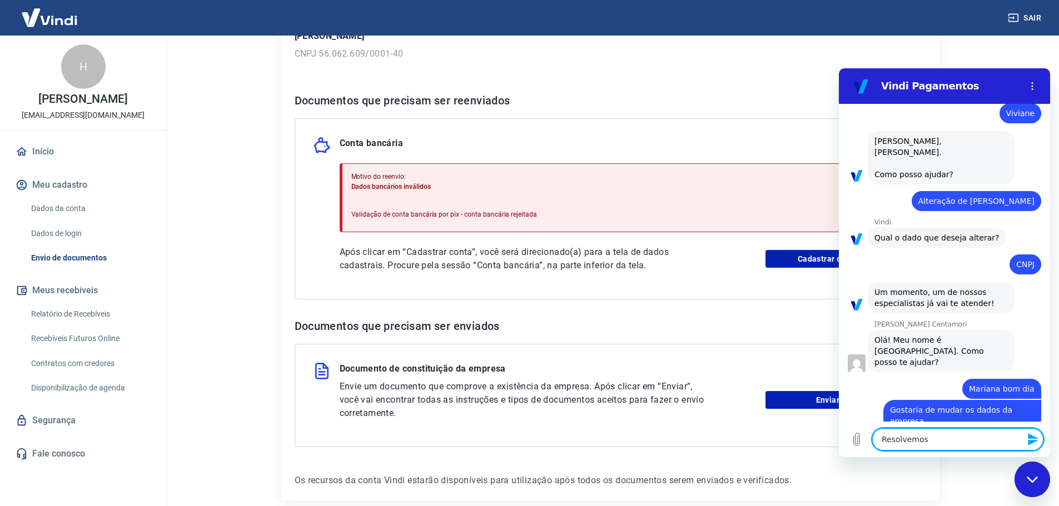
type textarea "Resolvemos"
type textarea "x"
type textarea "Resolvemos t"
type textarea "x"
type textarea "Resolvemos tr"
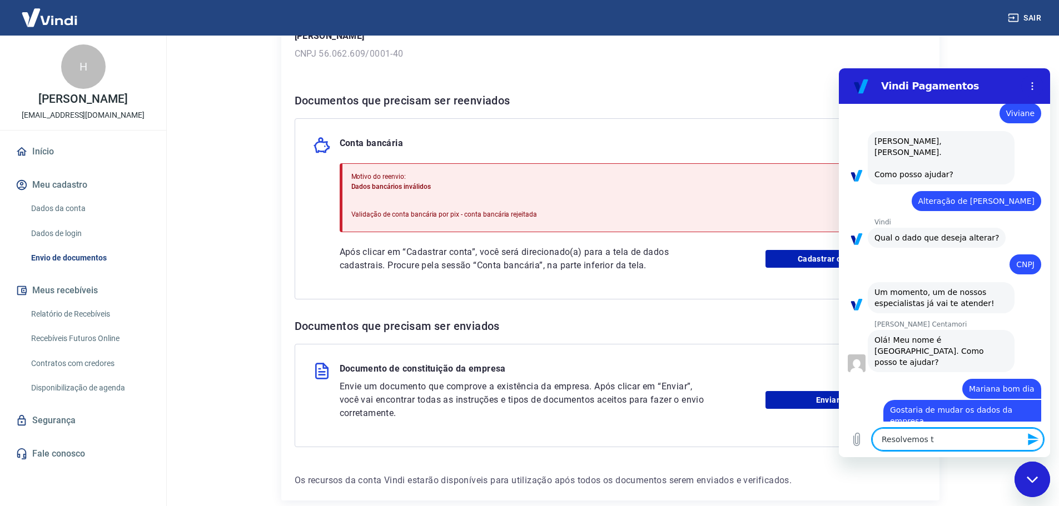
type textarea "x"
type textarea "Resolvemos tra"
type textarea "x"
type textarea "Resolvemos trat"
type textarea "x"
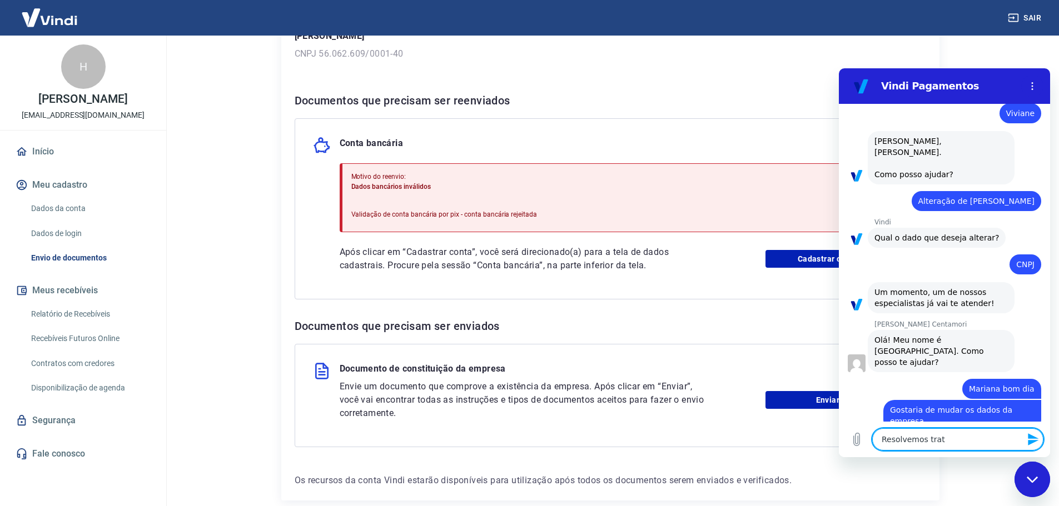
type textarea "Resolvemos trata"
type textarea "x"
type textarea "Resolvemos tratar"
type textarea "x"
type textarea "Resolvemos tratar"
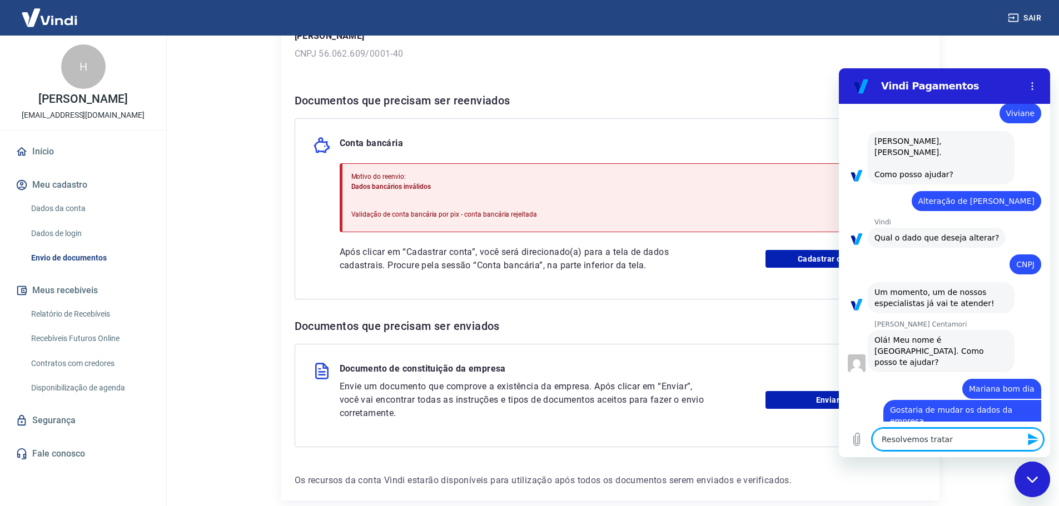
type textarea "x"
type textarea "Resolvemos tratar c"
type textarea "x"
type textarea "Resolvemos tratar co"
type textarea "x"
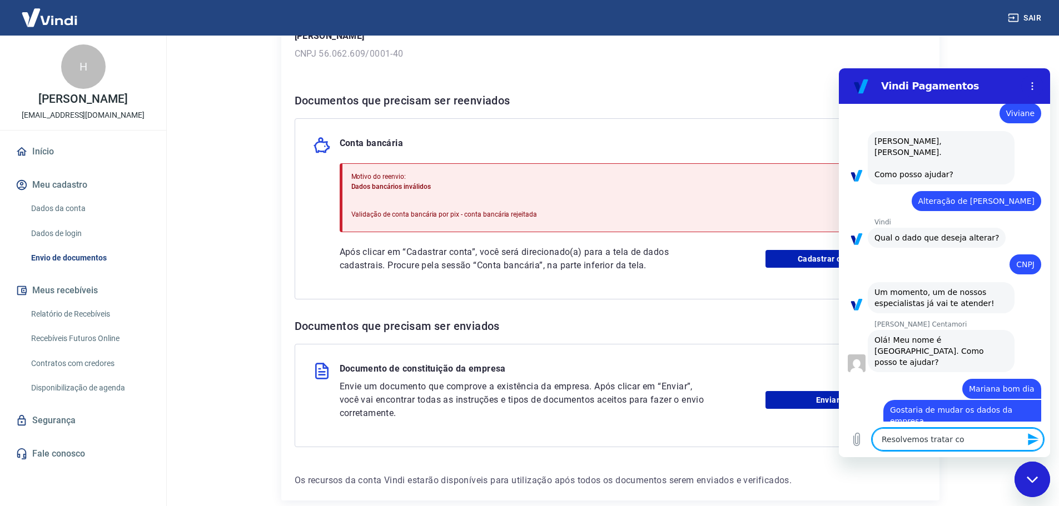
type textarea "Resolvemos tratar com"
type textarea "x"
type textarea "Resolvemos tratar com"
type textarea "x"
type textarea "Resolvemos tratar com a"
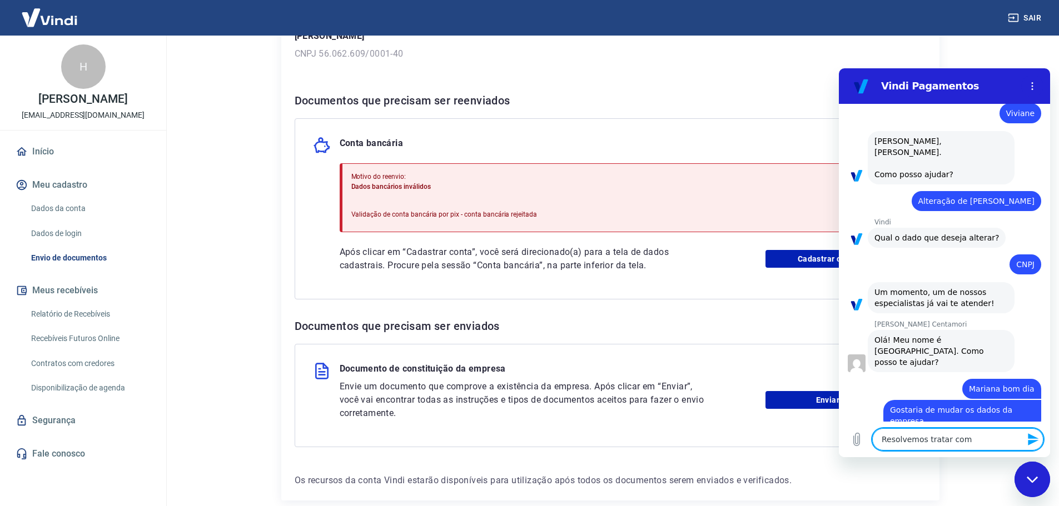
type textarea "x"
type textarea "Resolvemos tratar com a"
type textarea "x"
type textarea "Resolvemos tratar com a n"
type textarea "x"
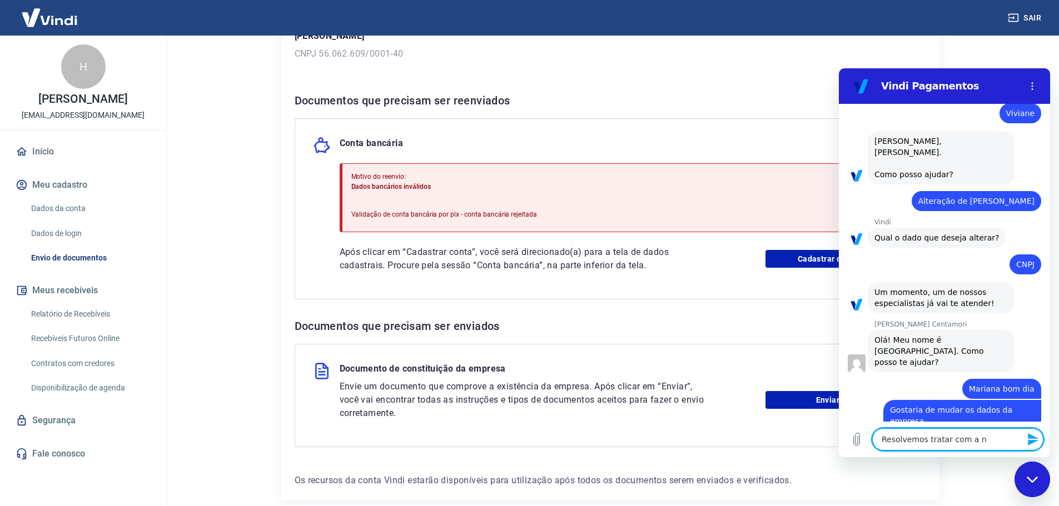
type textarea "Resolvemos tratar com a no"
type textarea "x"
type textarea "Resolvemos tratar com a nov"
type textarea "x"
type textarea "Resolvemos tratar com a nova"
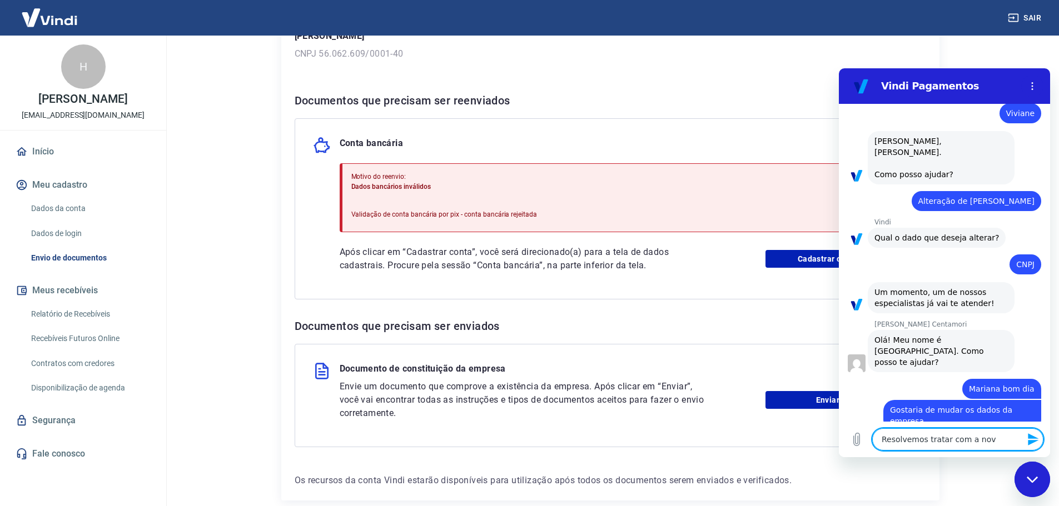
type textarea "x"
type textarea "Resolvemos tratar com a nova"
type textarea "x"
type textarea "Resolvemos tratar com a nova e"
type textarea "x"
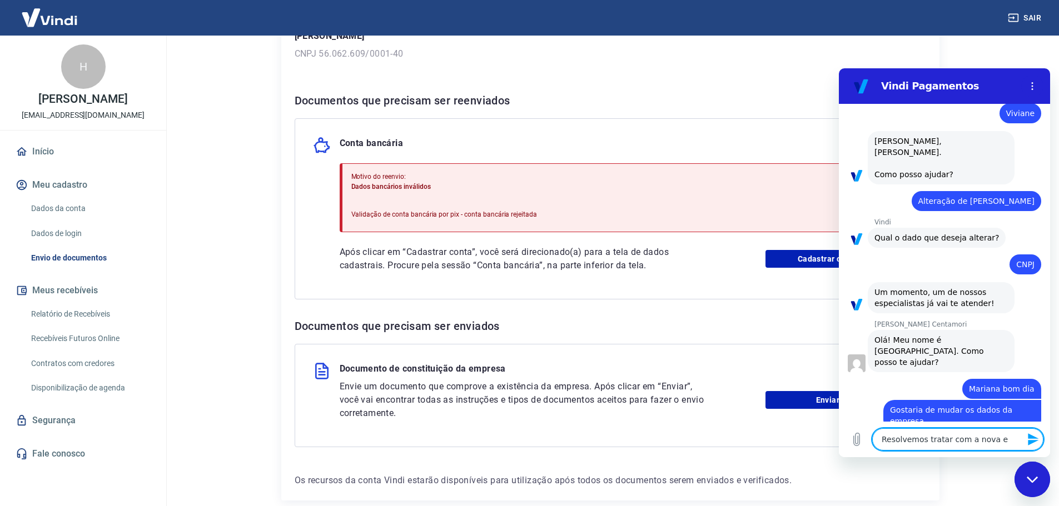
type textarea "Resolvemos tratar com a nova em"
type textarea "x"
type textarea "Resolvemos tratar com a nova emp"
type textarea "x"
type textarea "Resolvemos tratar com a nova empr"
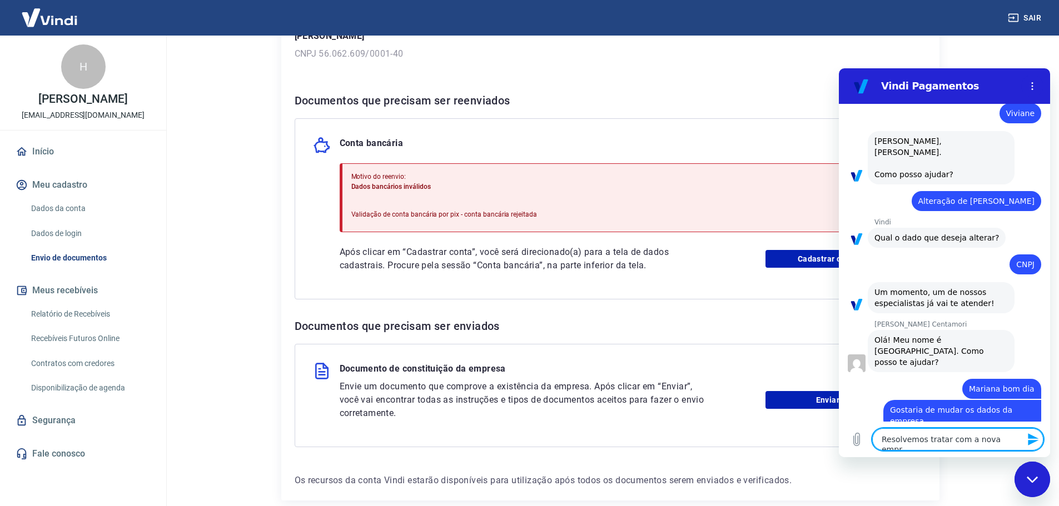
type textarea "x"
type textarea "Resolvemos tratar com a nova empre"
type textarea "x"
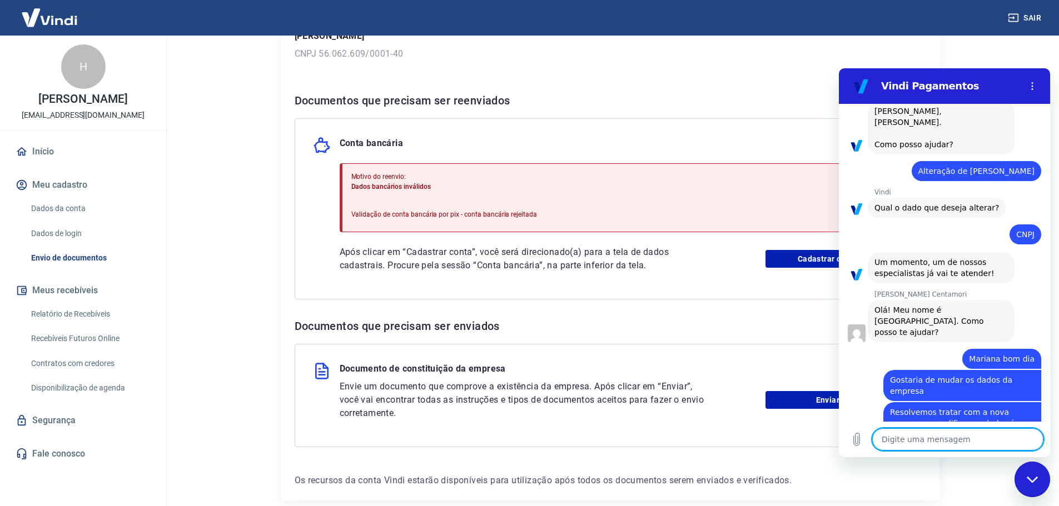
scroll to position [55, 0]
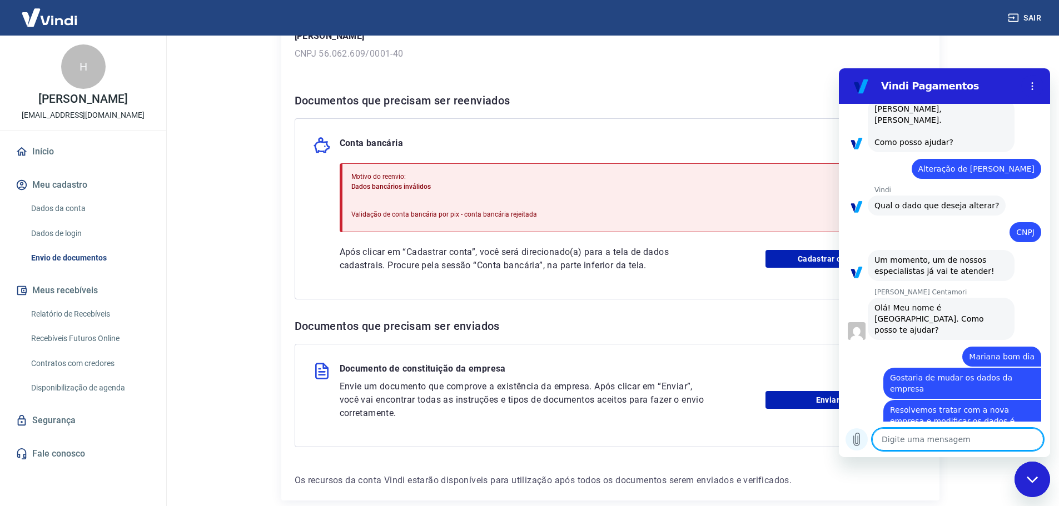
click at [856, 440] on icon "Carregar arquivo" at bounding box center [857, 440] width 6 height 13
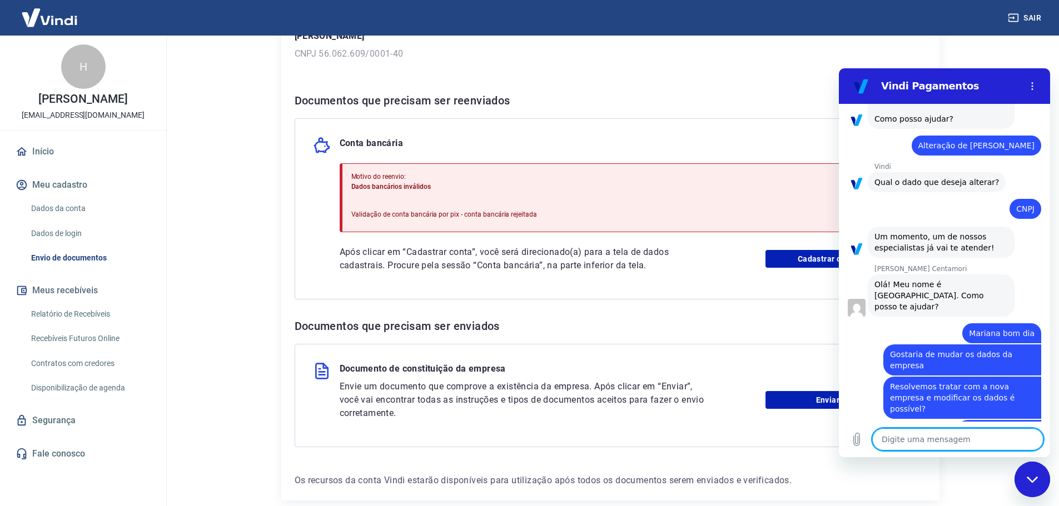
scroll to position [81, 0]
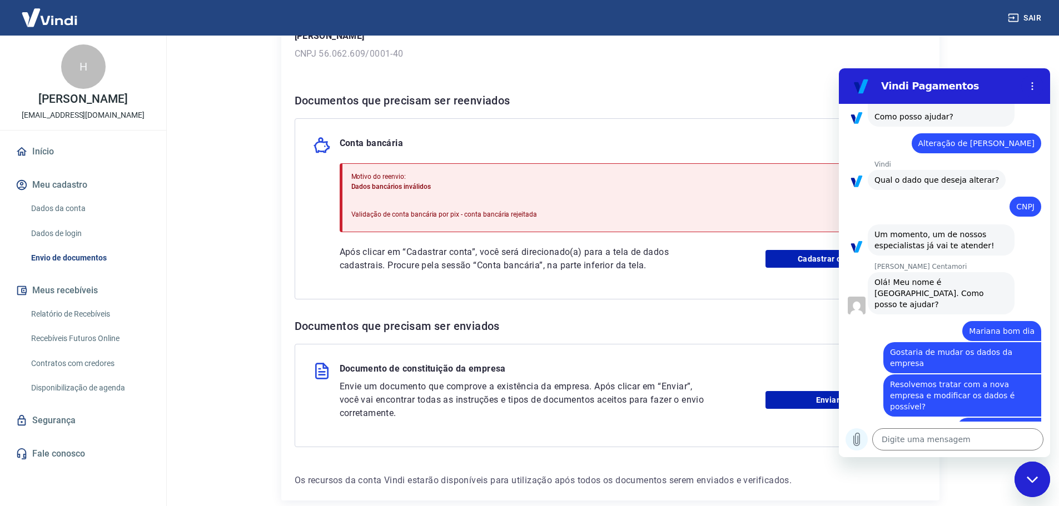
click at [861, 441] on icon "Carregar arquivo" at bounding box center [856, 439] width 13 height 13
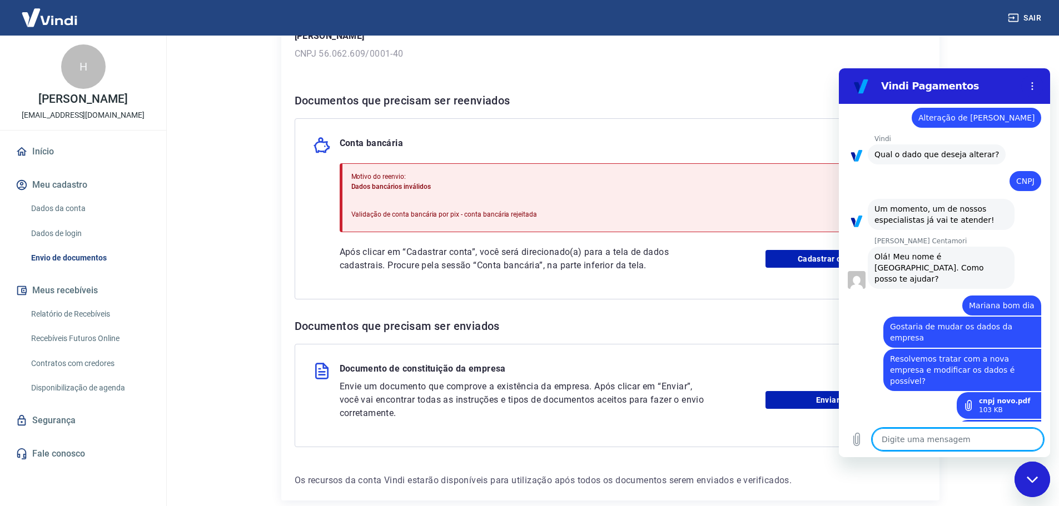
scroll to position [108, 0]
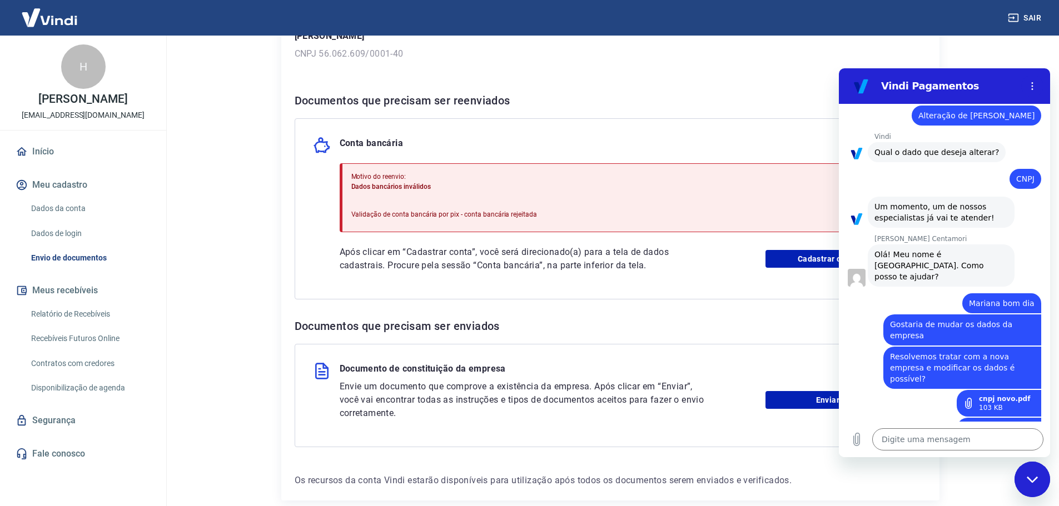
click at [707, 88] on div "Para utilizar alguns recursos da sua conta Vindi, é necessário enviar alguns do…" at bounding box center [610, 201] width 658 height 599
click at [904, 436] on textarea at bounding box center [957, 440] width 171 height 22
click at [896, 436] on textarea at bounding box center [957, 440] width 171 height 22
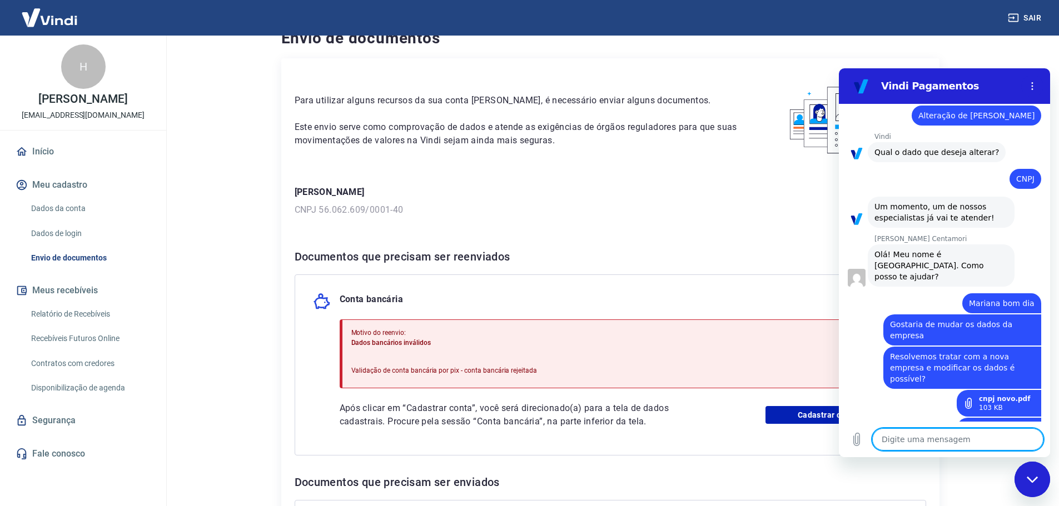
scroll to position [0, 0]
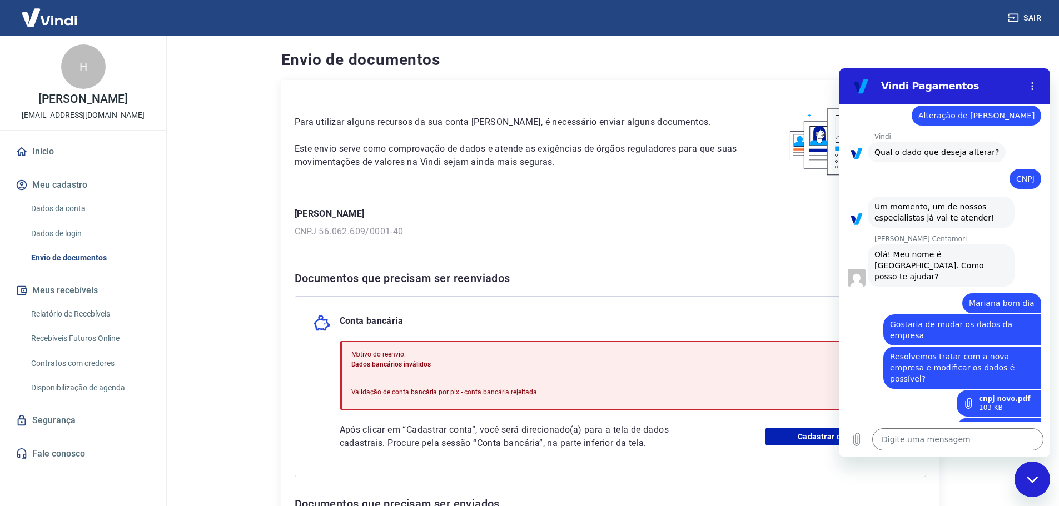
click at [411, 228] on p "CNPJ 56.062.609/0001-40" at bounding box center [611, 231] width 632 height 13
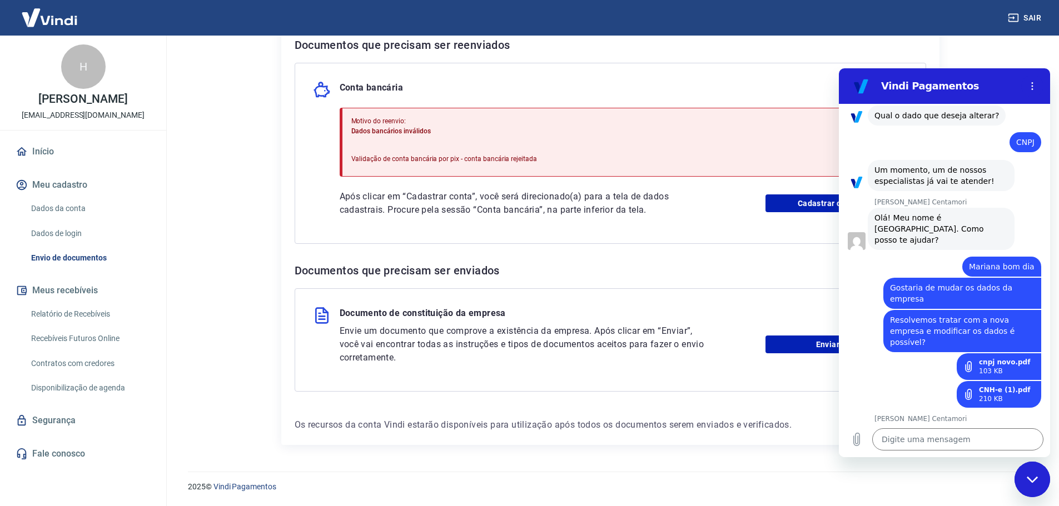
scroll to position [147, 0]
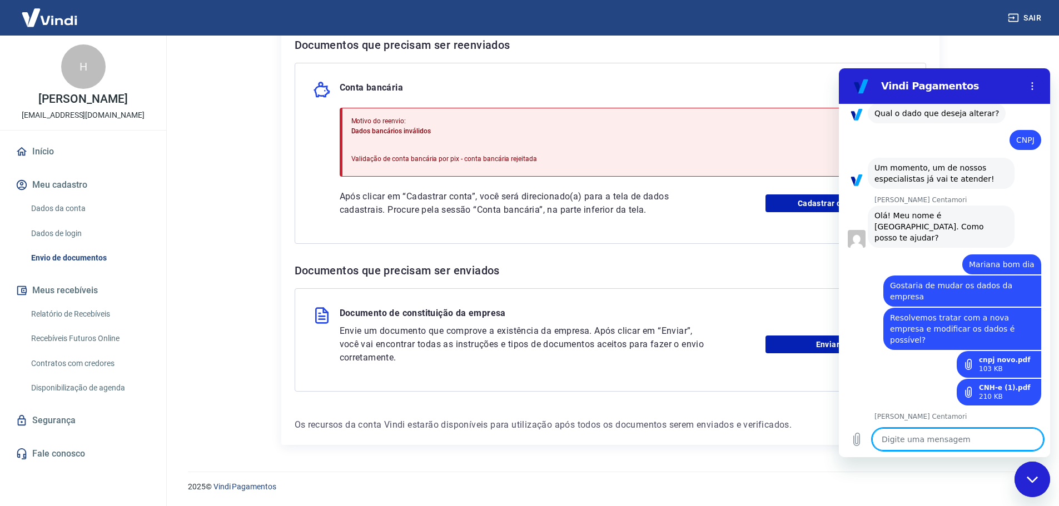
click at [956, 438] on textarea at bounding box center [957, 440] width 171 height 22
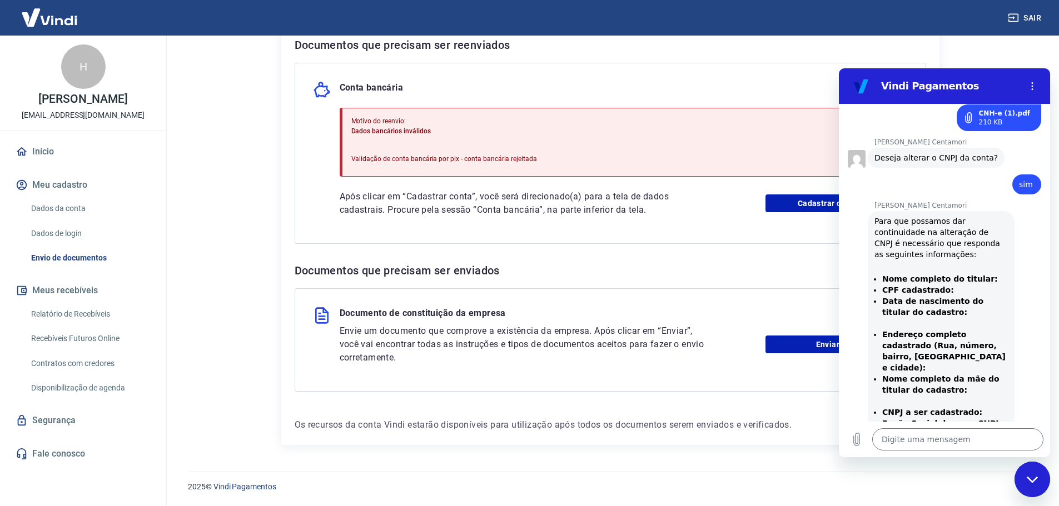
scroll to position [424, 0]
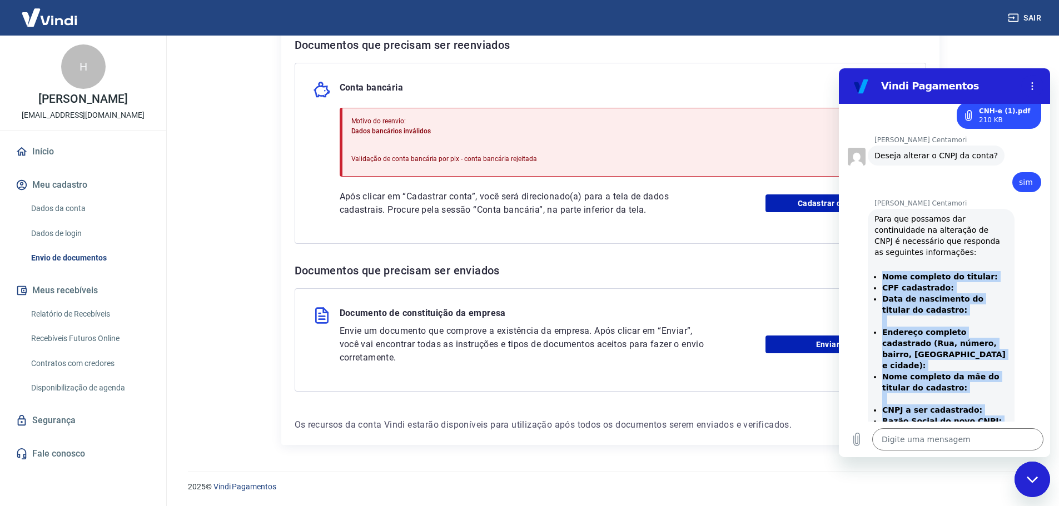
drag, startPoint x: 883, startPoint y: 241, endPoint x: 999, endPoint y: 395, distance: 192.6
click at [999, 395] on ul "Nome completo do titular: CPF cadastrado: Data de nascimento do titular do cada…" at bounding box center [941, 371] width 133 height 200
copy ul "Nome completo do titular: CPF cadastrado: Data de nascimento do titular do cada…"
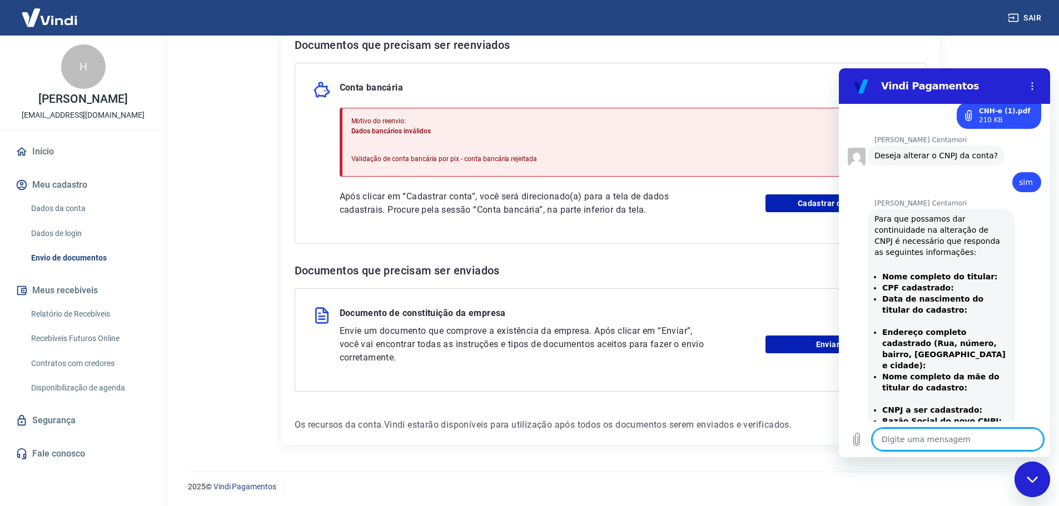
click at [921, 446] on textarea at bounding box center [957, 440] width 171 height 22
click at [903, 438] on textarea at bounding box center [957, 440] width 171 height 22
paste textarea "Nome completo do titular: CPF cadastrado: Data de nascimento do titular do cada…"
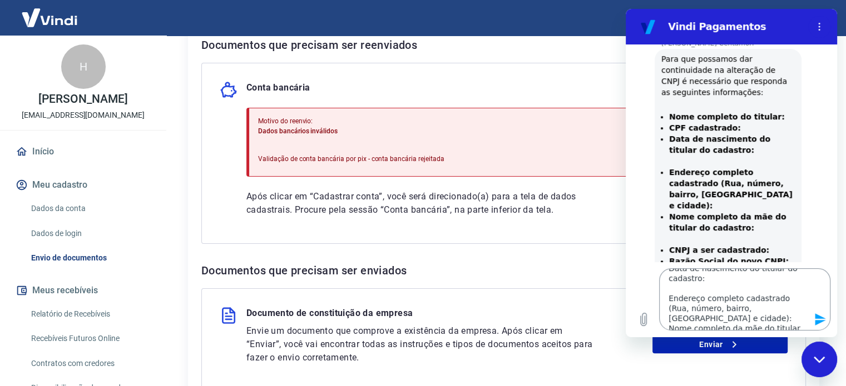
scroll to position [0, 0]
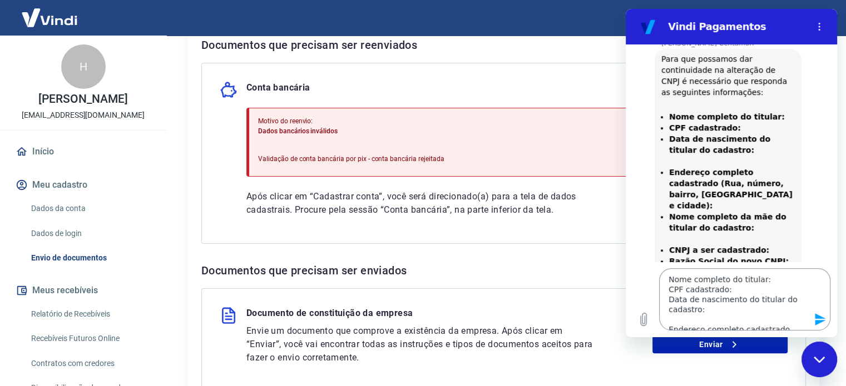
click at [773, 280] on textarea "Nome completo do titular: CPF cadastrado: Data de nascimento do titular do cada…" at bounding box center [744, 300] width 171 height 62
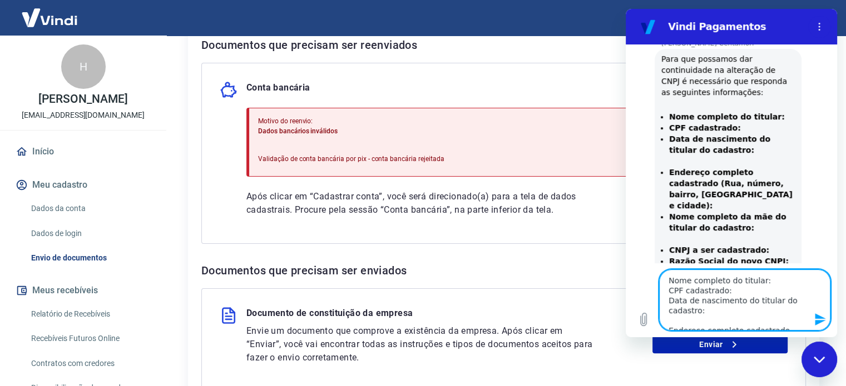
scroll to position [523, 0]
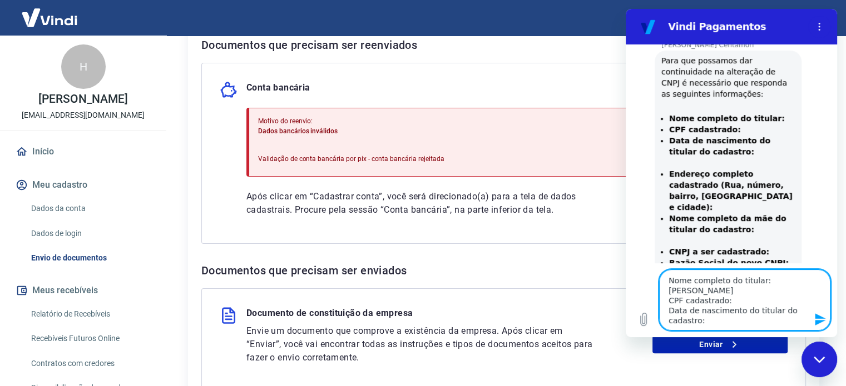
click at [730, 299] on textarea "Nome completo do titular: Henrique Nery da Silva CPF cadastrado: Data de nascim…" at bounding box center [744, 300] width 171 height 61
click at [717, 320] on textarea "Nome completo do titular: Henrique Nery da Silva CPF cadastrado: 09888317750 Da…" at bounding box center [744, 300] width 171 height 61
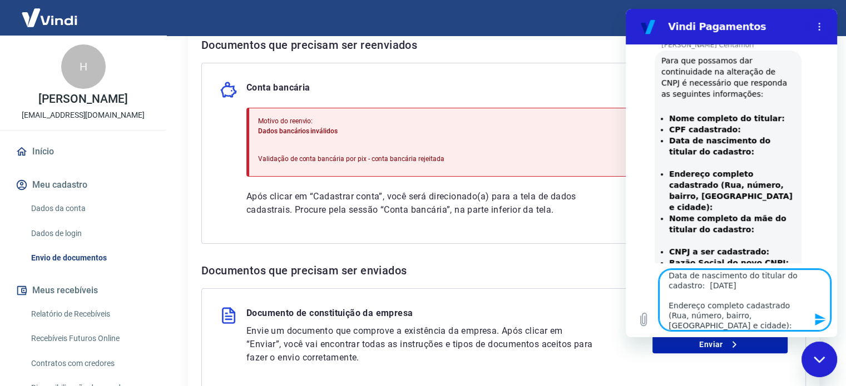
scroll to position [45, 0]
click at [690, 319] on textarea "Nome completo do titular: Henrique Nery da Silva CPF cadastrado: 09888317750 Da…" at bounding box center [744, 300] width 171 height 61
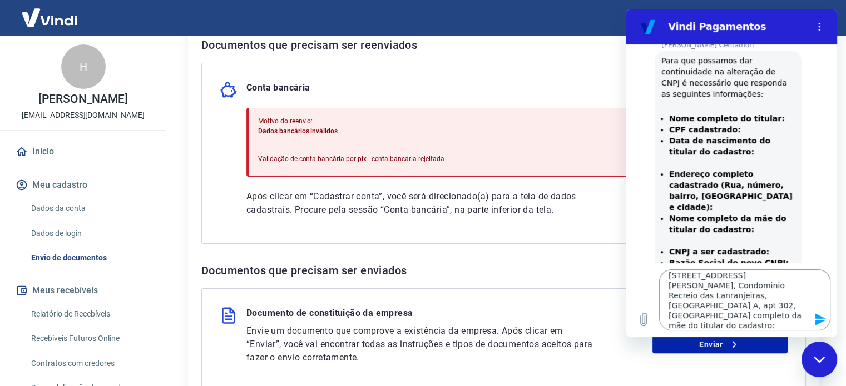
click at [756, 324] on textarea "Nome completo do titular: Henrique Nery da Silva CPF cadastrado: 09888317750 Da…" at bounding box center [744, 300] width 171 height 61
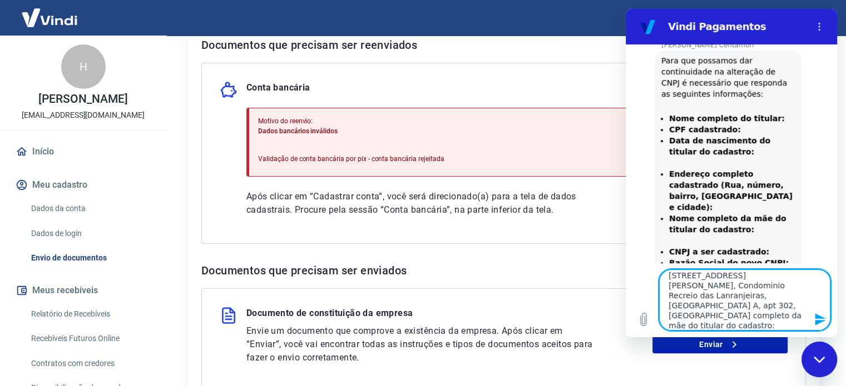
paste textarea "58.382.843/0001-80"
click at [770, 297] on textarea "Nome completo do titular: Henrique Nery da Silva CPF cadastrado: 09888317750 Da…" at bounding box center [744, 300] width 171 height 61
click at [781, 301] on textarea "Nome completo do titular: Henrique Nery da Silva CPF cadastrado: 09888317750 Da…" at bounding box center [744, 300] width 171 height 61
paste textarea "F. H. DA [PERSON_NAME] E REPARACAO DE ARTIGOS NAVAIS LTDA"
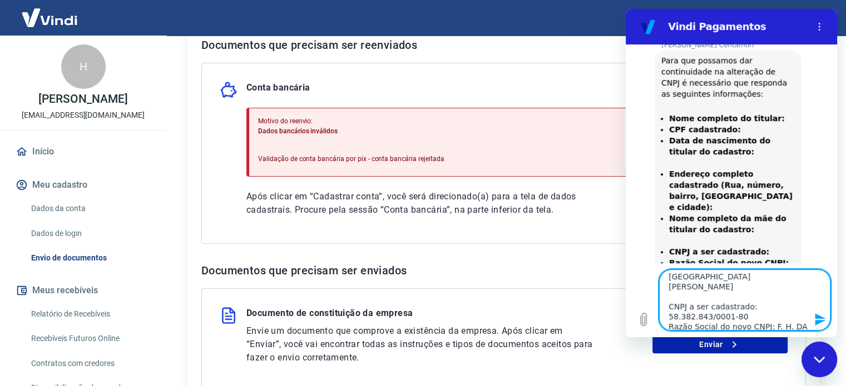
scroll to position [161, 0]
click at [778, 307] on textarea "Nome completo do titular: Henrique Nery da Silva CPF cadastrado: 09888317750 Da…" at bounding box center [744, 300] width 171 height 61
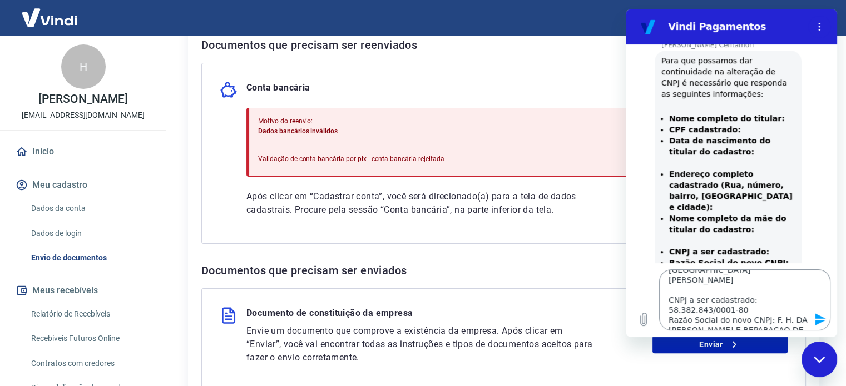
click at [781, 306] on textarea "Nome completo do titular: Henrique Nery da Silva CPF cadastrado: 09888317750 Da…" at bounding box center [744, 300] width 171 height 61
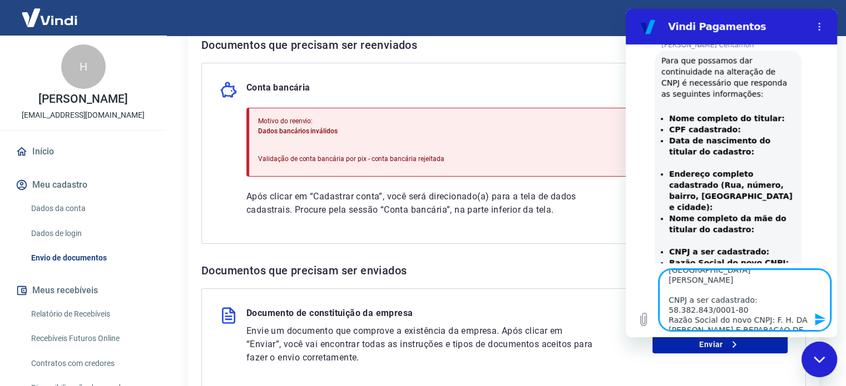
paste textarea "NERY OCEAN SERVICE"
click at [777, 320] on textarea "Nome completo do titular: Henrique Nery da Silva CPF cadastrado: 09888317750 Da…" at bounding box center [744, 300] width 171 height 61
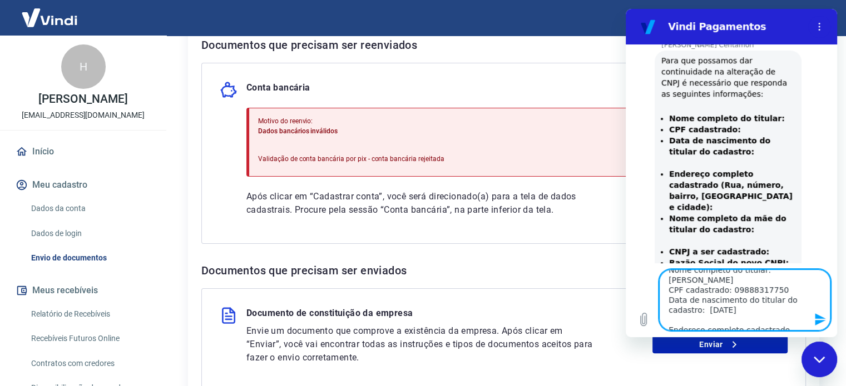
scroll to position [0, 0]
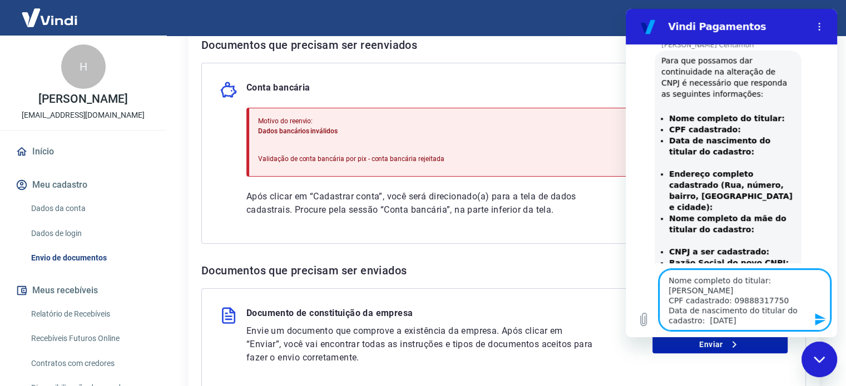
drag, startPoint x: 798, startPoint y: 319, endPoint x: 668, endPoint y: 261, distance: 142.9
click at [668, 261] on div "10:18 diz: Viviane Enviado · 10:18 diz: Olá, Henrique Nery da Silva. Como posso…" at bounding box center [730, 190] width 211 height 293
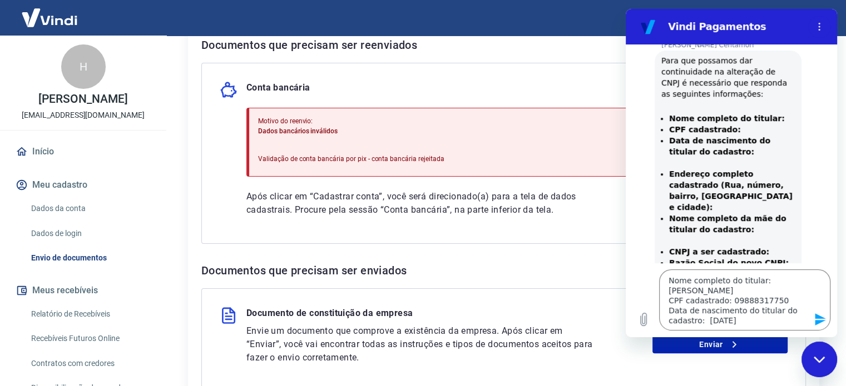
click at [817, 319] on icon "Enviar mensagem" at bounding box center [819, 319] width 13 height 13
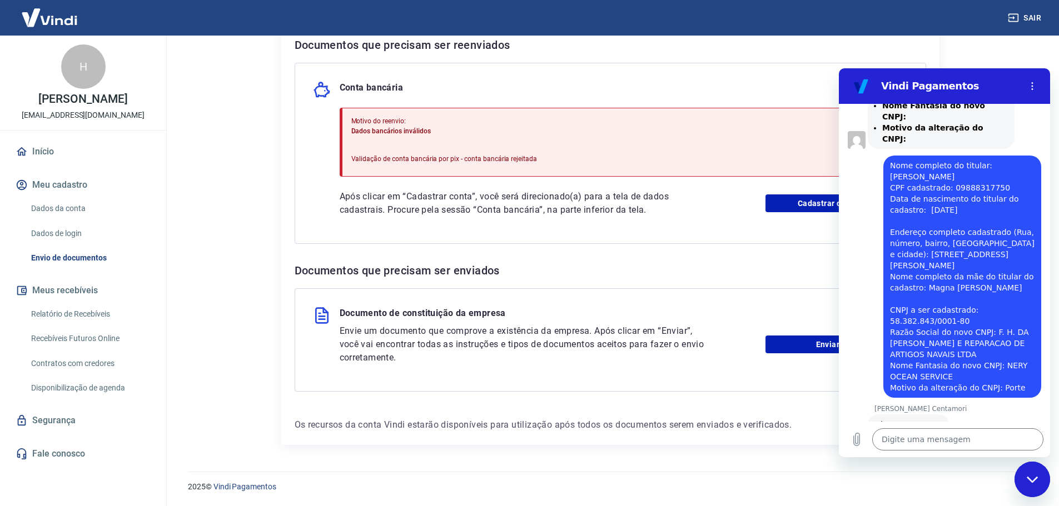
scroll to position [753, 0]
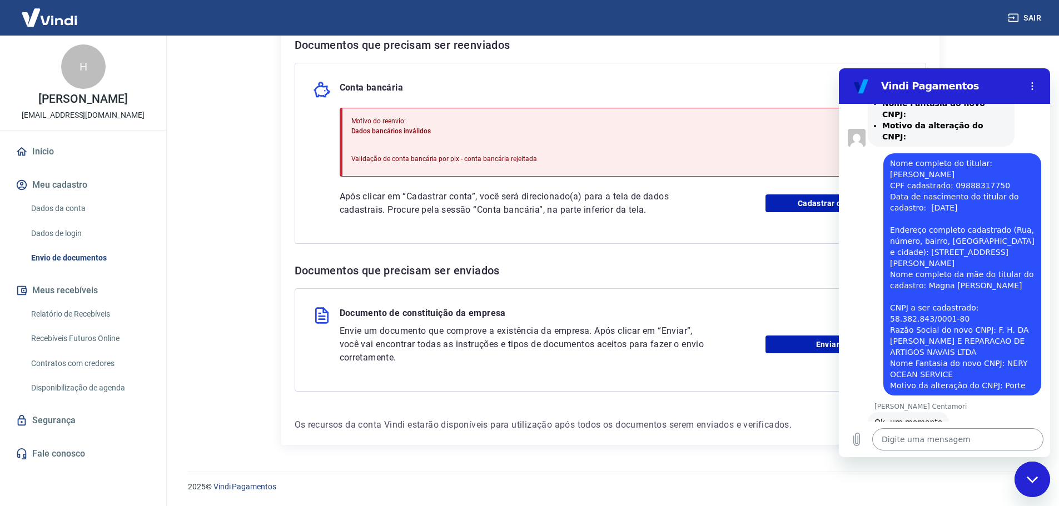
click at [947, 441] on textarea at bounding box center [957, 440] width 171 height 22
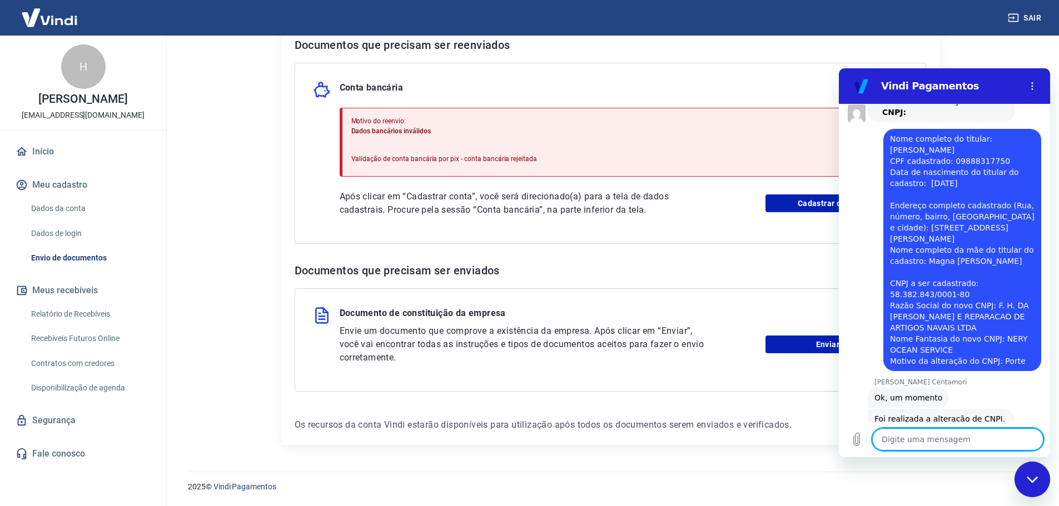
scroll to position [780, 0]
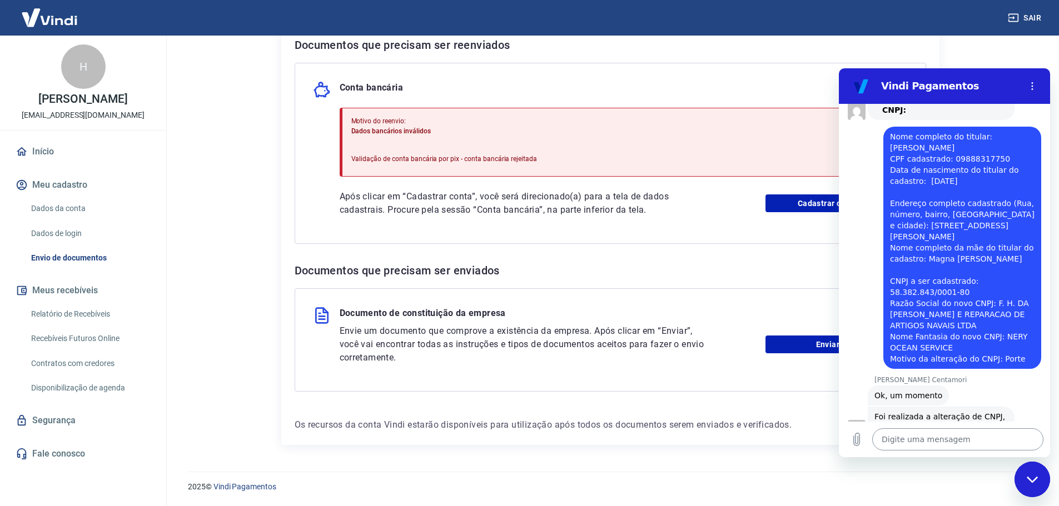
click at [919, 439] on textarea at bounding box center [957, 440] width 171 height 22
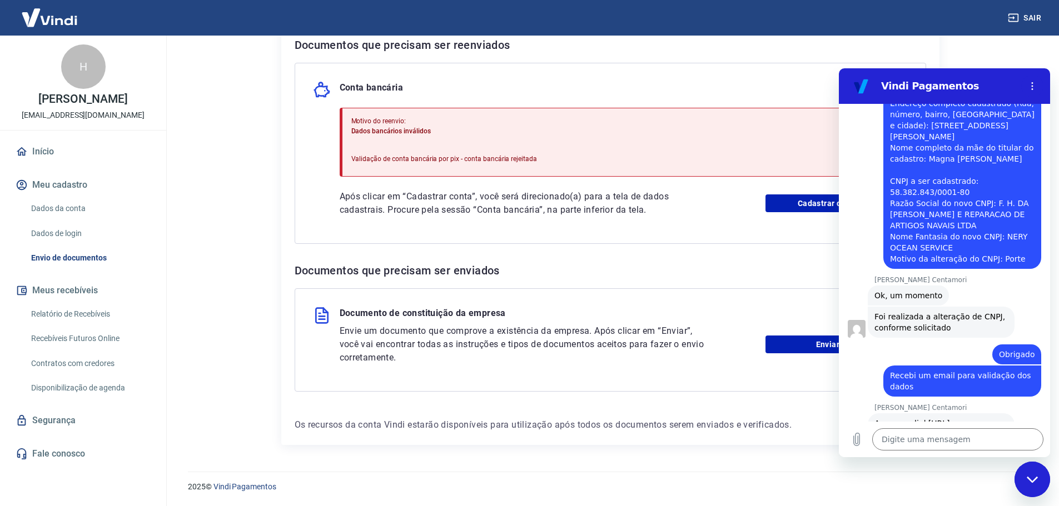
scroll to position [882, 0]
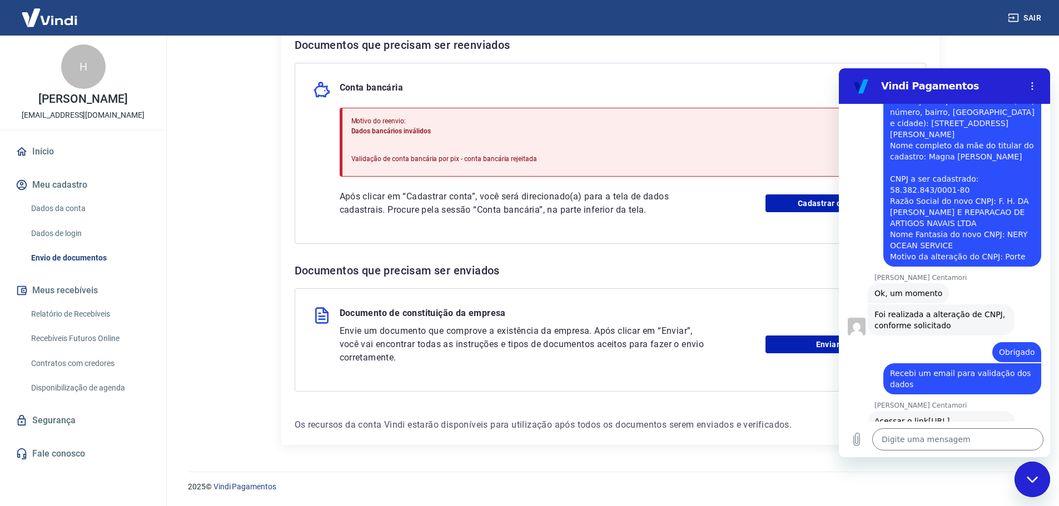
click at [920, 417] on link "https://myaccount.yapay.com.br/personal-information/" at bounding box center [913, 427] width 76 height 20
click at [909, 436] on textarea at bounding box center [957, 440] width 171 height 22
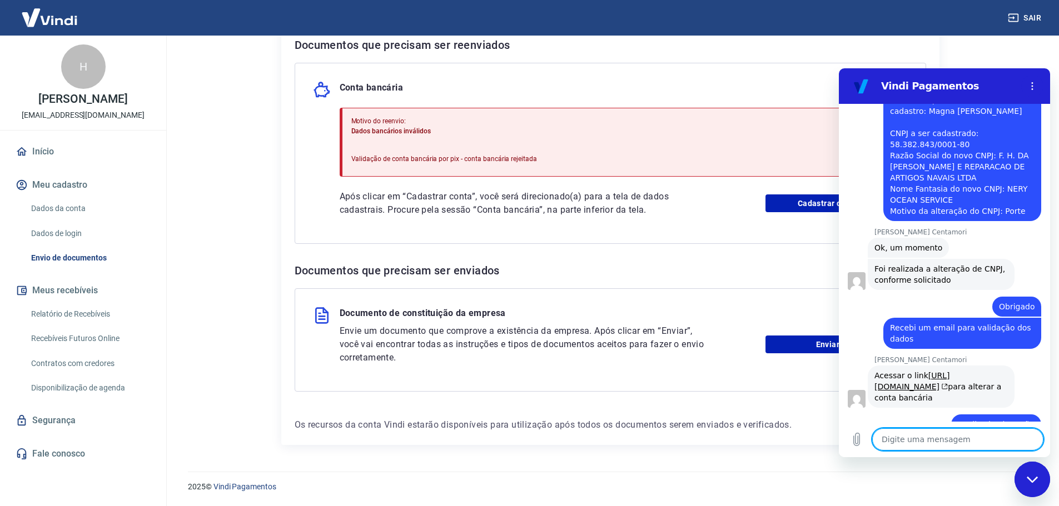
scroll to position [930, 0]
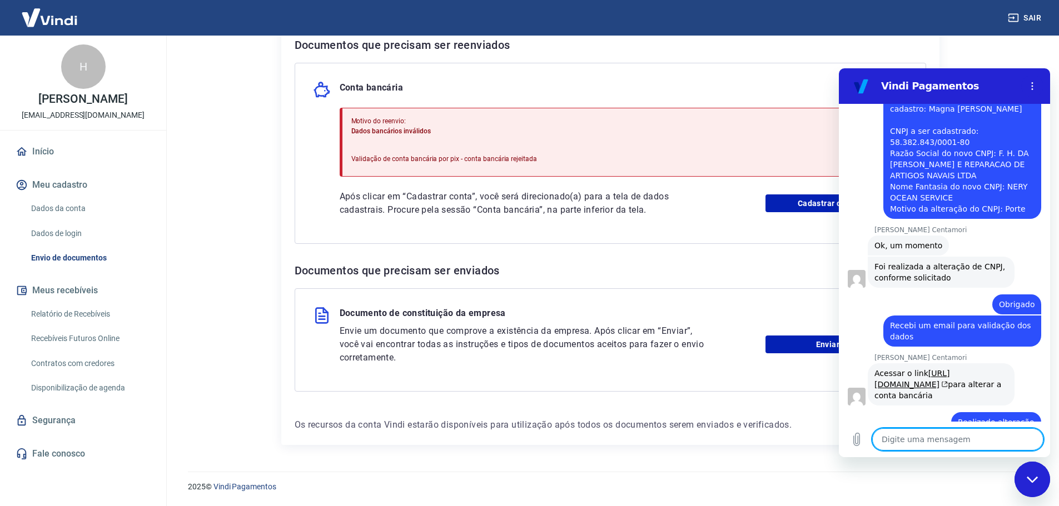
click at [736, 78] on div "Conta bancária Motivo do reenvio: Dados bancários inválidos Validação de conta …" at bounding box center [611, 153] width 632 height 181
click at [927, 440] on textarea at bounding box center [957, 440] width 171 height 22
click at [321, 191] on div "Conta bancária Motivo do reenvio: Dados bancários inválidos Validação de conta …" at bounding box center [611, 153] width 632 height 181
click at [589, 68] on div "Conta bancária Motivo do reenvio: Dados bancários inválidos Validação de conta …" at bounding box center [611, 153] width 632 height 181
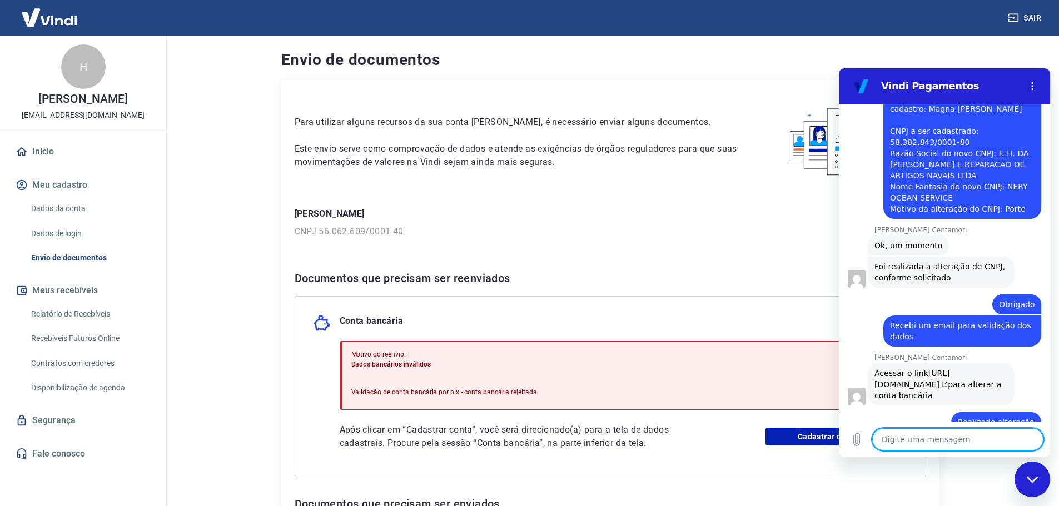
scroll to position [978, 0]
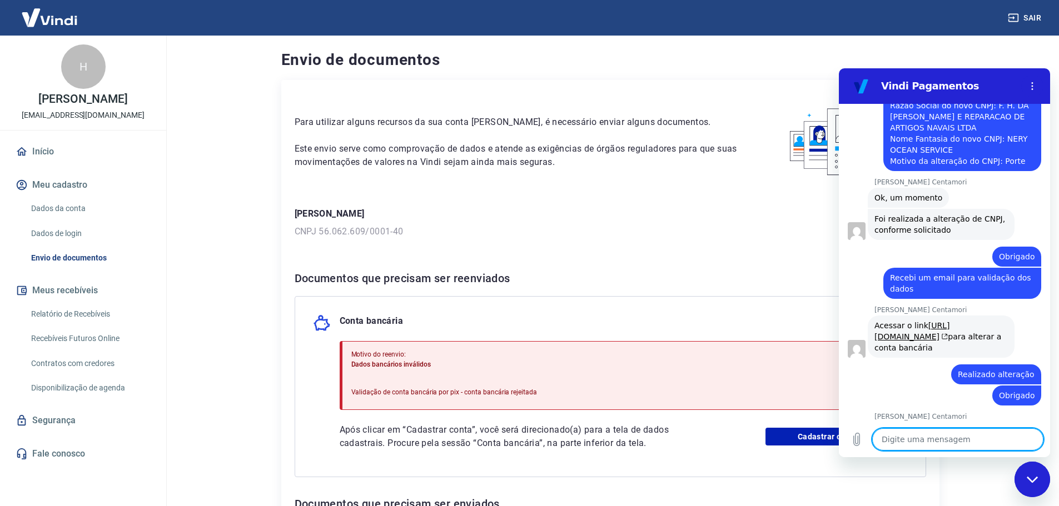
click at [926, 440] on textarea at bounding box center [957, 440] width 171 height 22
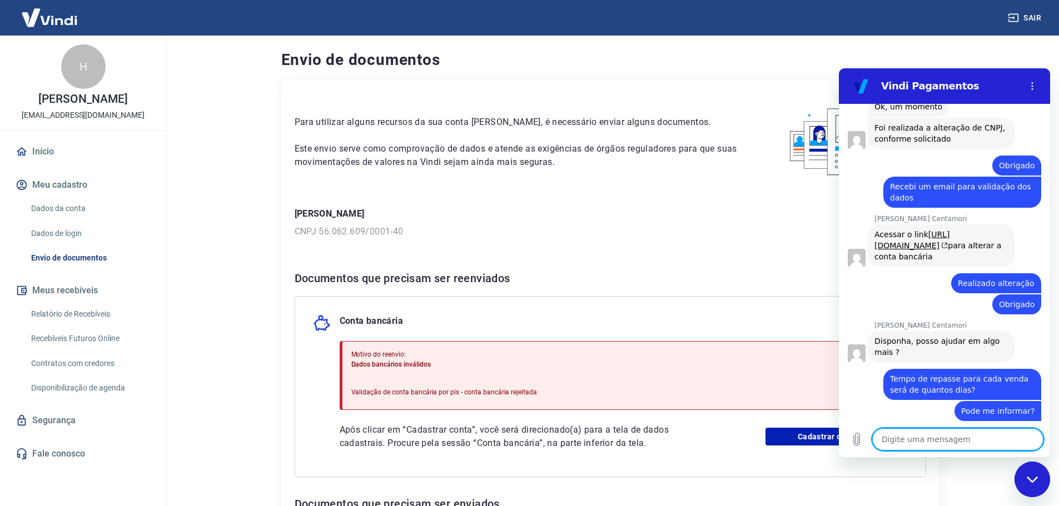
scroll to position [1128, 0]
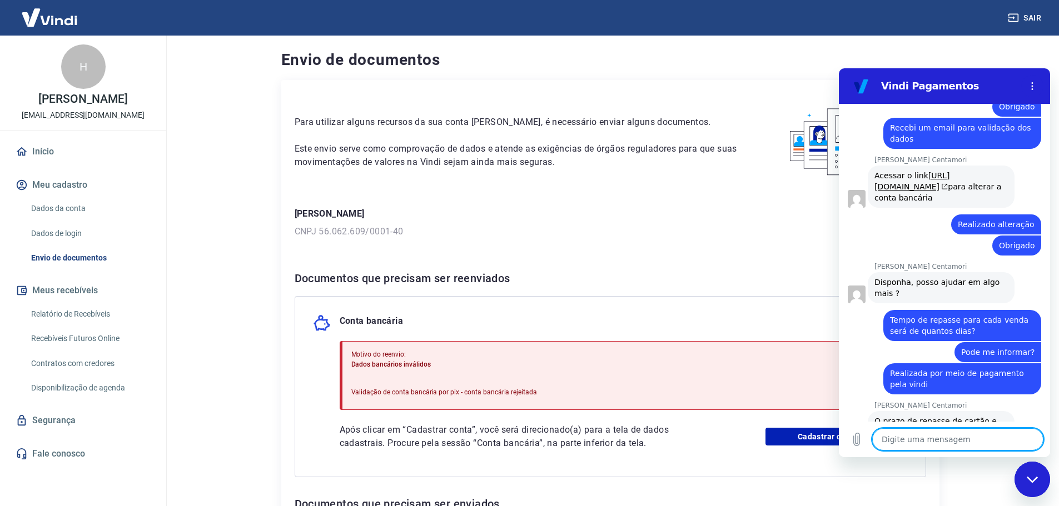
click at [936, 435] on textarea at bounding box center [957, 440] width 171 height 22
click at [669, 254] on div "Para utilizar alguns recursos da sua conta Vindi, é necessário enviar alguns do…" at bounding box center [610, 379] width 658 height 599
click at [1030, 88] on icon "Menu de opções" at bounding box center [1032, 86] width 9 height 9
click at [730, 73] on div "Envio de documentos Para utilizar alguns recursos da sua conta Vindi, é necessá…" at bounding box center [610, 364] width 685 height 657
click at [906, 433] on textarea at bounding box center [957, 440] width 171 height 22
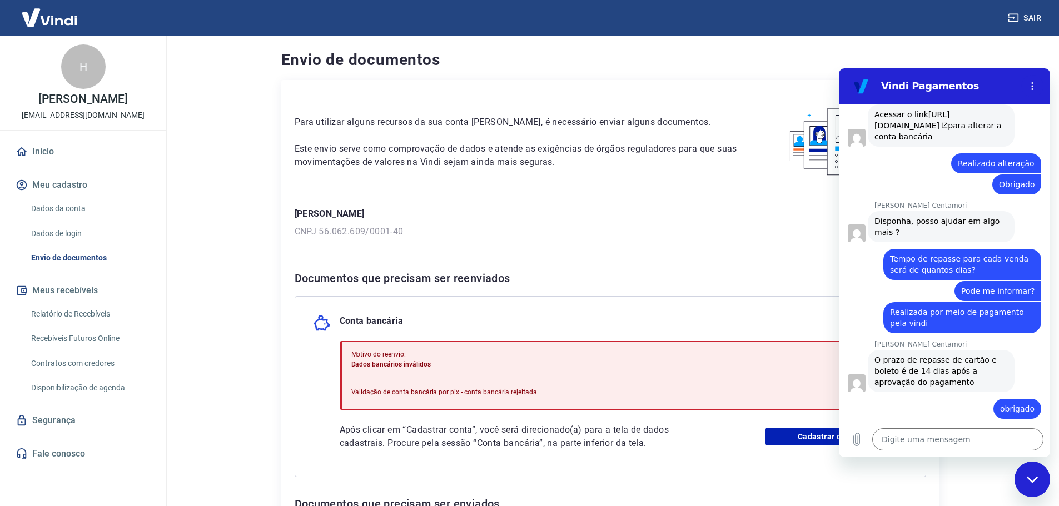
scroll to position [1191, 0]
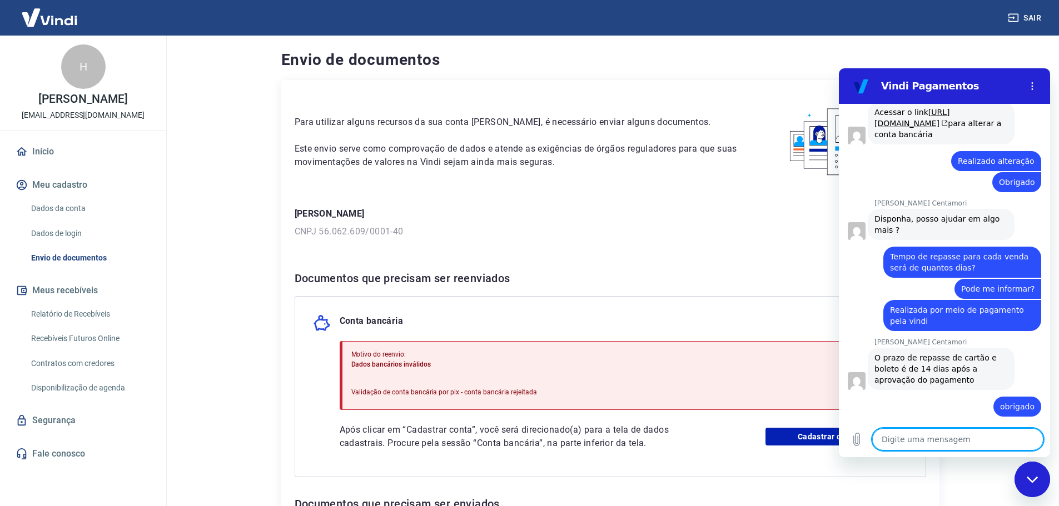
click at [928, 435] on textarea at bounding box center [957, 440] width 171 height 22
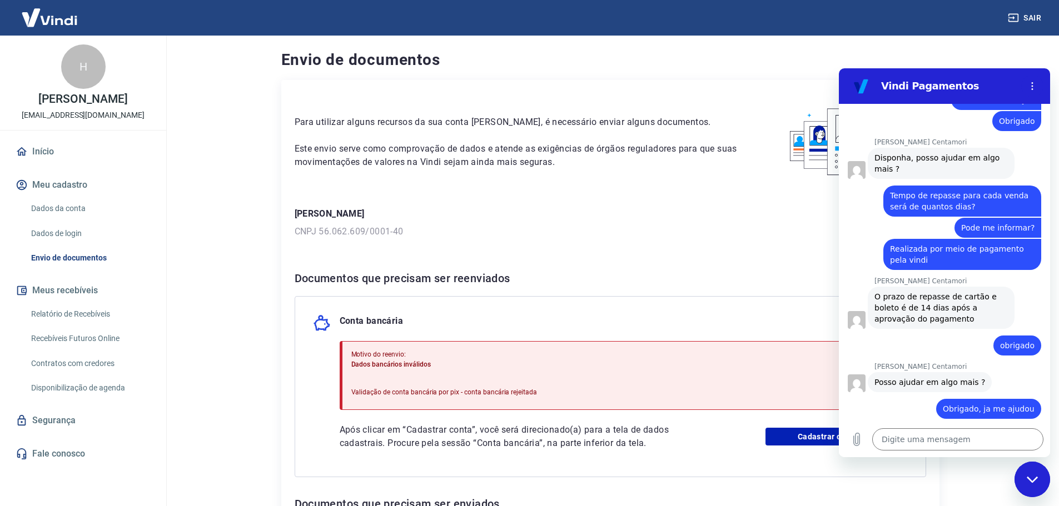
scroll to position [1280, 0]
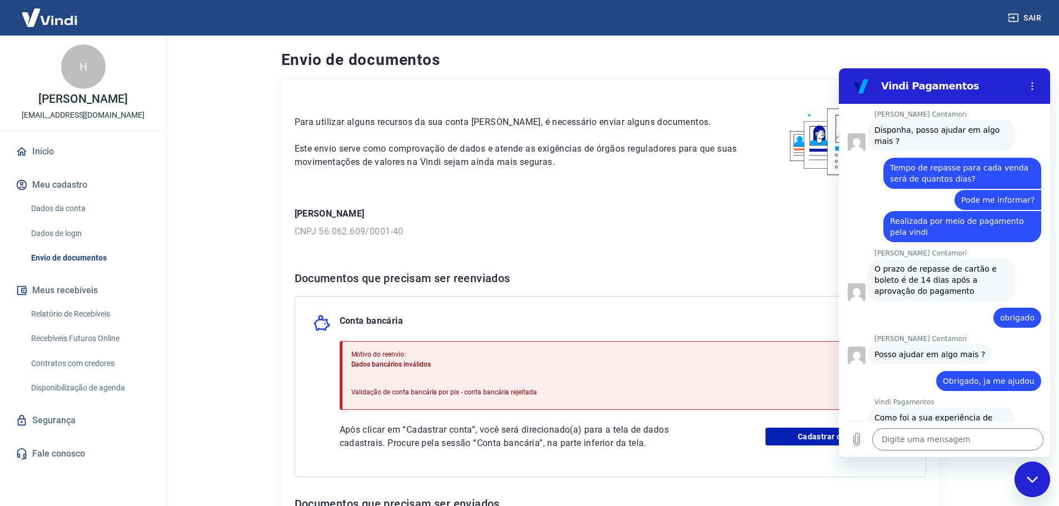
click at [950, 454] on button "Boa 👍" at bounding box center [964, 470] width 45 height 32
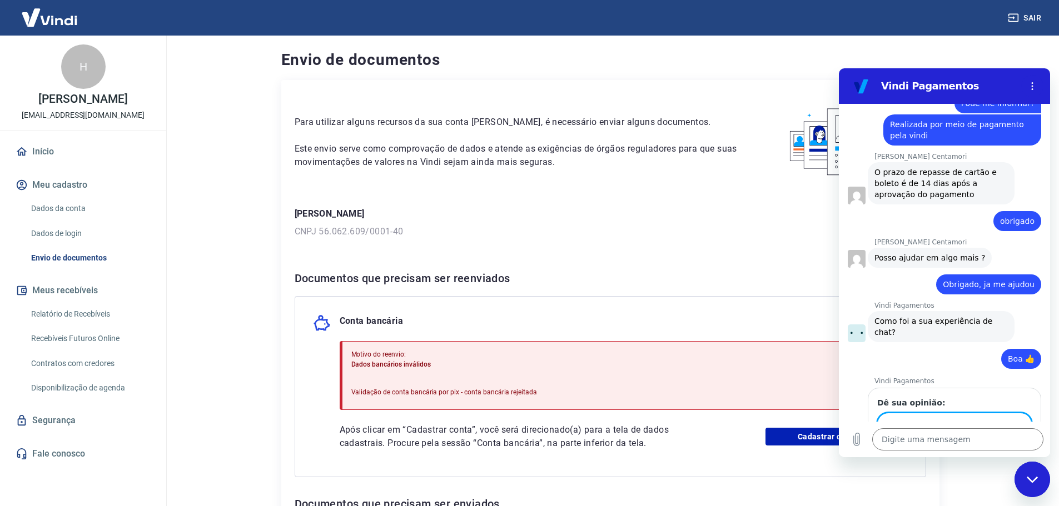
scroll to position [1376, 0]
click at [988, 445] on button "Enviar" at bounding box center [1009, 456] width 43 height 22
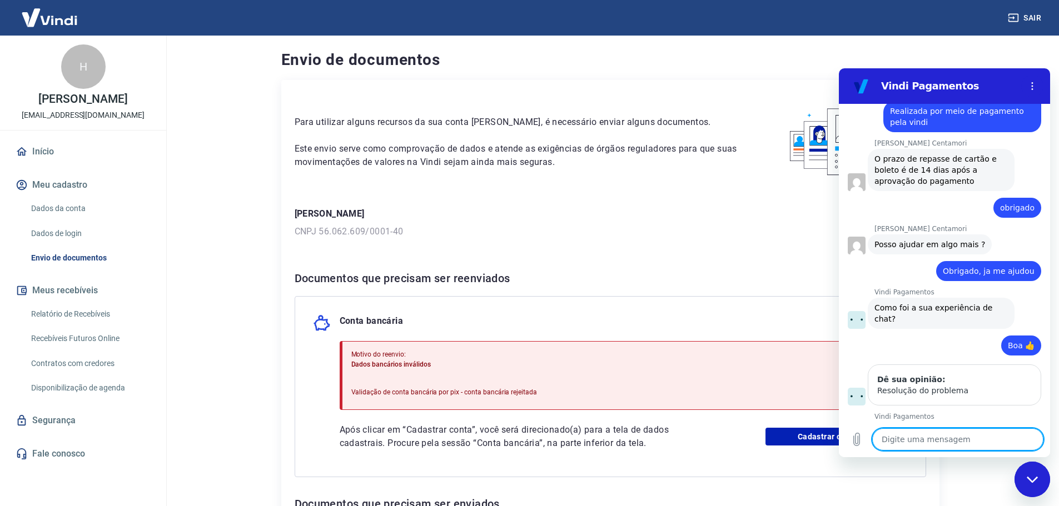
scroll to position [1390, 0]
click at [684, 28] on div "Sair" at bounding box center [529, 18] width 1059 height 36
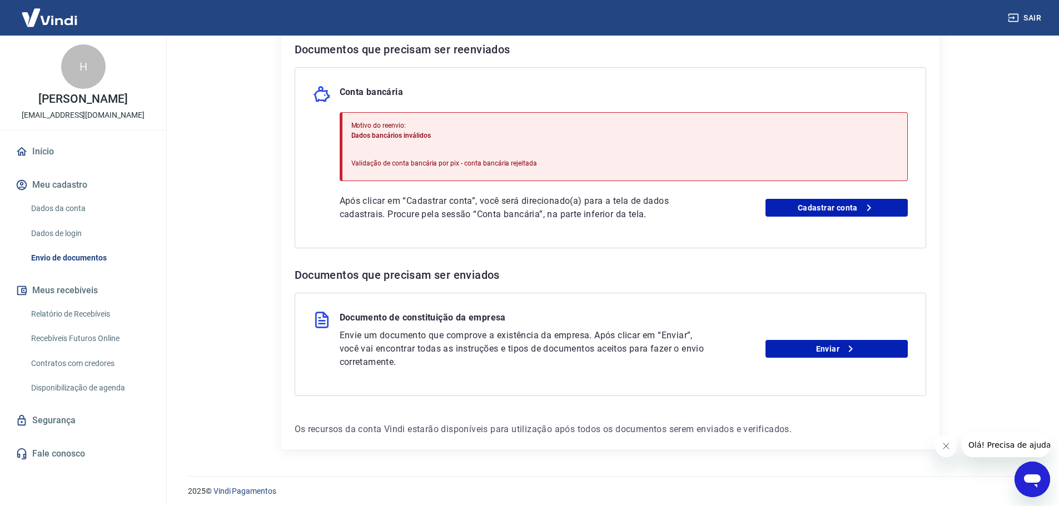
scroll to position [234, 0]
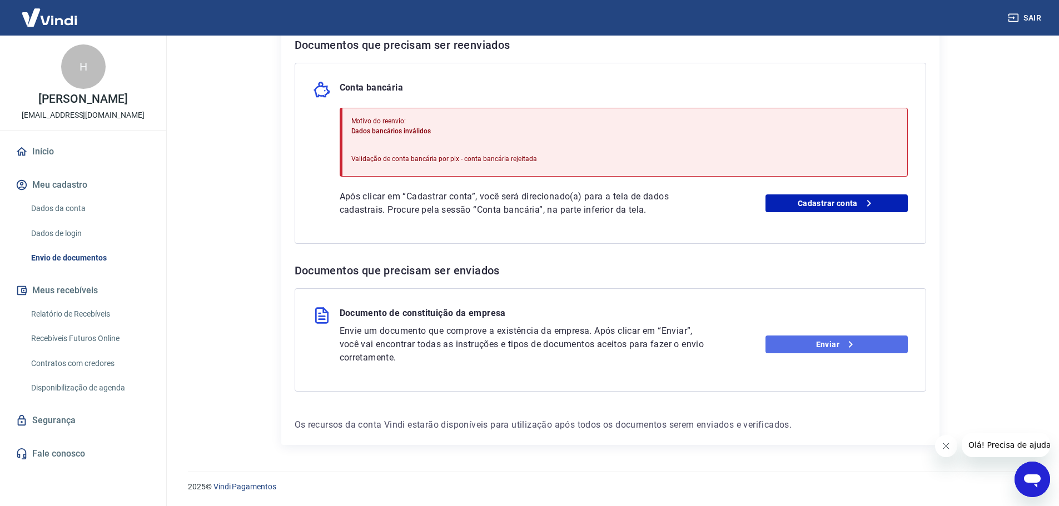
click at [840, 348] on link "Enviar" at bounding box center [837, 345] width 142 height 18
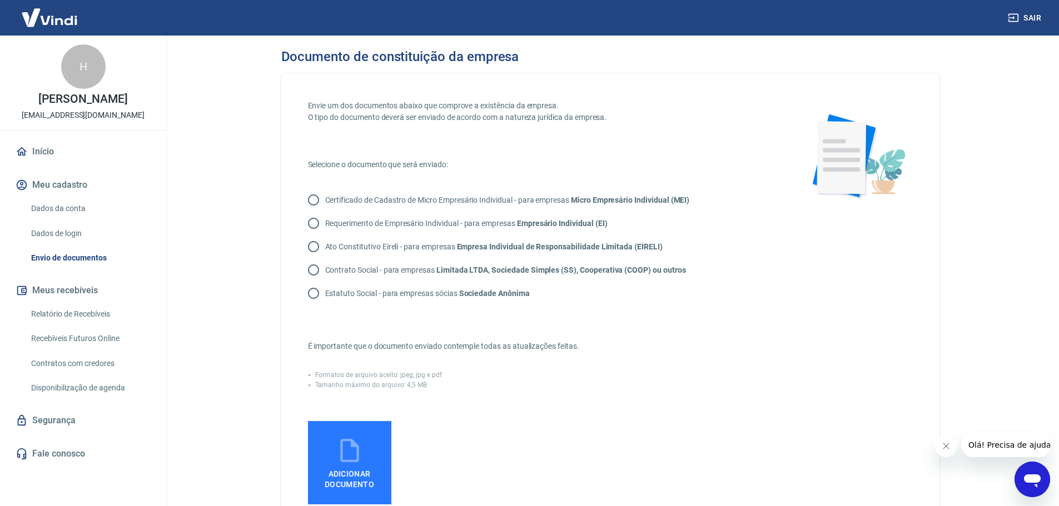
click at [309, 226] on input "Requerimento de Empresário Individual - para empresas Empresário Individual (EI)" at bounding box center [313, 223] width 23 height 23
radio input "true"
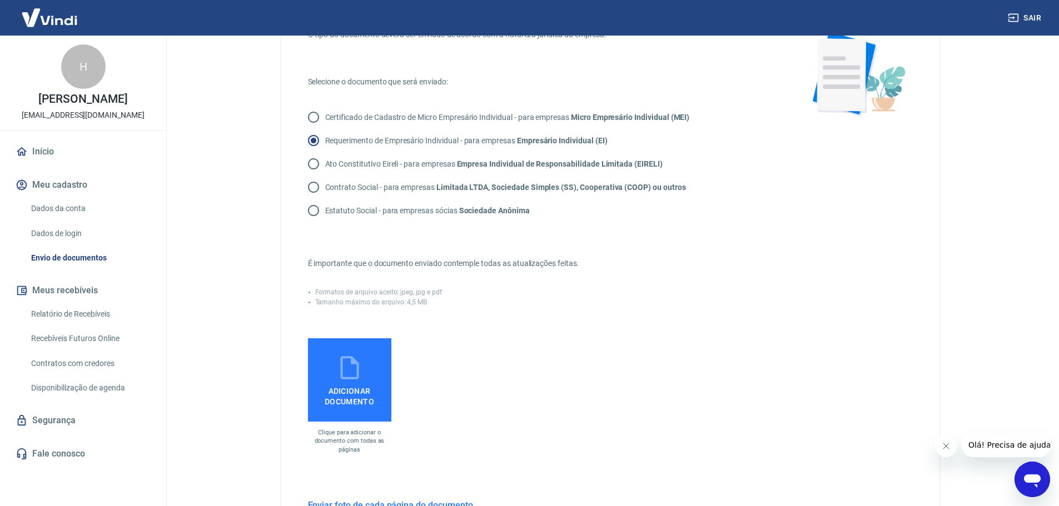
scroll to position [167, 0]
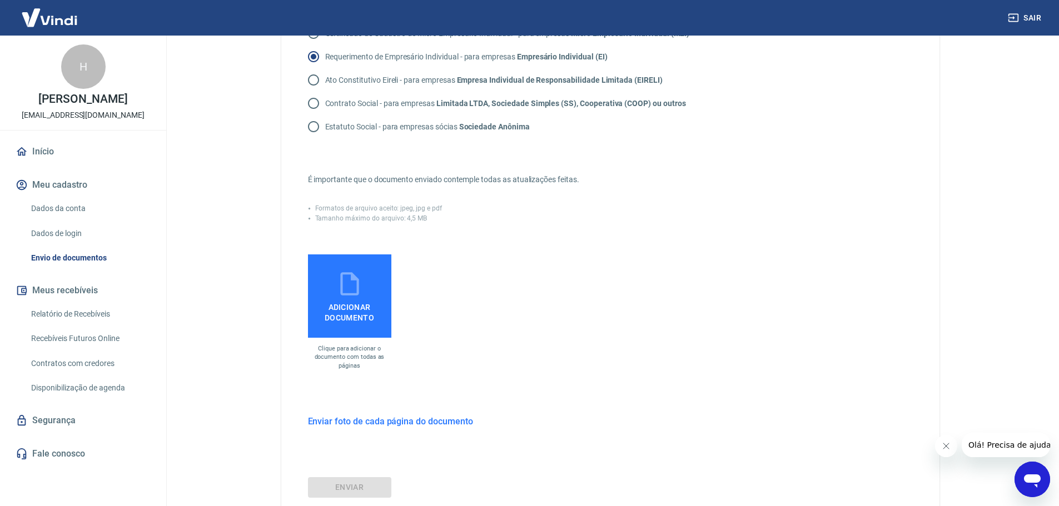
click at [365, 290] on label "Adicionar documento" at bounding box center [349, 296] width 83 height 83
click at [0, 0] on input "Adicionar documento" at bounding box center [0, 0] width 0 height 0
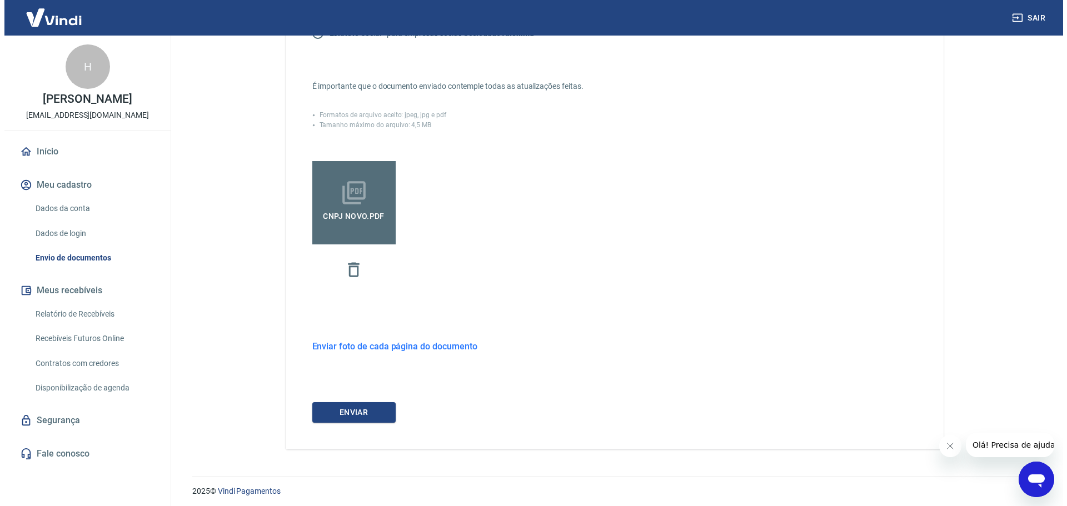
scroll to position [265, 0]
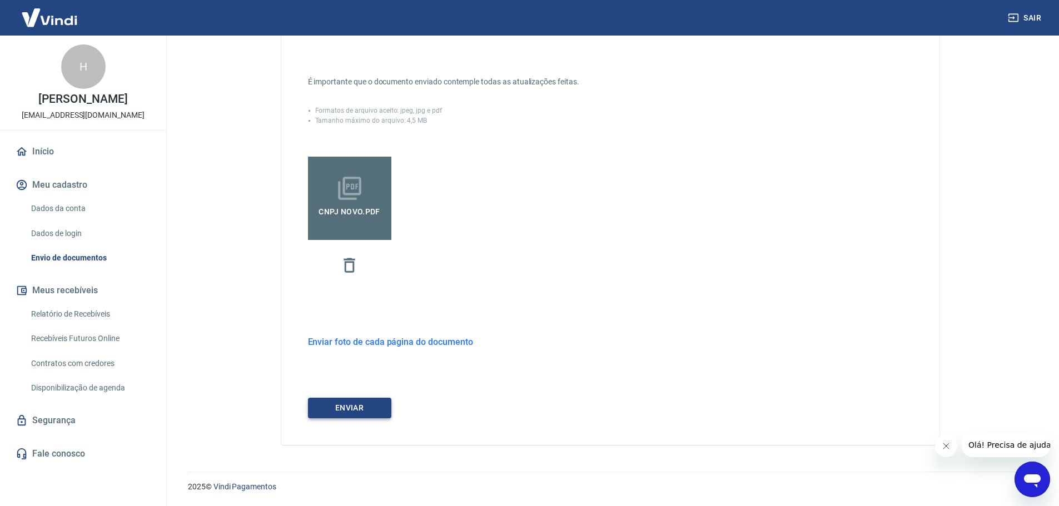
click at [377, 411] on button "ENVIAR" at bounding box center [349, 408] width 83 height 21
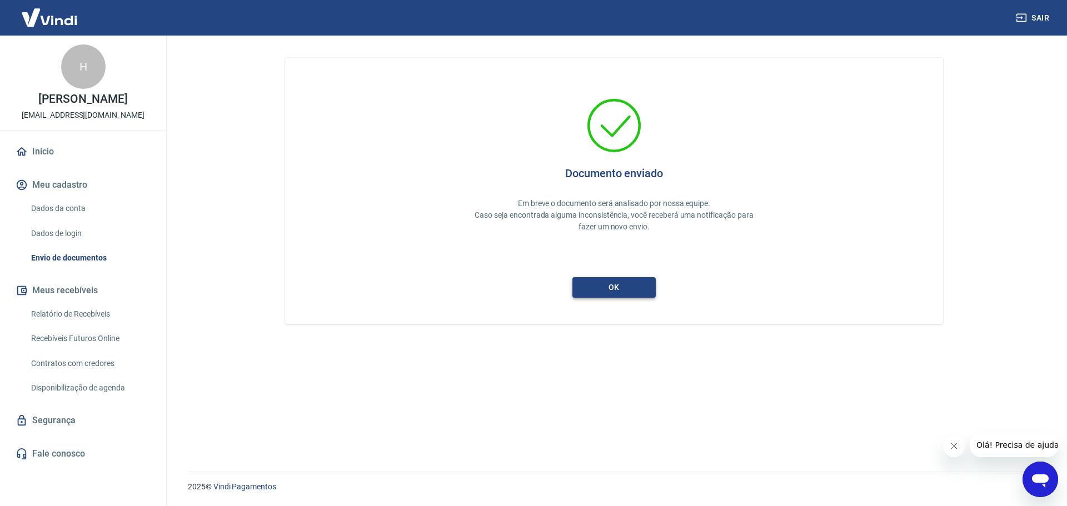
click at [629, 290] on button "ok" at bounding box center [614, 287] width 83 height 21
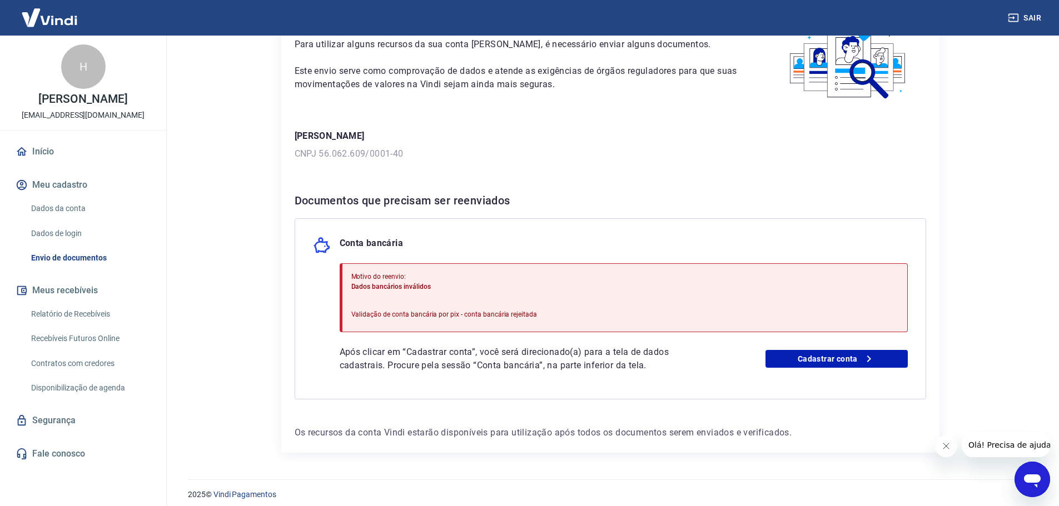
scroll to position [86, 0]
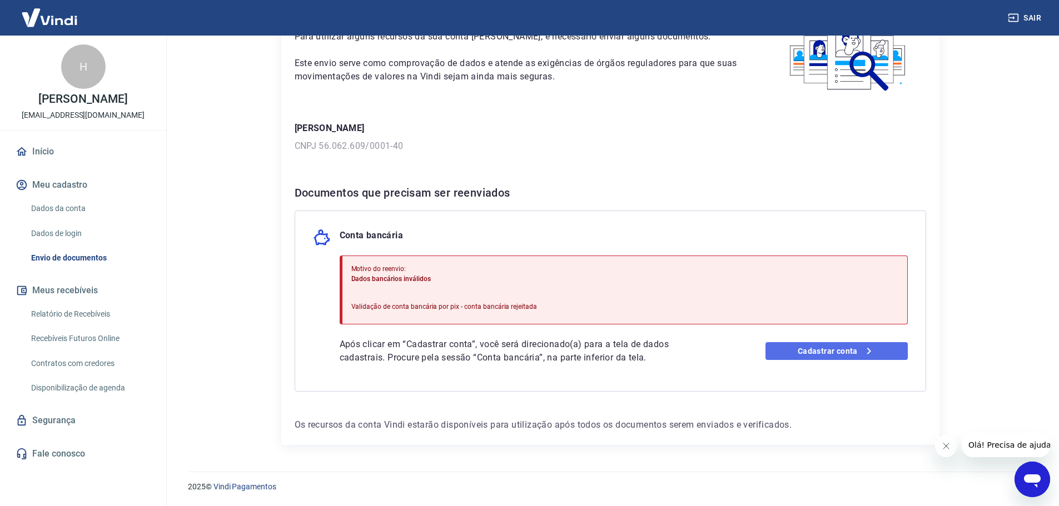
click at [803, 354] on link "Cadastrar conta" at bounding box center [837, 351] width 142 height 18
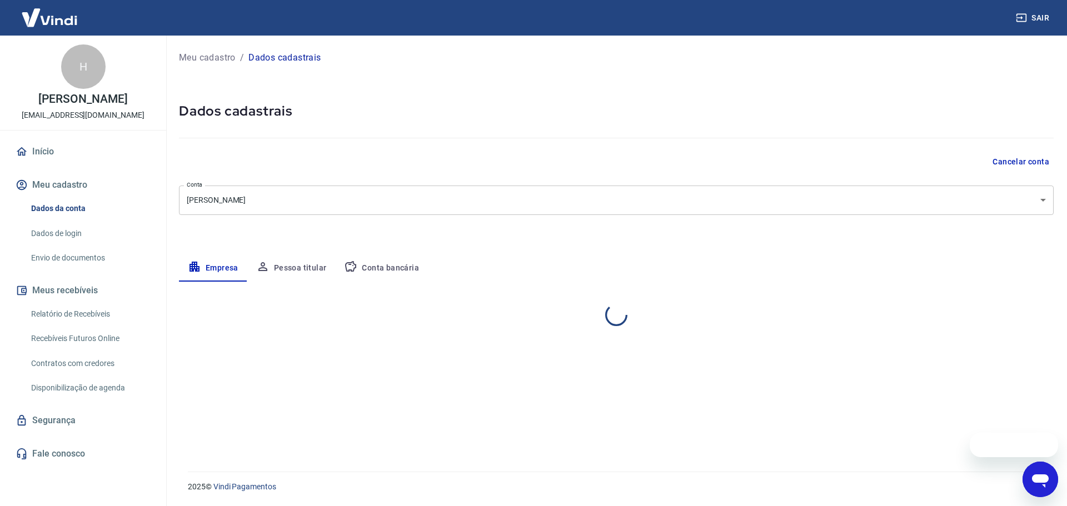
select select "ES"
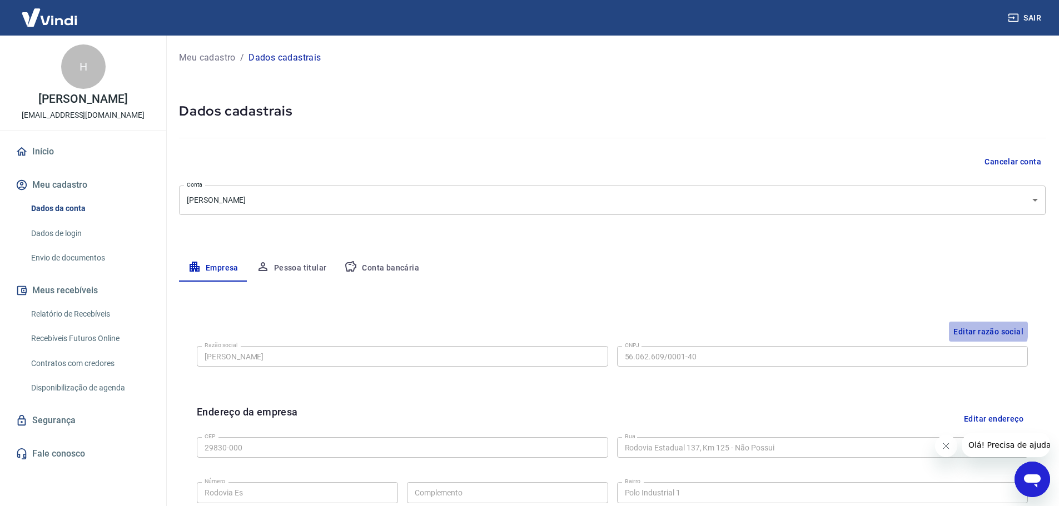
click at [973, 329] on button "Editar razão social" at bounding box center [988, 332] width 79 height 21
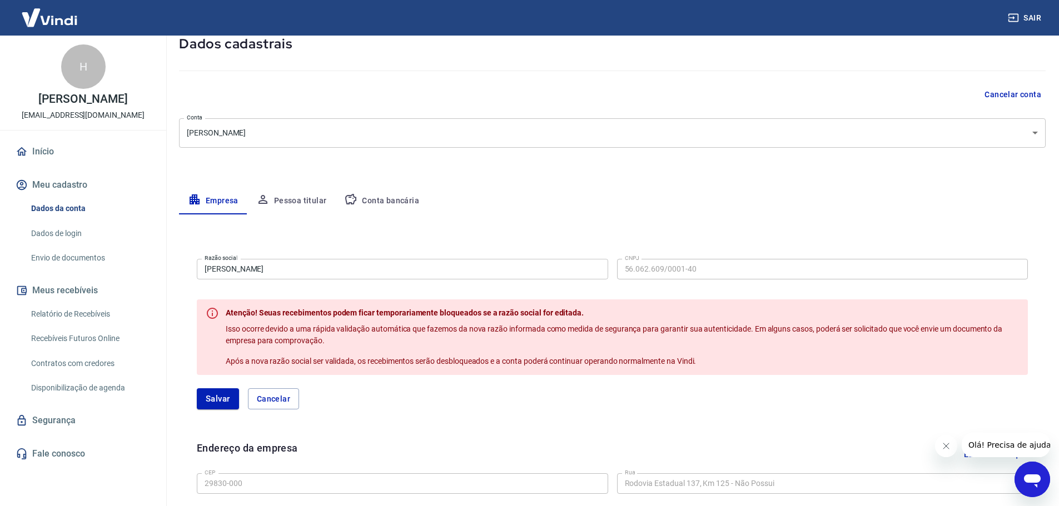
scroll to position [111, 0]
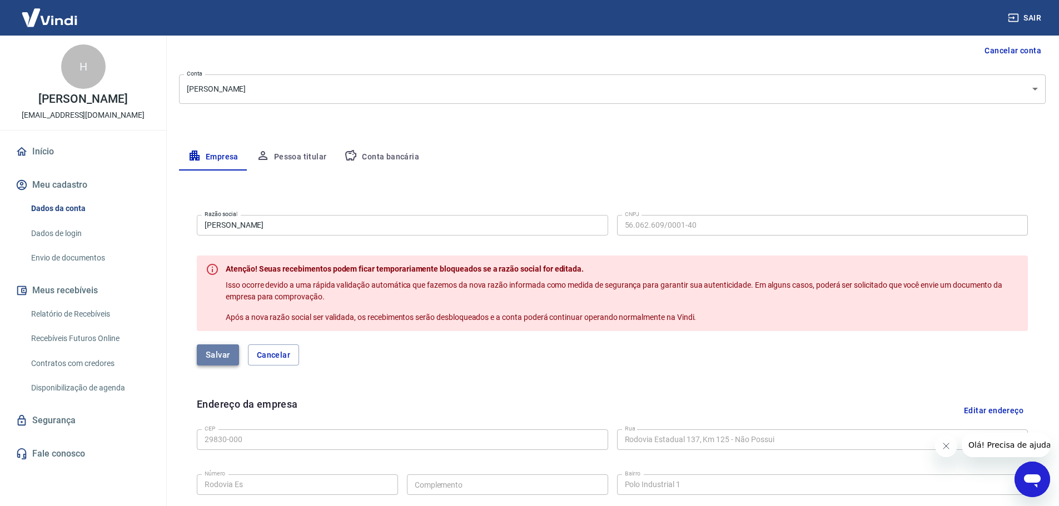
click at [224, 358] on button "Salvar" at bounding box center [218, 355] width 42 height 21
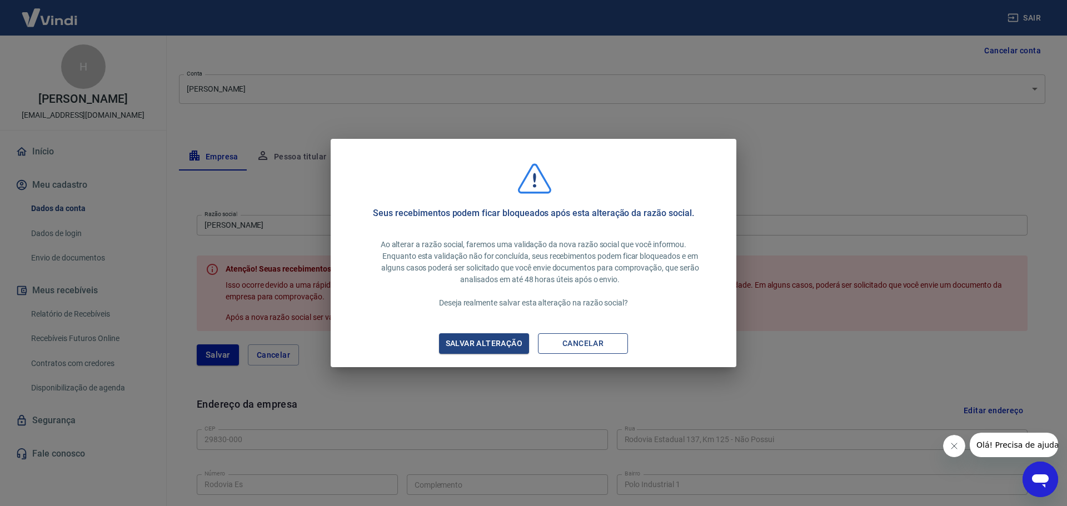
click at [563, 345] on button "Cancelar" at bounding box center [583, 344] width 90 height 21
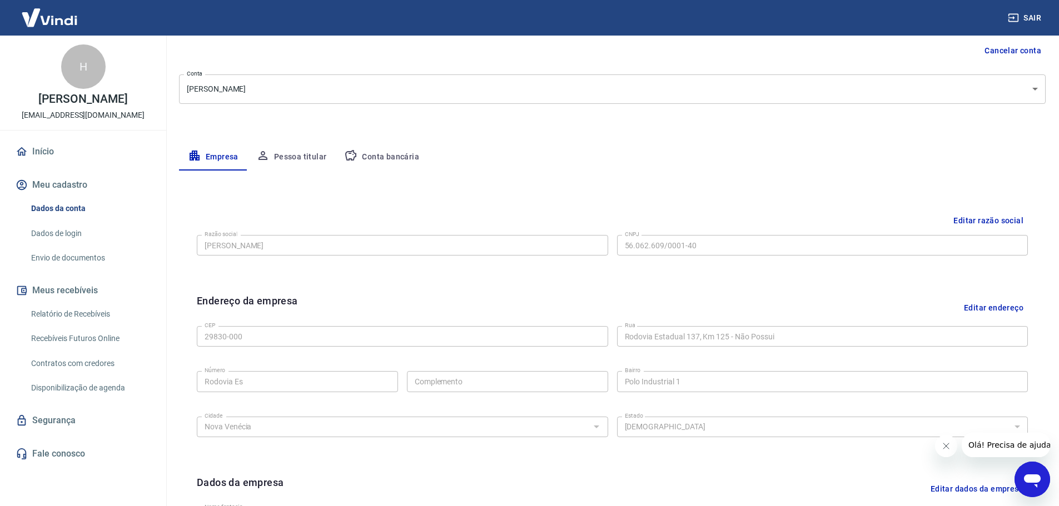
click at [311, 157] on button "Pessoa titular" at bounding box center [291, 157] width 88 height 27
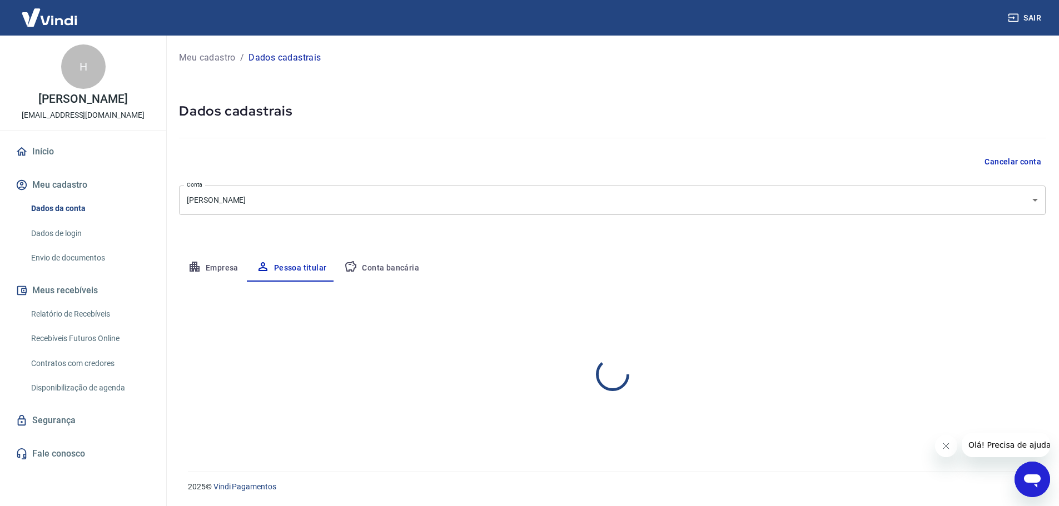
scroll to position [0, 0]
click at [343, 207] on body "Sair H Henrique Nery da Silva [EMAIL_ADDRESS][DOMAIN_NAME] Início Meu cadastro …" at bounding box center [533, 253] width 1067 height 506
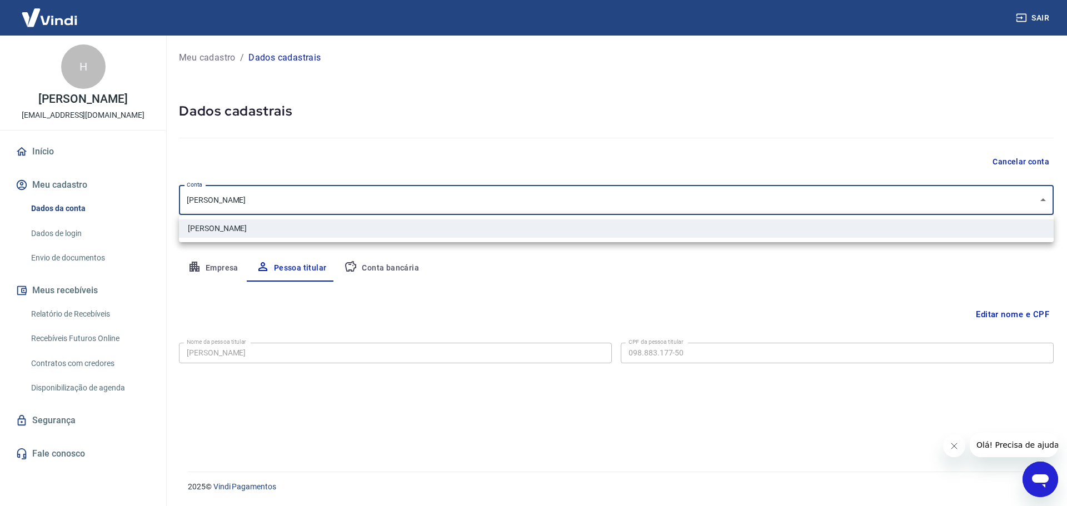
click at [343, 207] on div at bounding box center [533, 253] width 1067 height 506
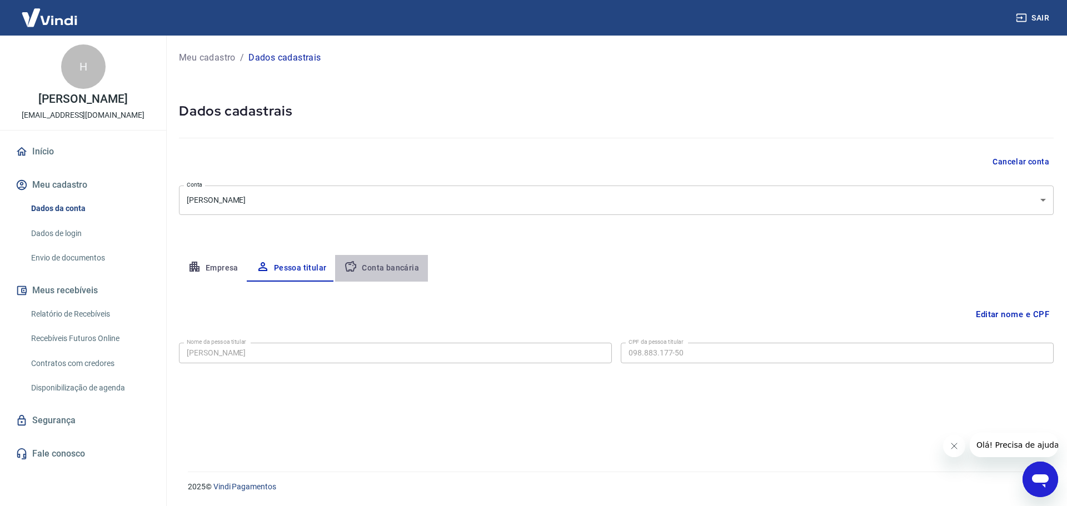
click at [394, 267] on button "Conta bancária" at bounding box center [381, 268] width 93 height 27
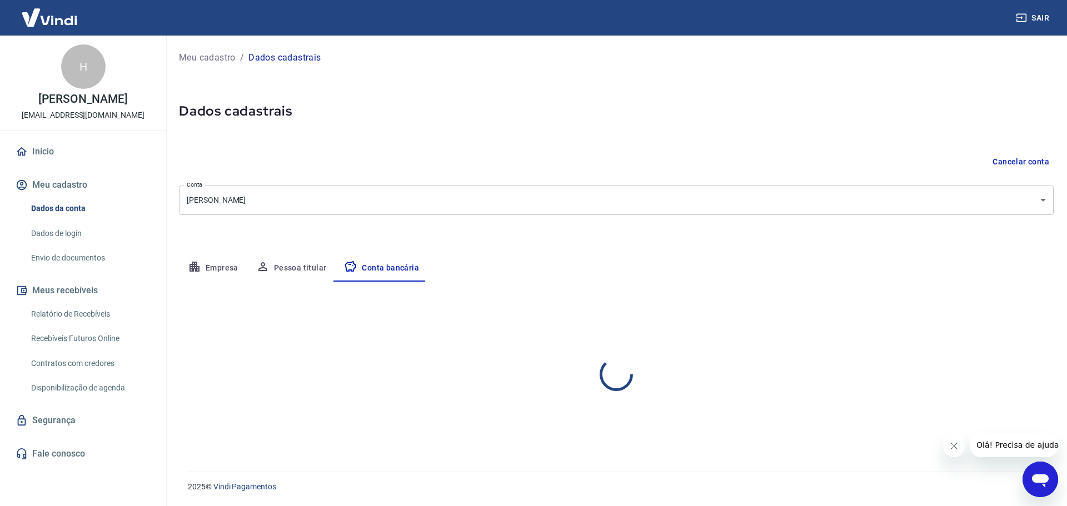
select select "1"
click at [291, 270] on button "Pessoa titular" at bounding box center [291, 268] width 88 height 27
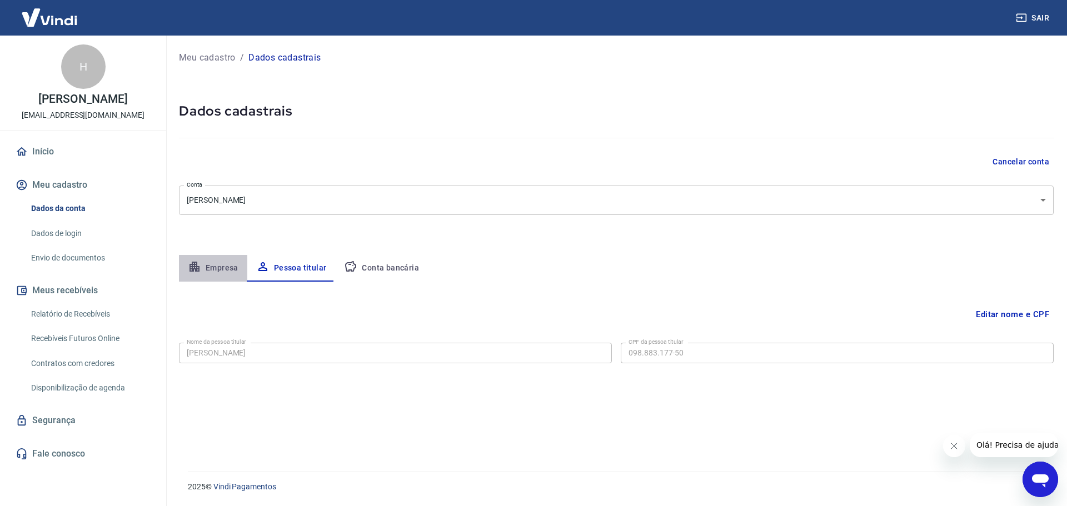
click at [217, 269] on button "Empresa" at bounding box center [213, 268] width 68 height 27
select select "ES"
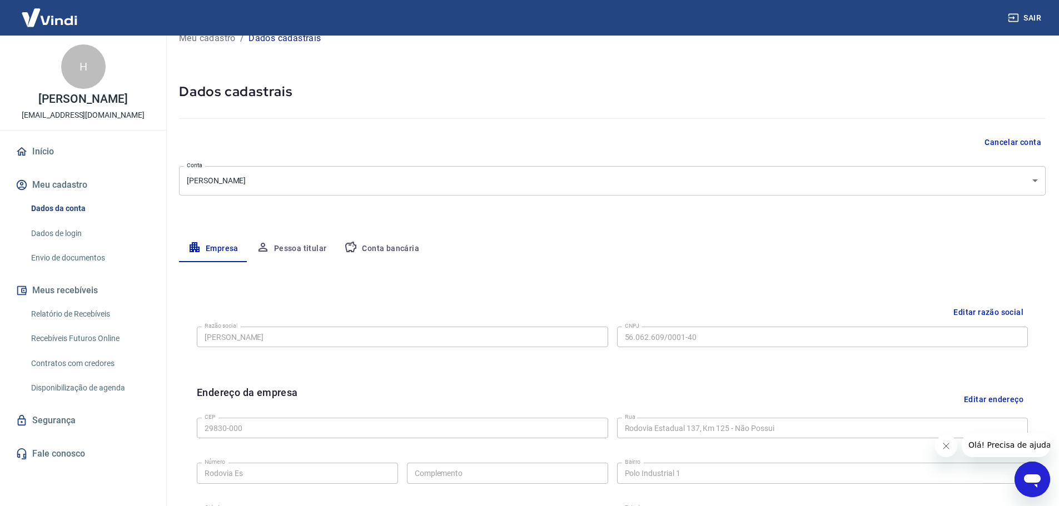
scroll to position [17, 0]
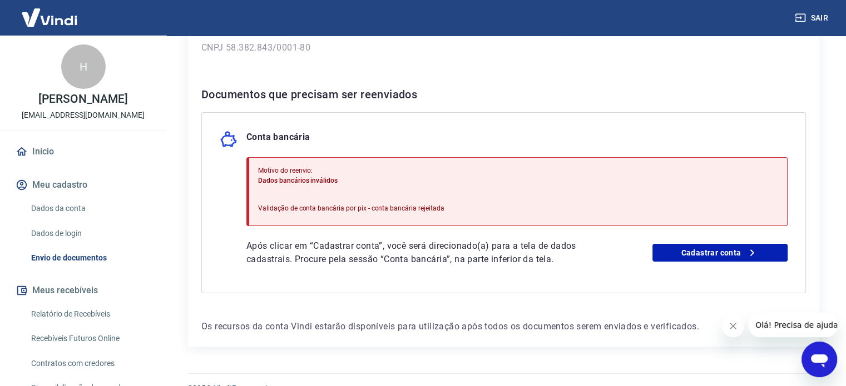
scroll to position [205, 0]
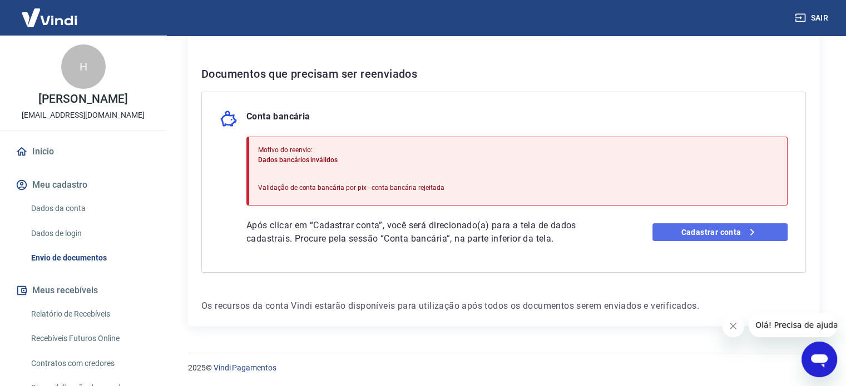
click at [712, 235] on link "Cadastrar conta" at bounding box center [719, 232] width 135 height 18
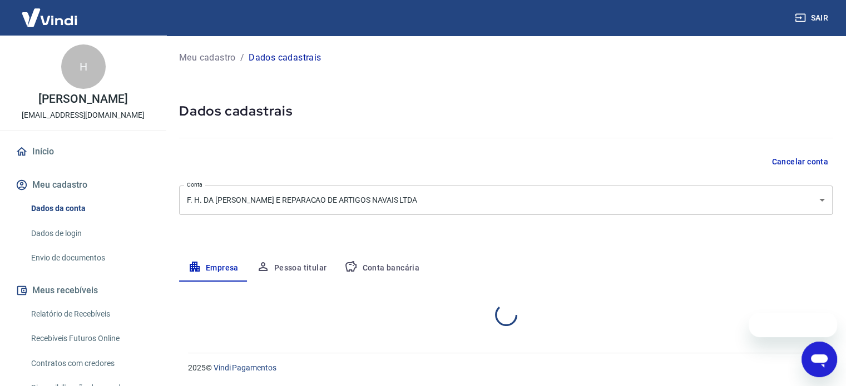
select select "ES"
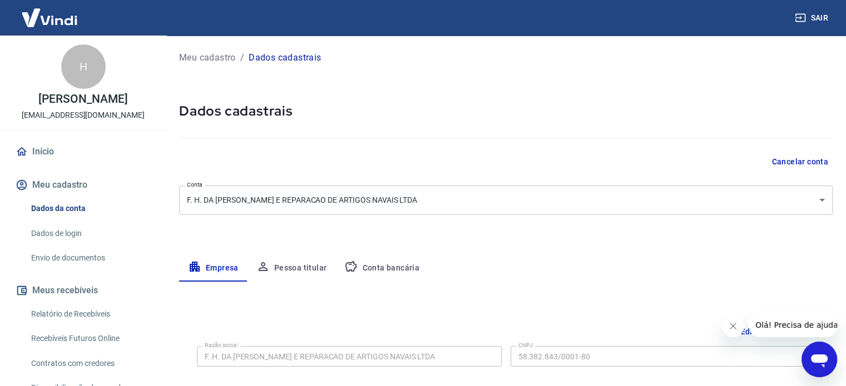
click at [305, 272] on button "Pessoa titular" at bounding box center [291, 268] width 88 height 27
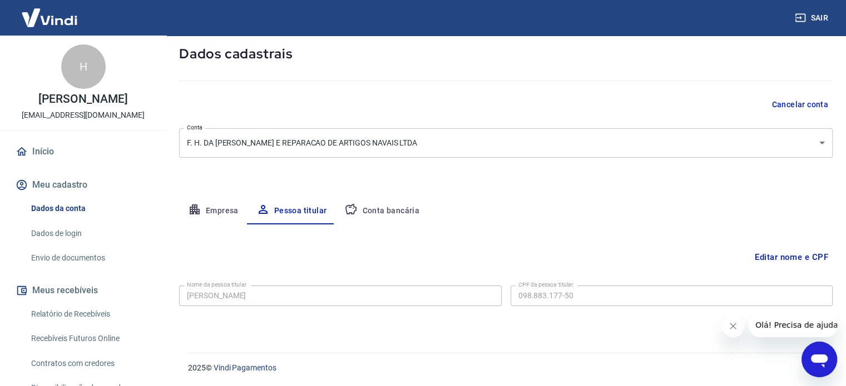
scroll to position [58, 0]
click at [730, 328] on icon "Fechar mensagem da empresa" at bounding box center [733, 327] width 6 height 6
click at [387, 211] on button "Conta bancária" at bounding box center [381, 210] width 93 height 27
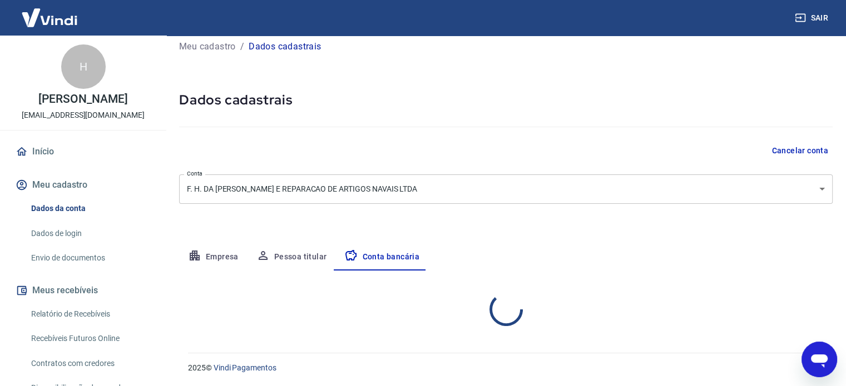
select select "1"
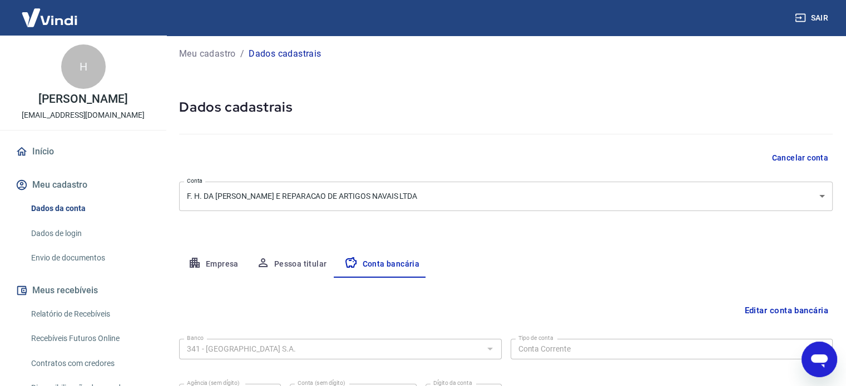
scroll to position [0, 0]
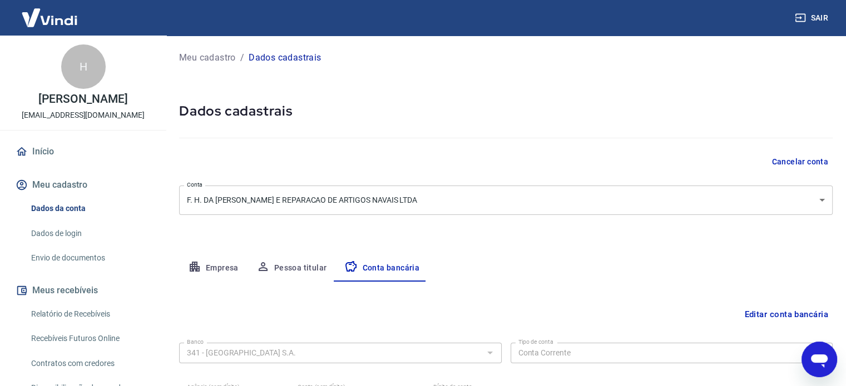
click at [64, 232] on link "Dados de login" at bounding box center [90, 233] width 126 height 23
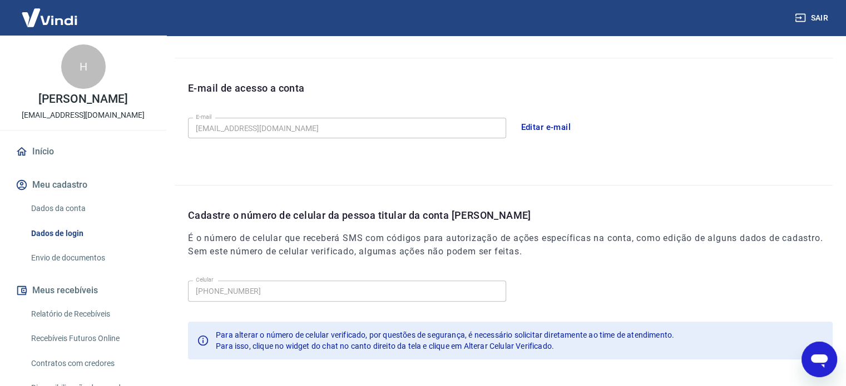
scroll to position [325, 0]
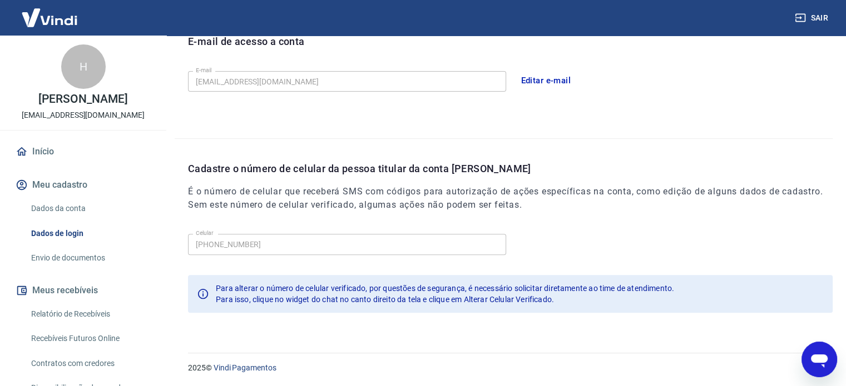
click at [72, 259] on link "Envio de documentos" at bounding box center [90, 258] width 126 height 23
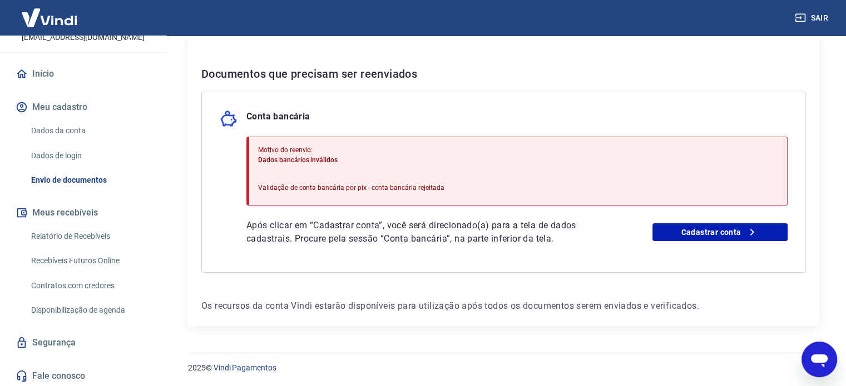
scroll to position [80, 0]
click at [69, 238] on link "Relatório de Recebíveis" at bounding box center [90, 234] width 126 height 23
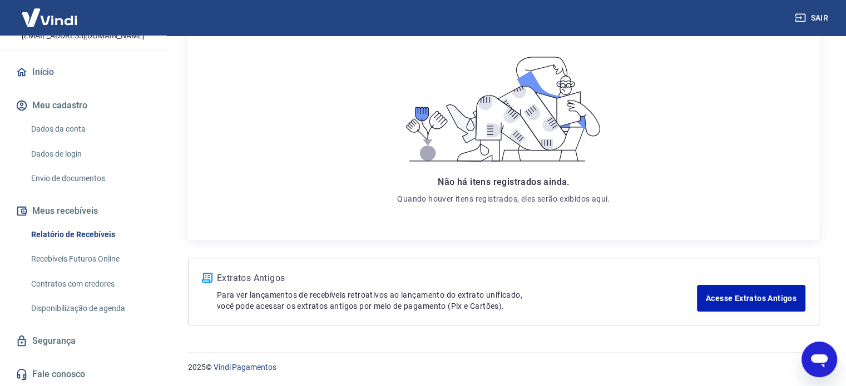
scroll to position [165, 0]
click at [71, 286] on link "Contratos com credores" at bounding box center [90, 284] width 126 height 23
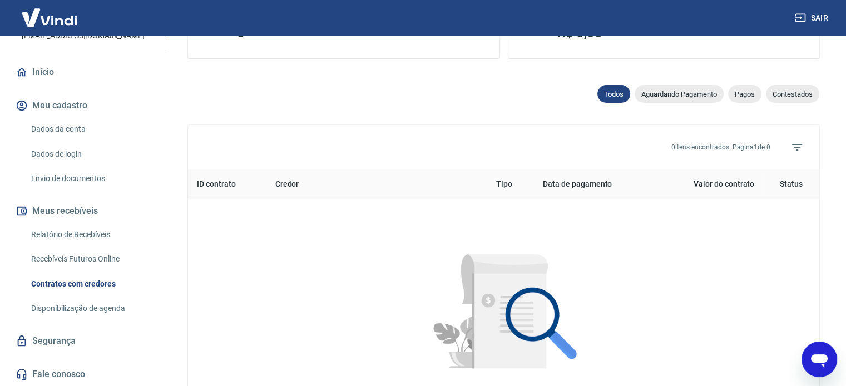
scroll to position [519, 0]
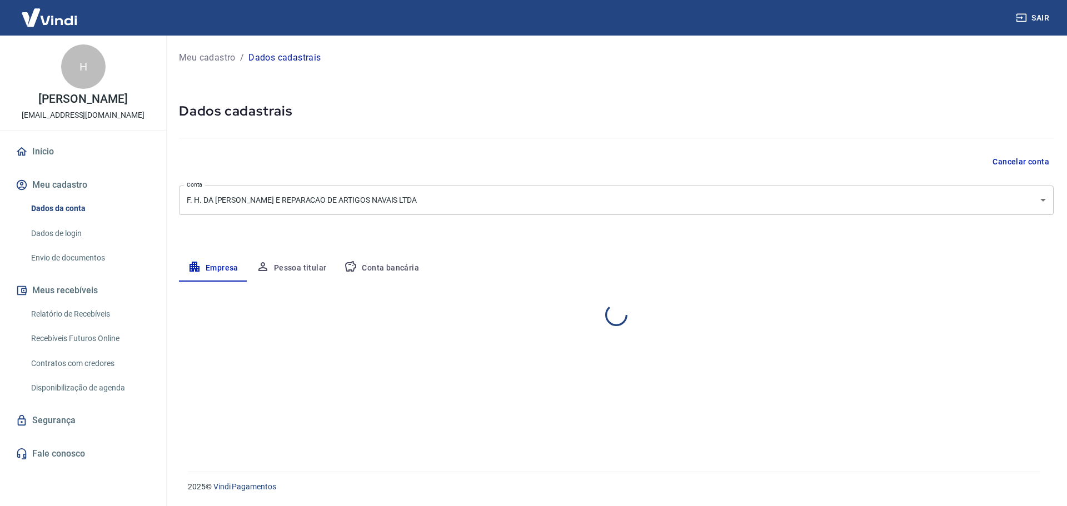
select select "ES"
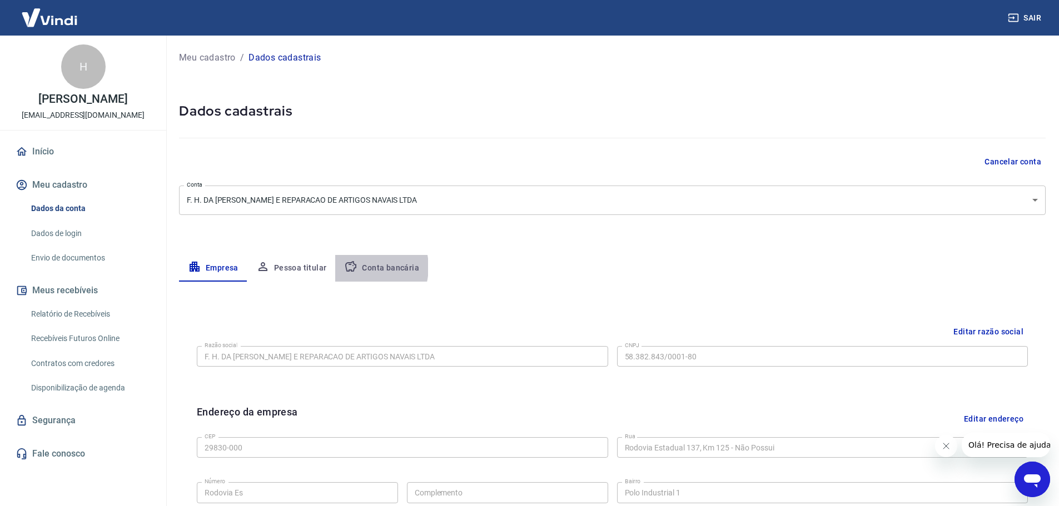
click at [359, 267] on button "Conta bancária" at bounding box center [381, 268] width 93 height 27
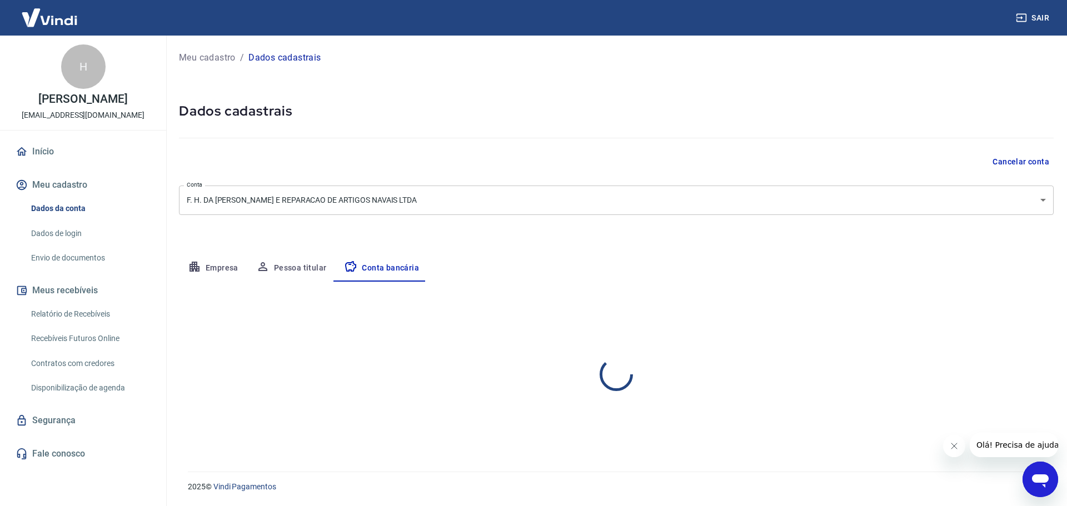
select select "1"
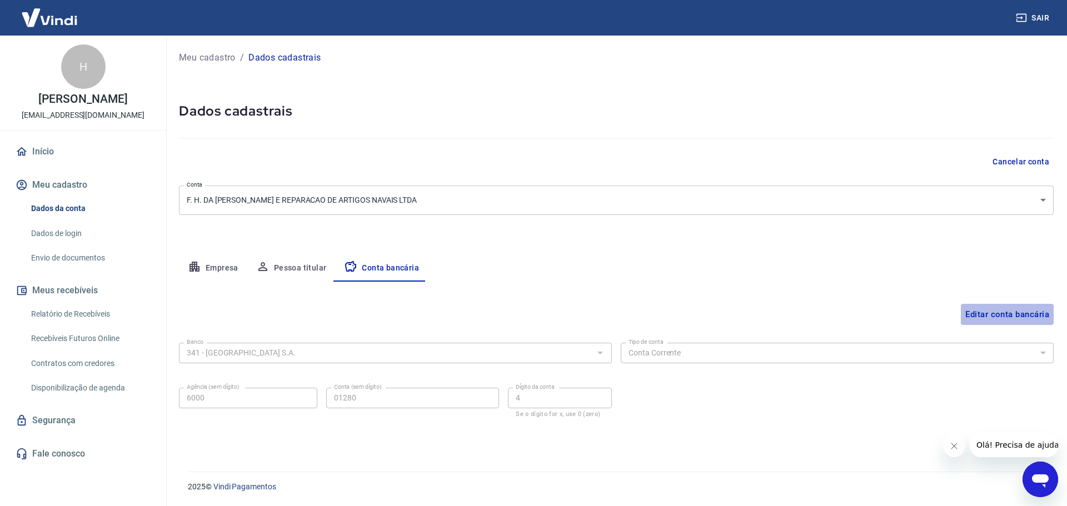
click at [985, 317] on button "Editar conta bancária" at bounding box center [1007, 314] width 93 height 21
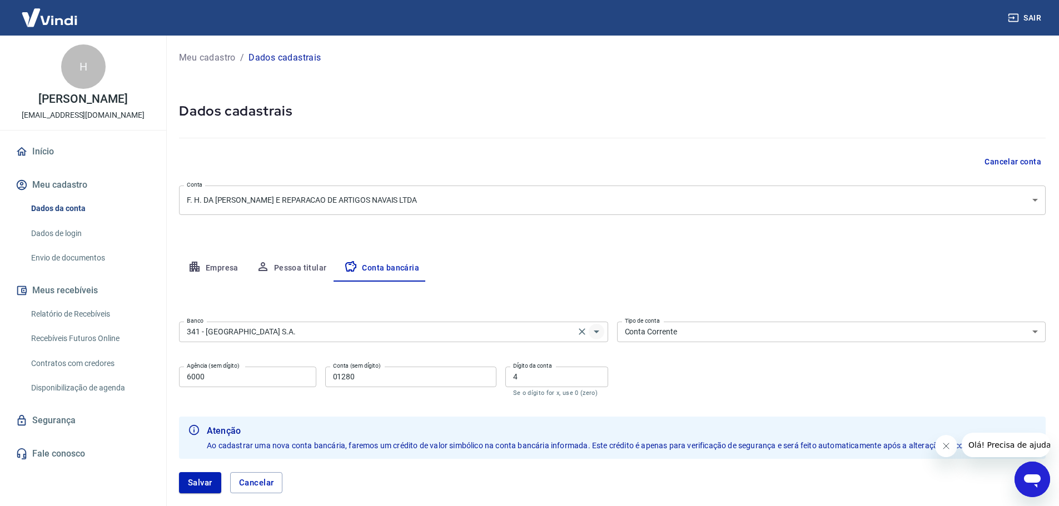
click at [593, 332] on icon "Abrir" at bounding box center [596, 331] width 13 height 13
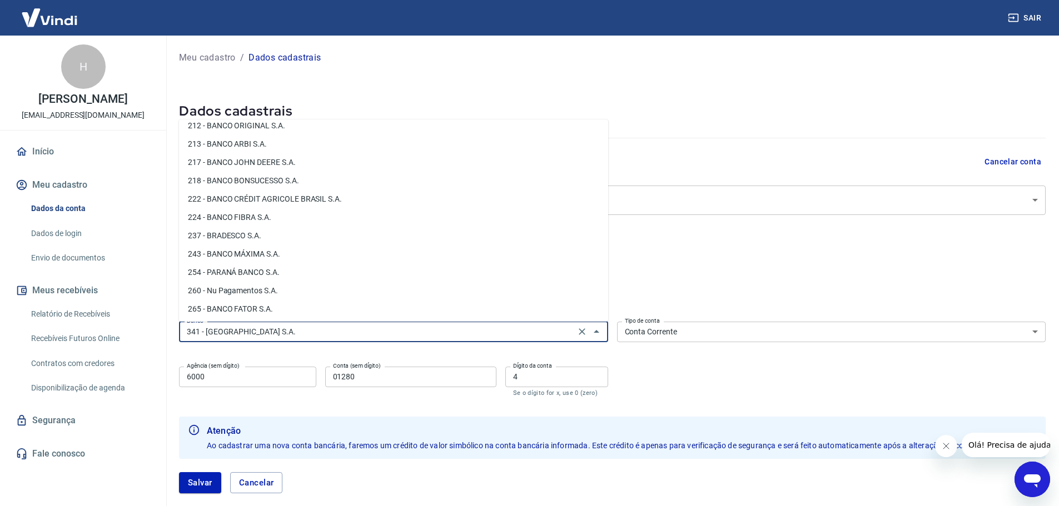
scroll to position [748, 0]
click at [323, 292] on li "260 - Nu Pagamentos S.A." at bounding box center [393, 296] width 429 height 18
type input "260 - Nu Pagamentos S.A."
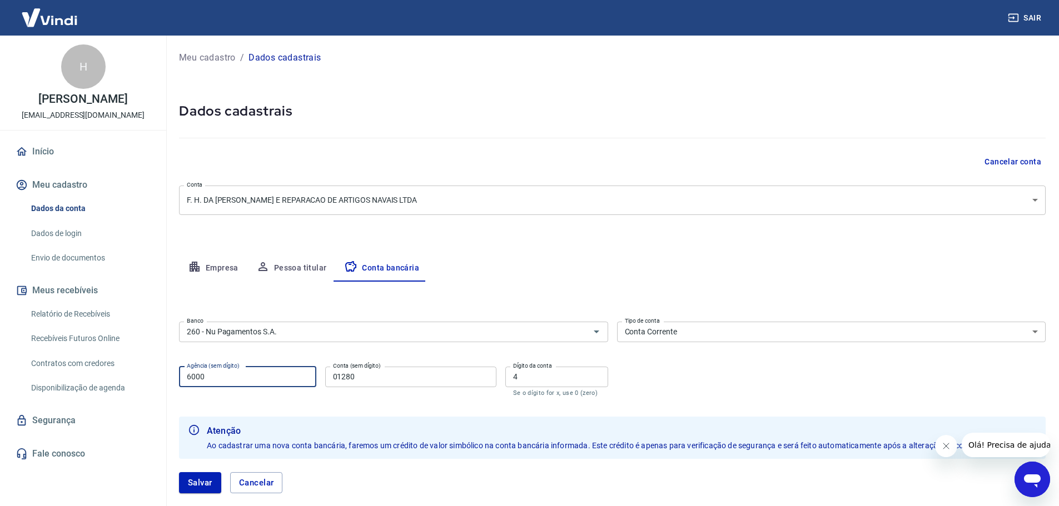
drag, startPoint x: 247, startPoint y: 375, endPoint x: 155, endPoint y: 379, distance: 92.3
click at [155, 379] on div "Sair H Henrique Nery da Silva [EMAIL_ADDRESS][DOMAIN_NAME] Início Meu cadastro …" at bounding box center [529, 253] width 1059 height 506
click at [278, 382] on input "6000" at bounding box center [247, 377] width 137 height 21
type input "6"
type input "0001"
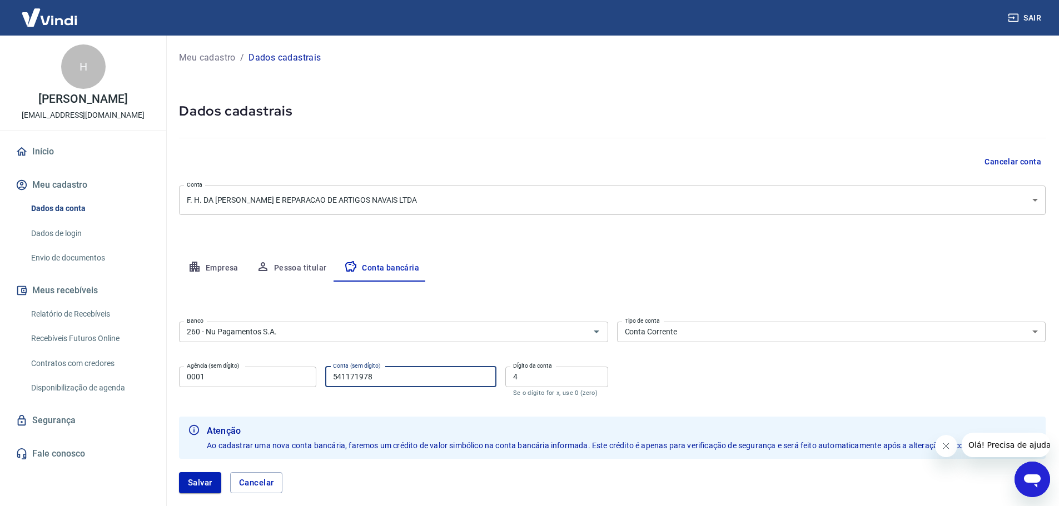
type input "541171978"
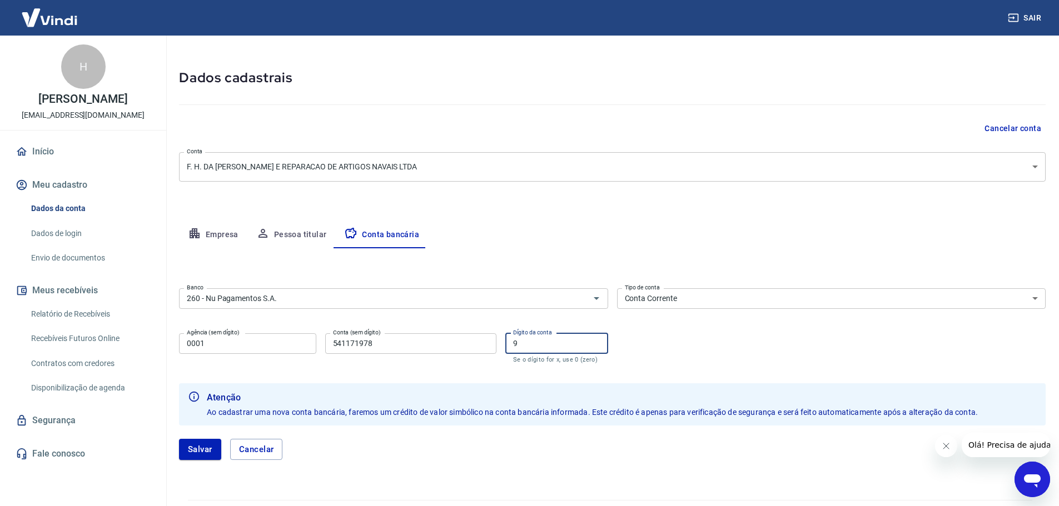
scroll to position [62, 0]
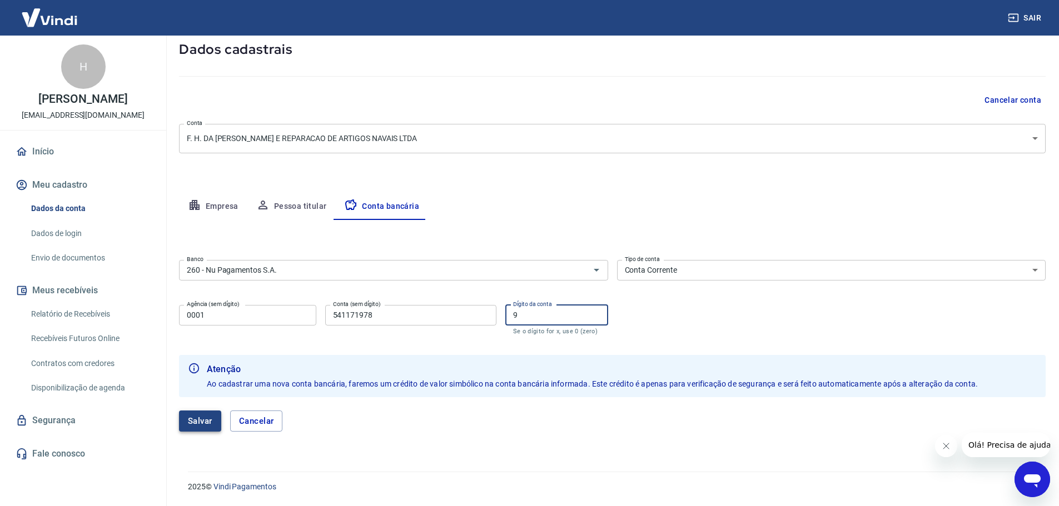
type input "9"
click at [204, 426] on button "Salvar" at bounding box center [200, 421] width 42 height 21
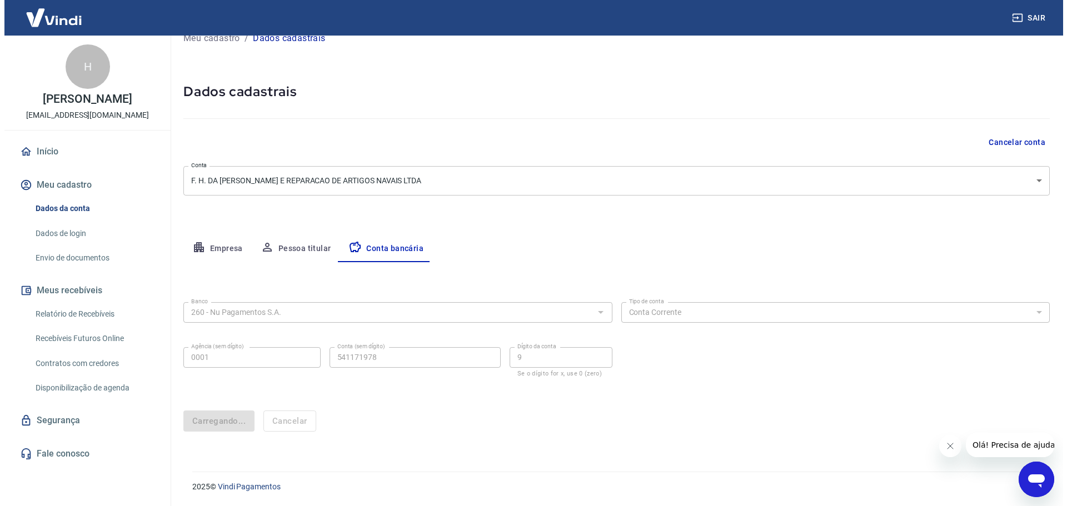
scroll to position [0, 0]
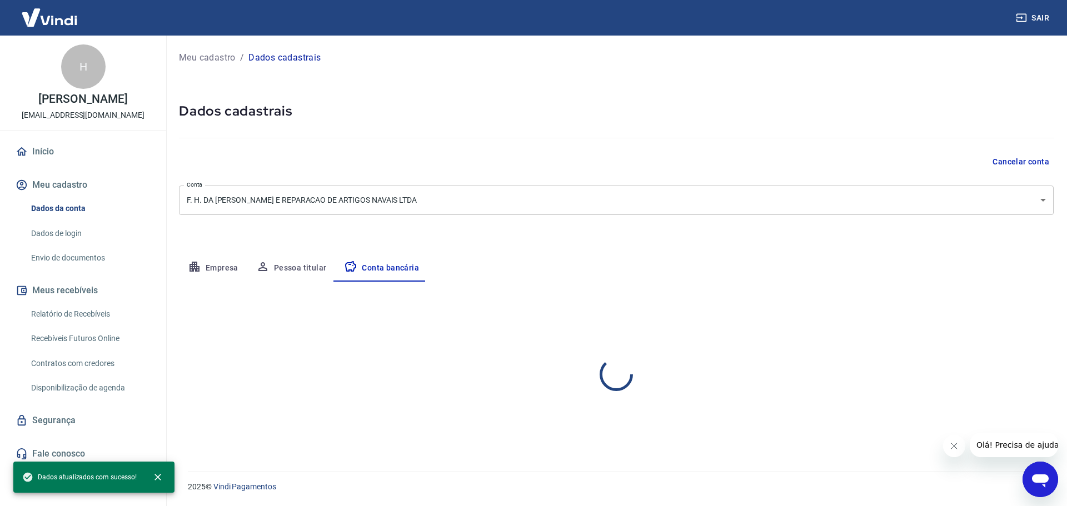
select select "1"
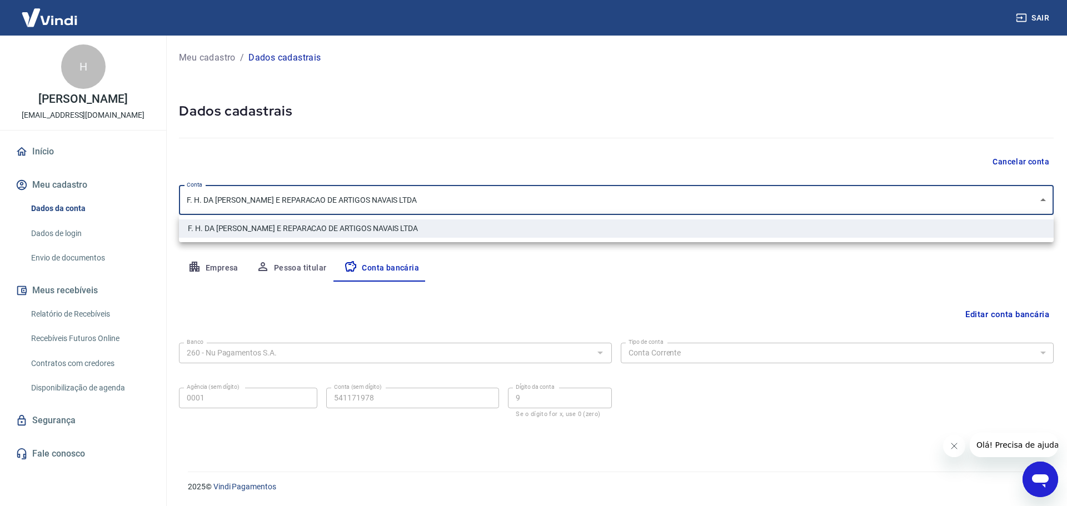
drag, startPoint x: 435, startPoint y: 203, endPoint x: 345, endPoint y: 211, distance: 90.4
click at [345, 211] on body "Sair H Henrique Nery da Silva [EMAIL_ADDRESS][DOMAIN_NAME] Início Meu cadastro …" at bounding box center [533, 253] width 1067 height 506
